Goal: Transaction & Acquisition: Purchase product/service

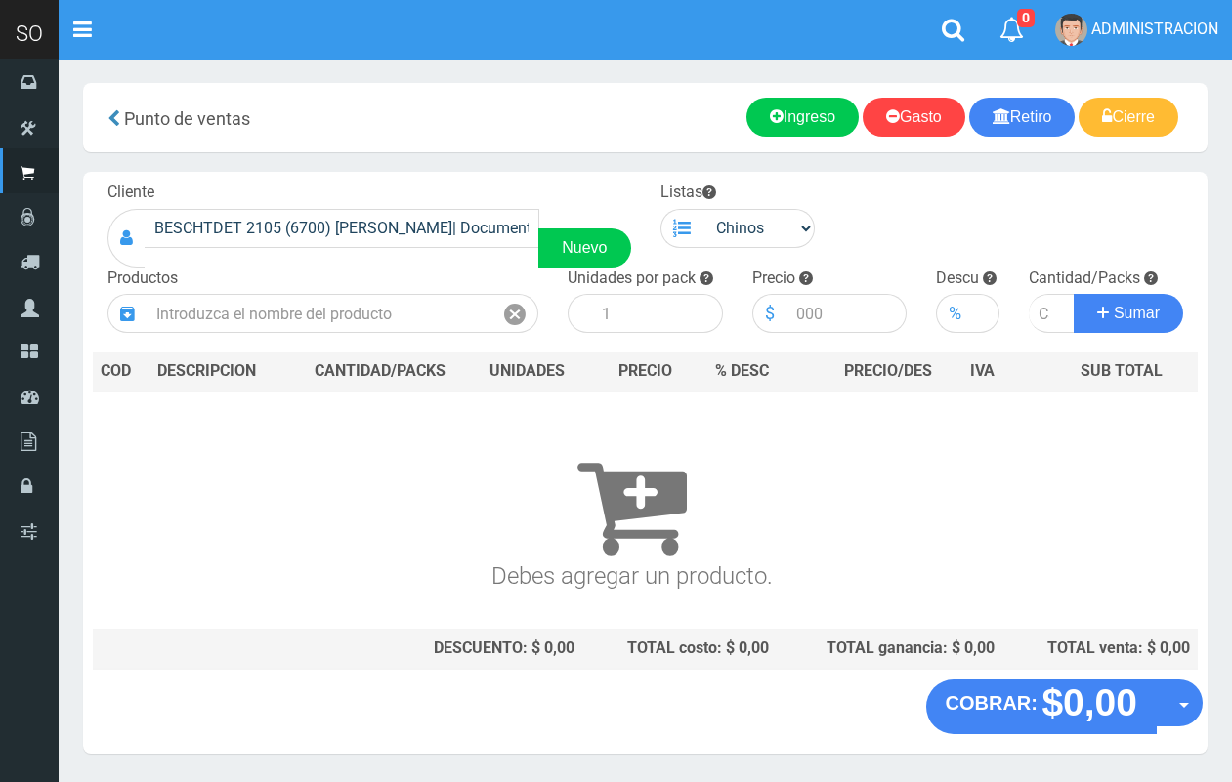
scroll to position [59, 0]
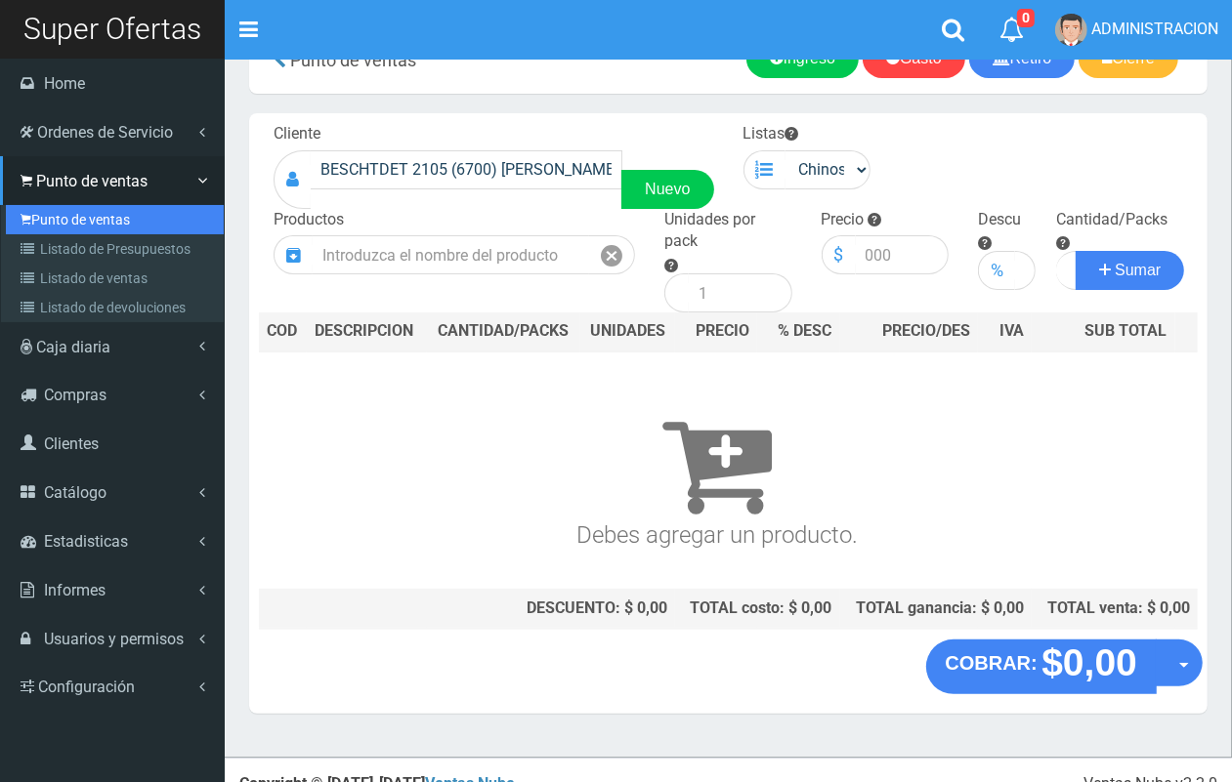
click at [68, 225] on link "Punto de ventas" at bounding box center [115, 219] width 218 height 29
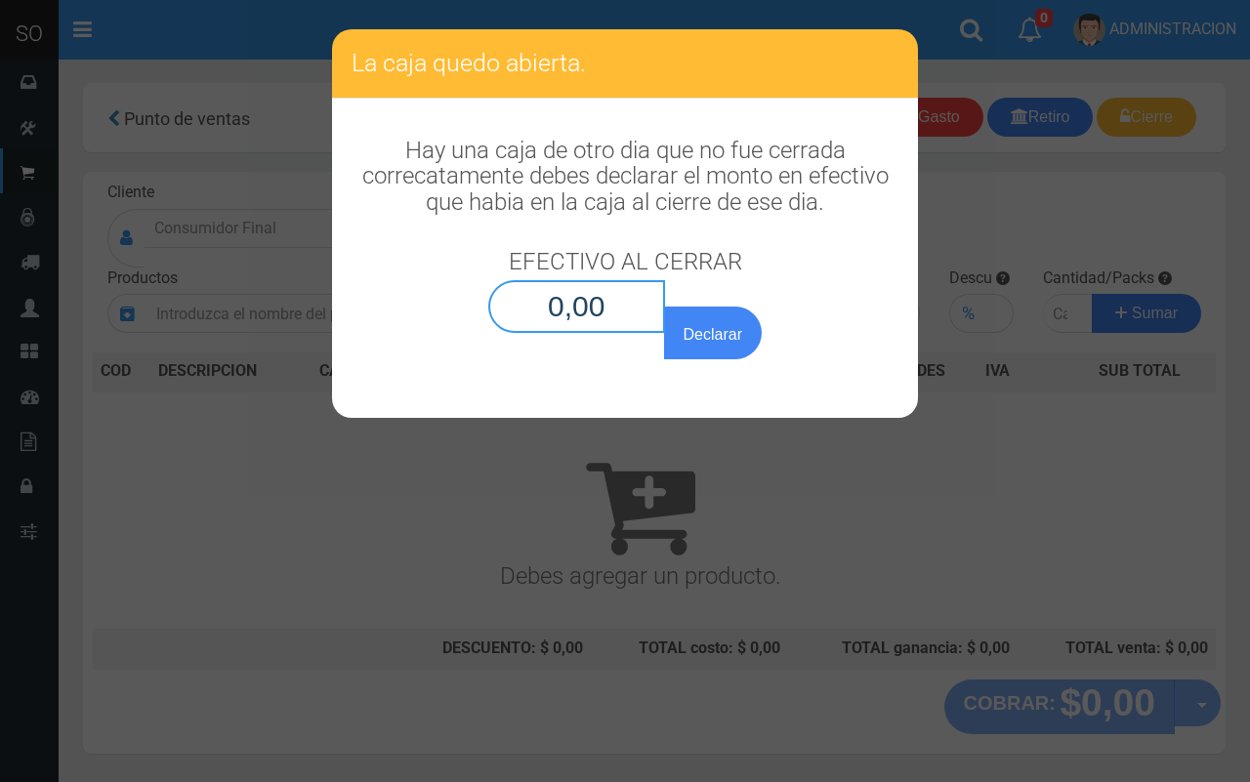
click at [612, 315] on input "0,00" at bounding box center [576, 306] width 177 height 53
type input "0,01"
click at [664, 307] on button "Declarar" at bounding box center [713, 333] width 98 height 53
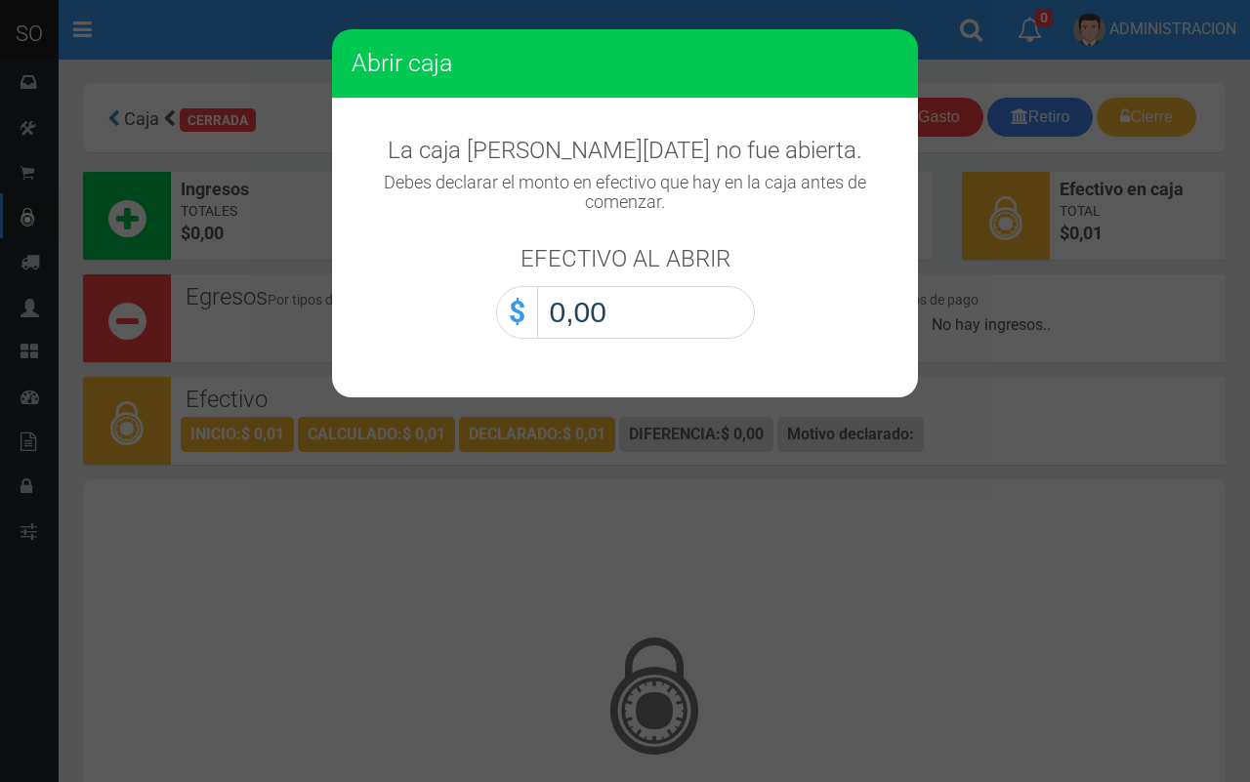
click at [665, 334] on input "0,00" at bounding box center [646, 312] width 218 height 53
type input "0,01"
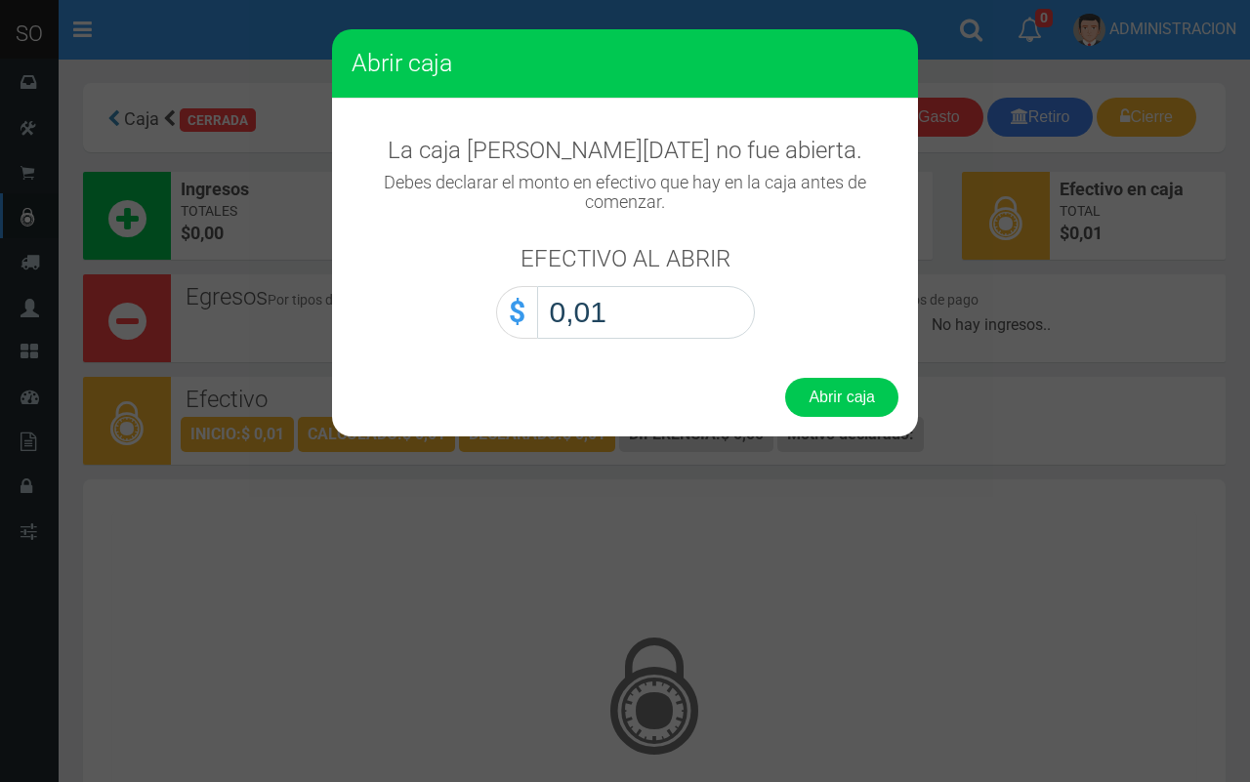
click at [785, 378] on button "Abrir caja" at bounding box center [841, 397] width 113 height 39
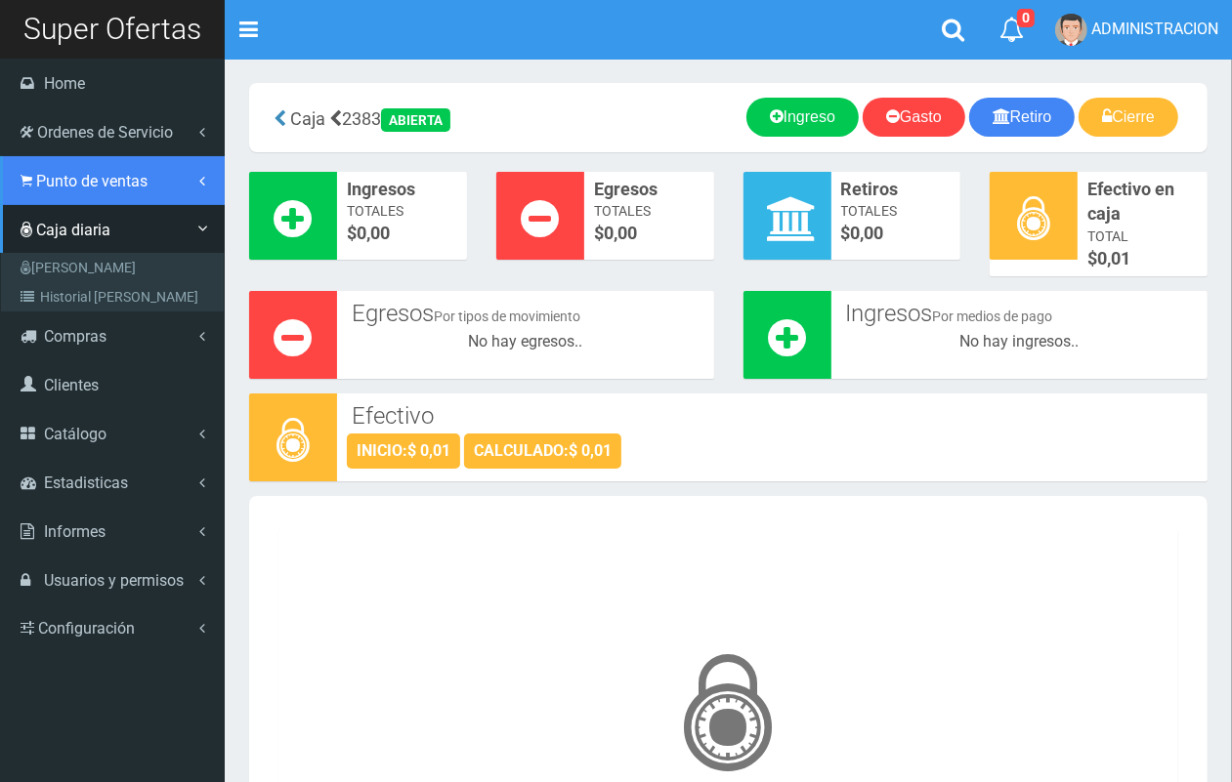
click at [63, 181] on span "Punto de ventas" at bounding box center [91, 181] width 111 height 19
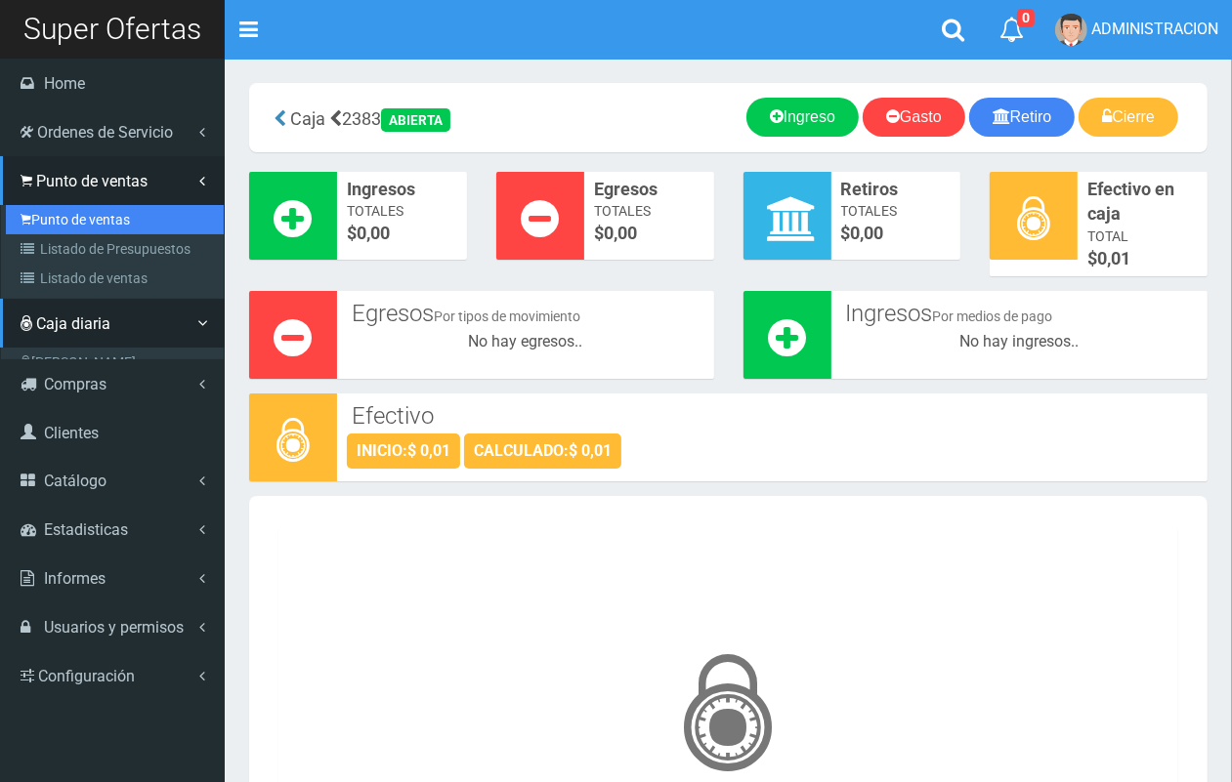
click at [75, 220] on link "Punto de ventas" at bounding box center [115, 219] width 218 height 29
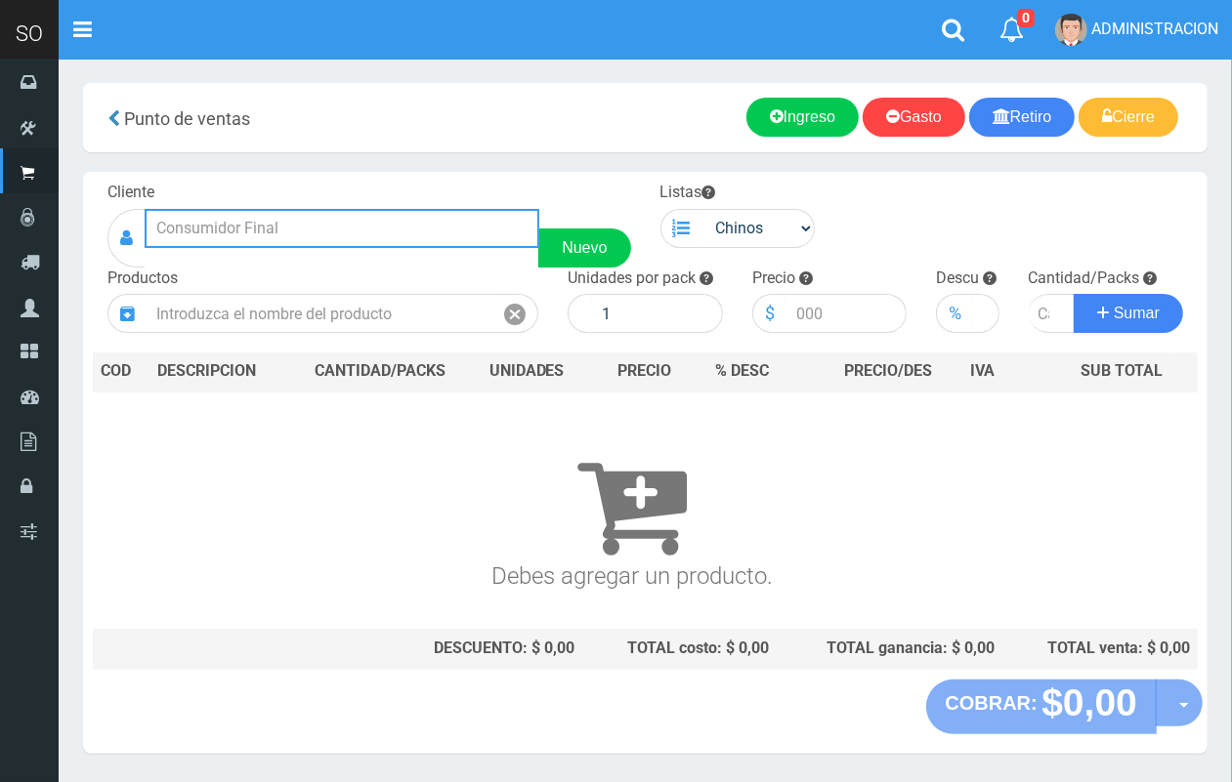
click at [315, 235] on input "text" at bounding box center [342, 228] width 395 height 39
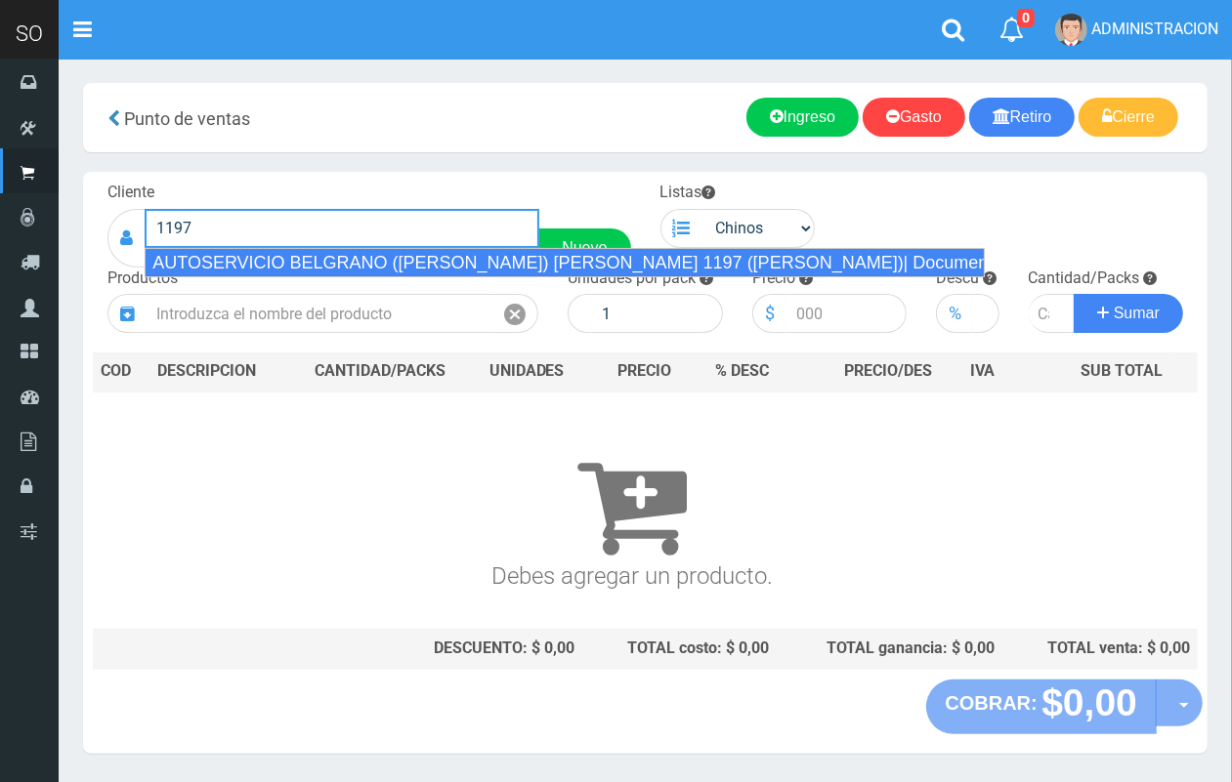
click at [339, 252] on div "AUTOSERVICIO BELGRANO (JULIAN) BELGRANO 1197 (LUJAN)| Documento: 123456755 | Te…" at bounding box center [565, 262] width 840 height 29
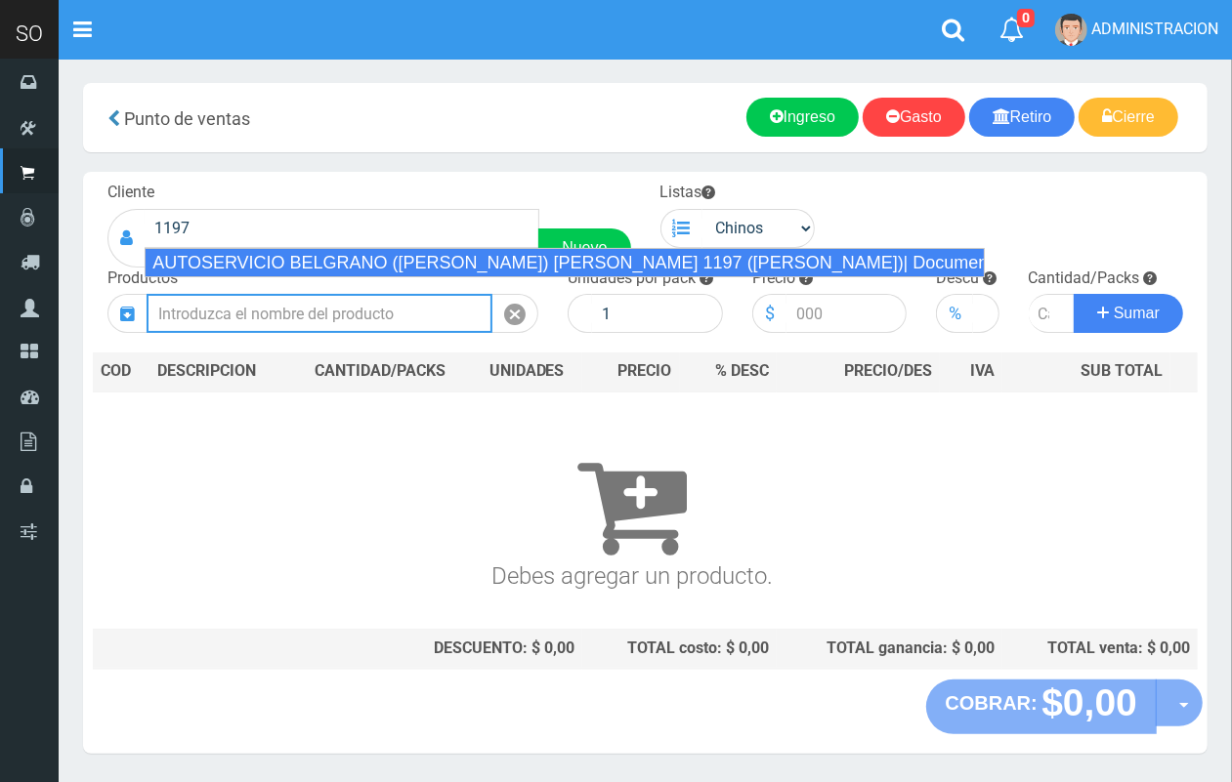
type input "AUTOSERVICIO BELGRANO (JULIAN) BELGRANO 1197 (LUJAN)| Documento: 123456755 | Te…"
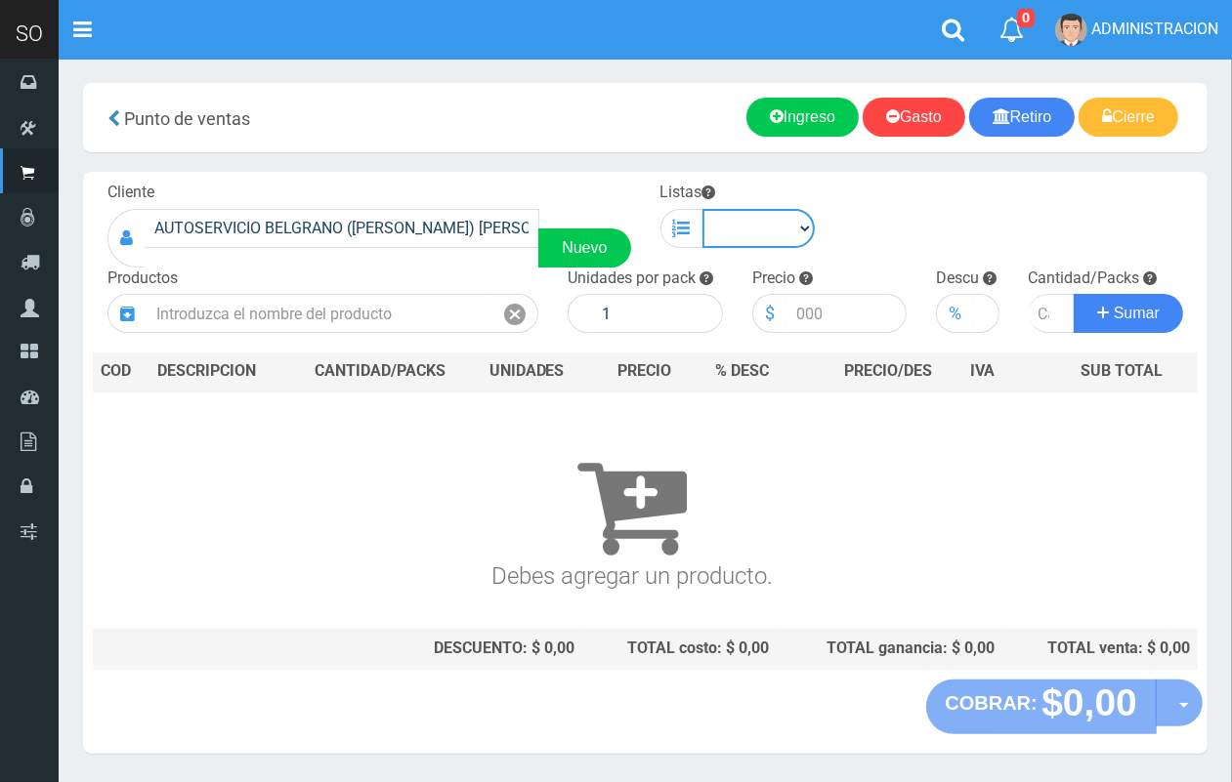
click at [787, 231] on select "Chinos . ." at bounding box center [758, 228] width 113 height 39
select select "1"
click at [702, 209] on select "Chinos . ." at bounding box center [758, 228] width 113 height 39
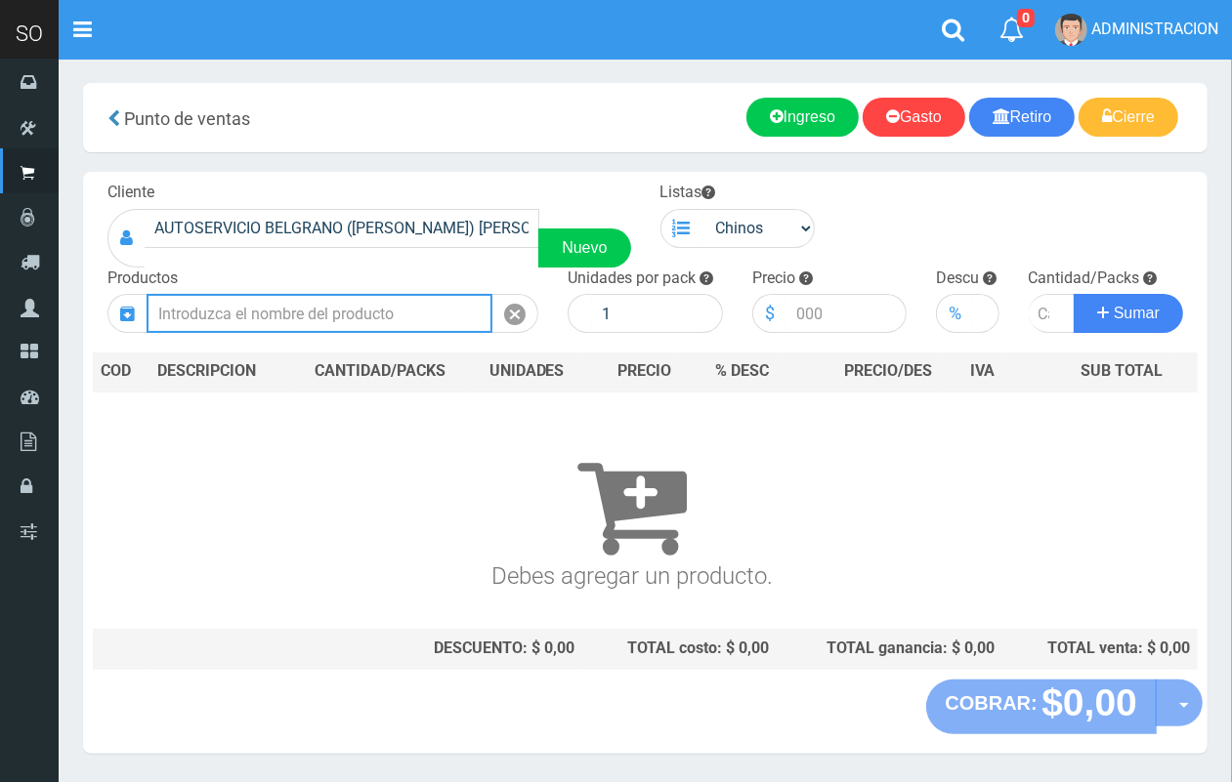
drag, startPoint x: 477, startPoint y: 310, endPoint x: 366, endPoint y: 103, distance: 234.6
click at [466, 286] on div "Productos" at bounding box center [323, 301] width 460 height 66
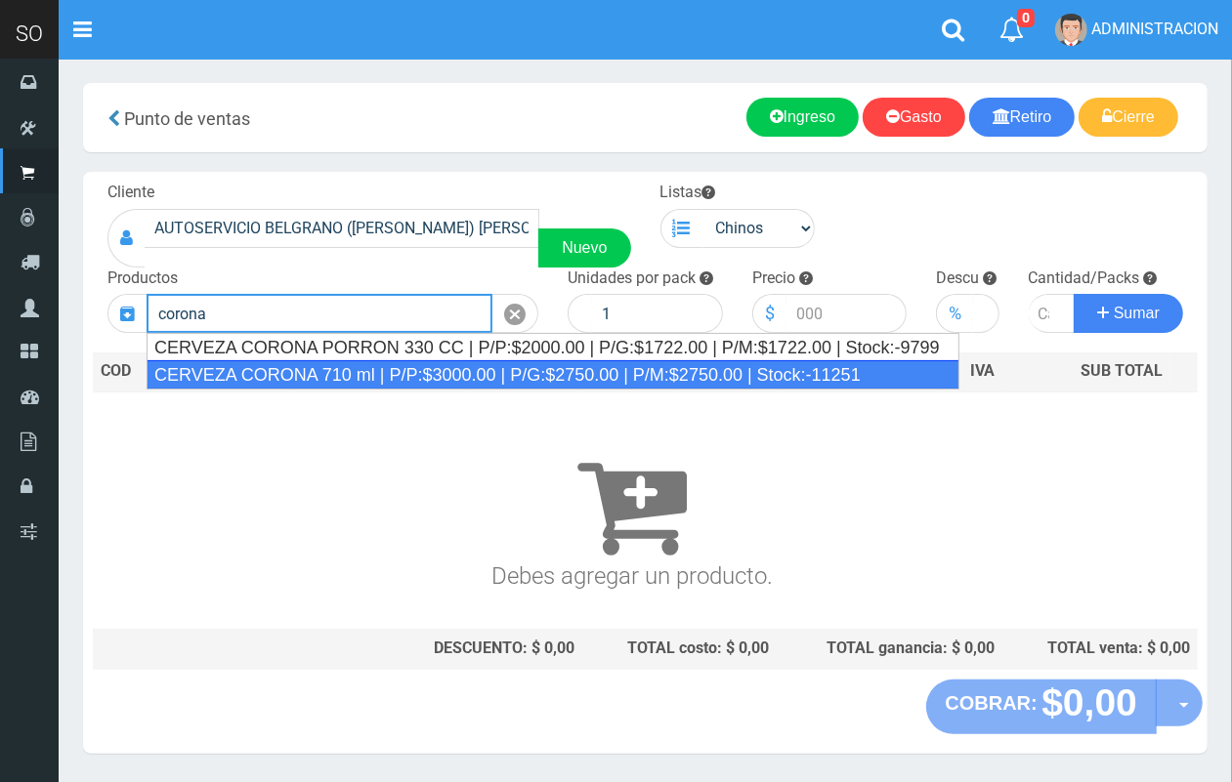
click at [324, 367] on div "CERVEZA CORONA 710 ml | P/P:$3000.00 | P/G:$2750.00 | P/M:$2750.00 | Stock:-112…" at bounding box center [553, 374] width 813 height 29
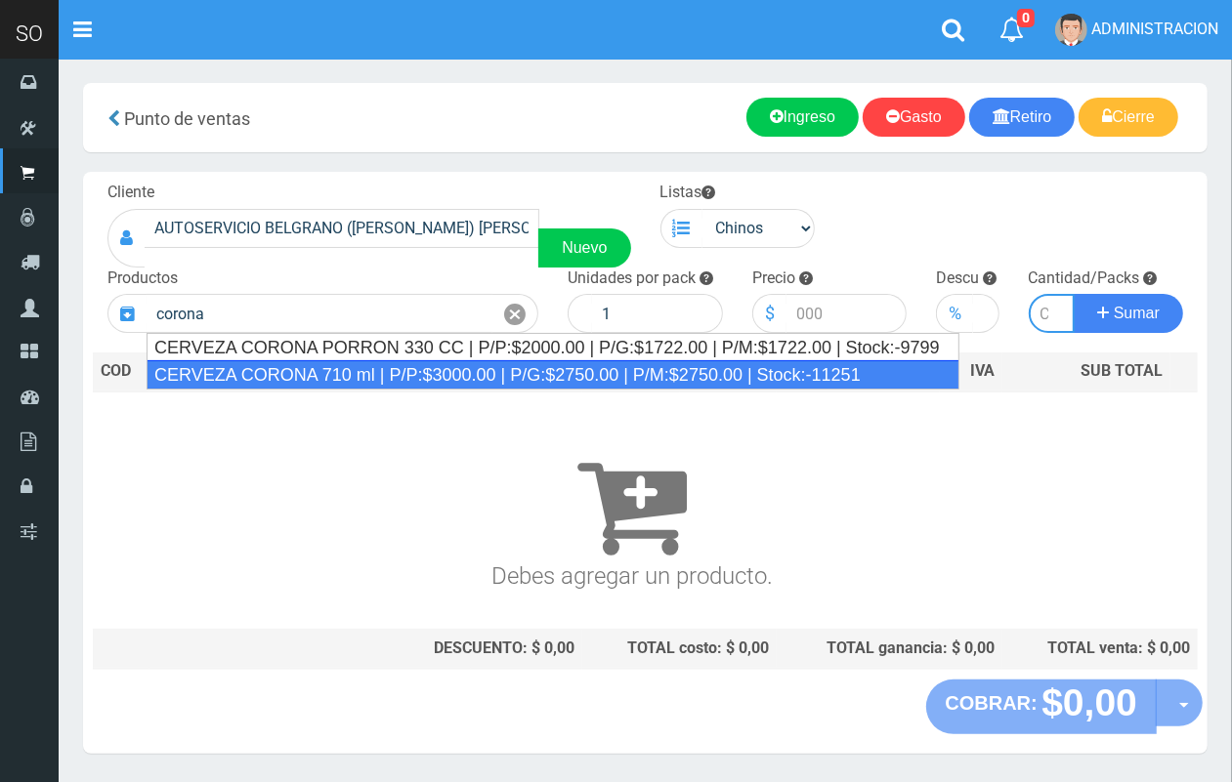
type input "CERVEZA CORONA 710 ml | P/P:$3000.00 | P/G:$2750.00 | P/M:$2750.00 | Stock:-112…"
type input "12"
type input "3000.00"
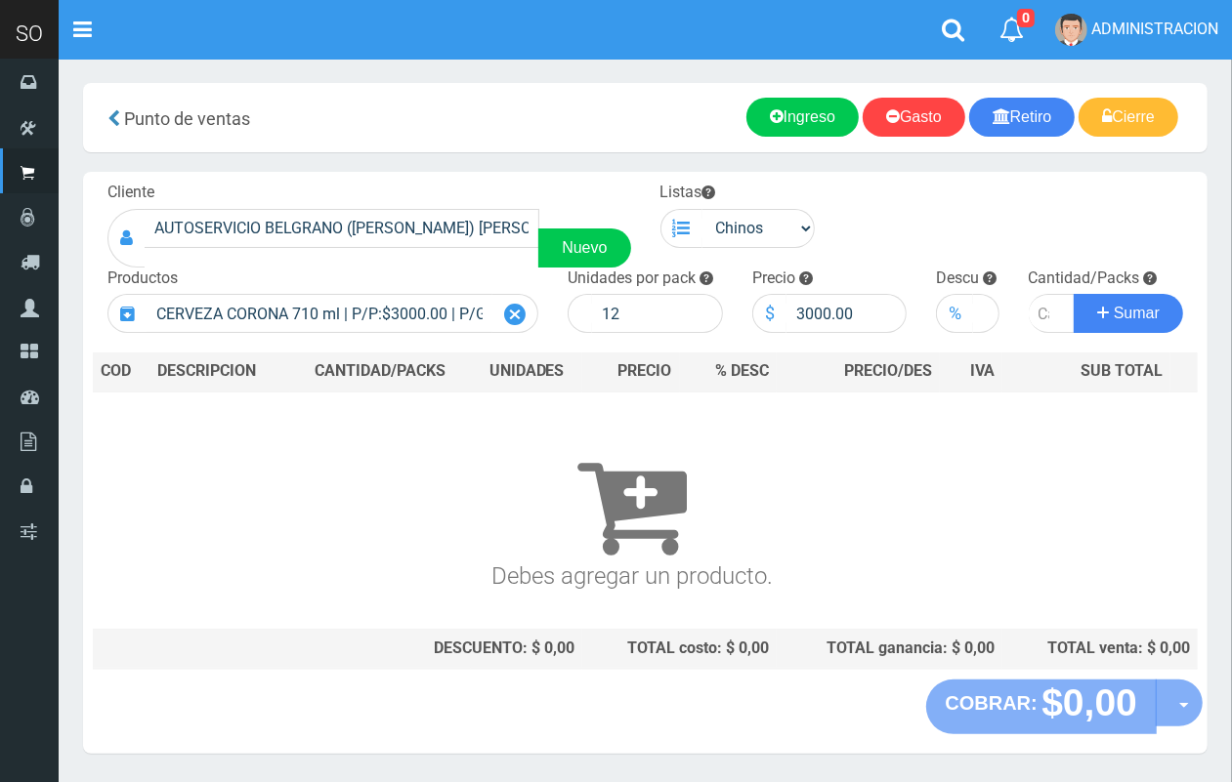
click at [511, 310] on icon at bounding box center [514, 315] width 21 height 28
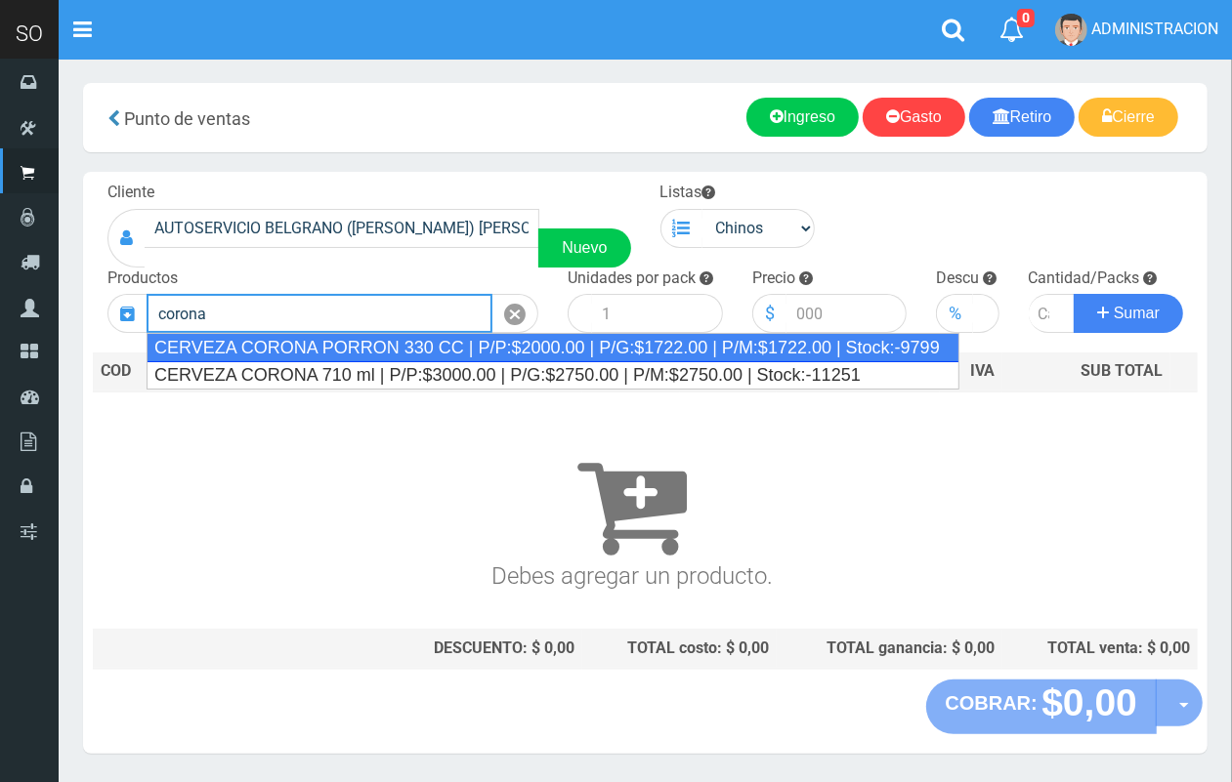
click at [516, 342] on div "CERVEZA CORONA PORRON 330 CC | P/P:$2000.00 | P/G:$1722.00 | P/M:$1722.00 | Sto…" at bounding box center [553, 347] width 813 height 29
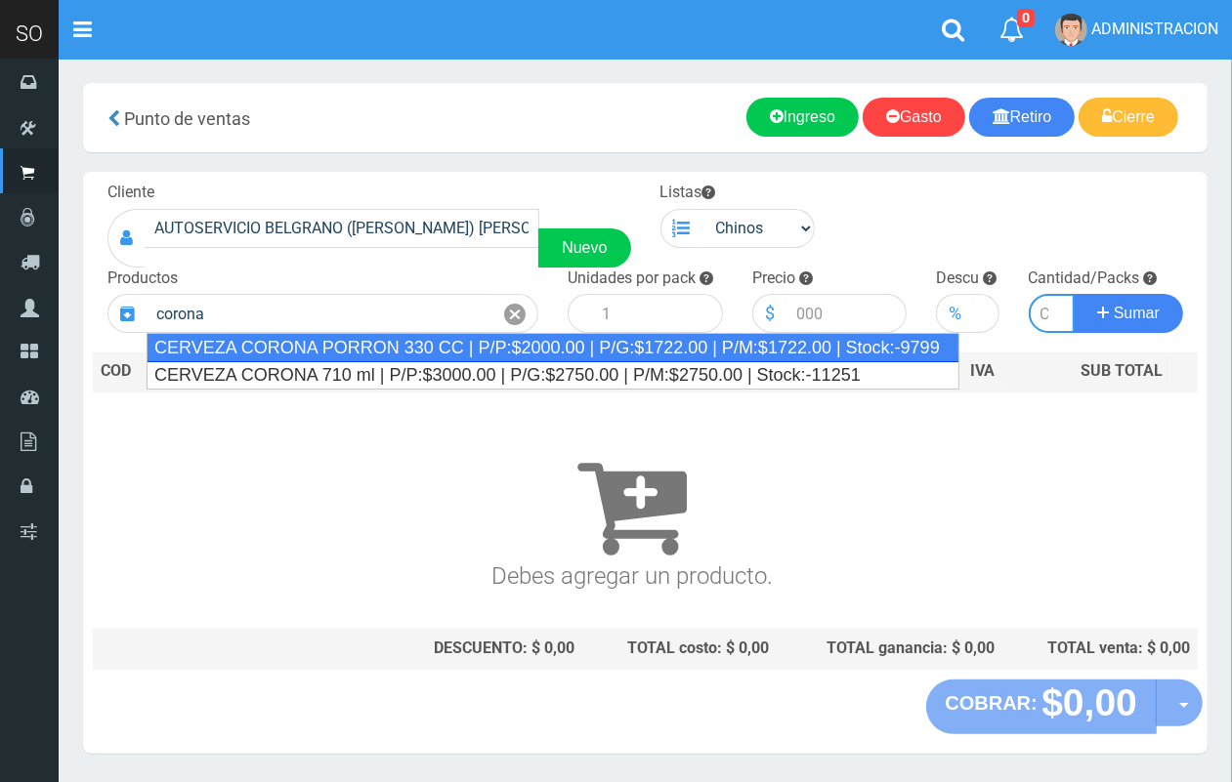
type input "CERVEZA CORONA PORRON 330 CC | P/P:$2000.00 | P/G:$1722.00 | P/M:$1722.00 | Sto…"
type input "24"
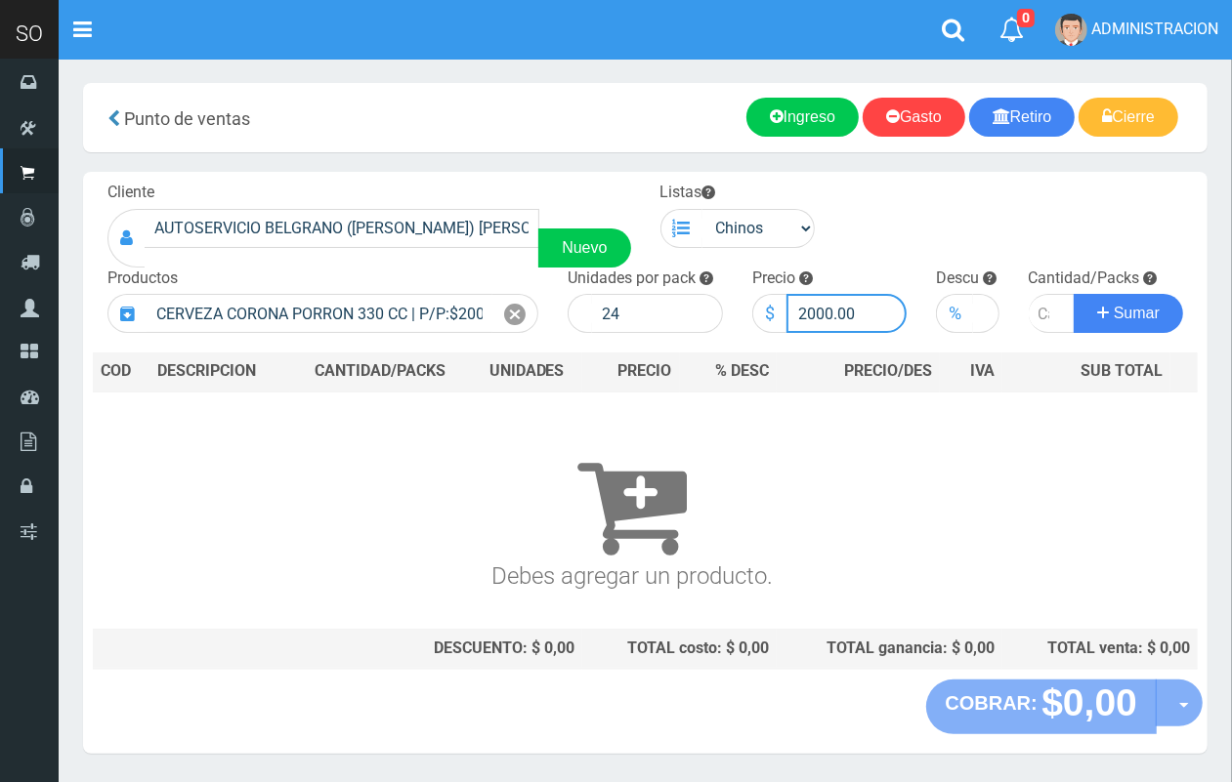
drag, startPoint x: 831, startPoint y: 318, endPoint x: 772, endPoint y: 314, distance: 59.8
click at [772, 314] on div "$ 2000.00" at bounding box center [829, 313] width 155 height 39
type input "1900.00"
click at [1038, 318] on input "number" at bounding box center [1052, 313] width 47 height 39
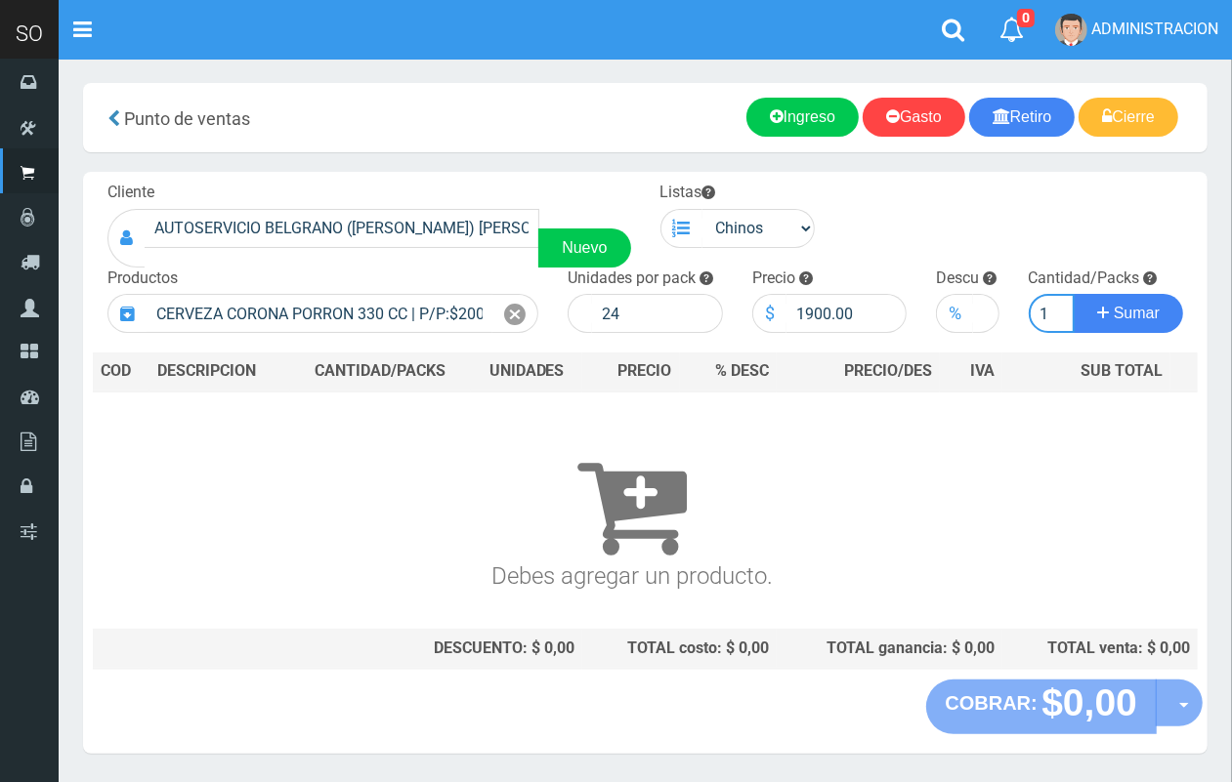
type input "1"
click at [1073, 294] on button "Sumar" at bounding box center [1127, 313] width 109 height 39
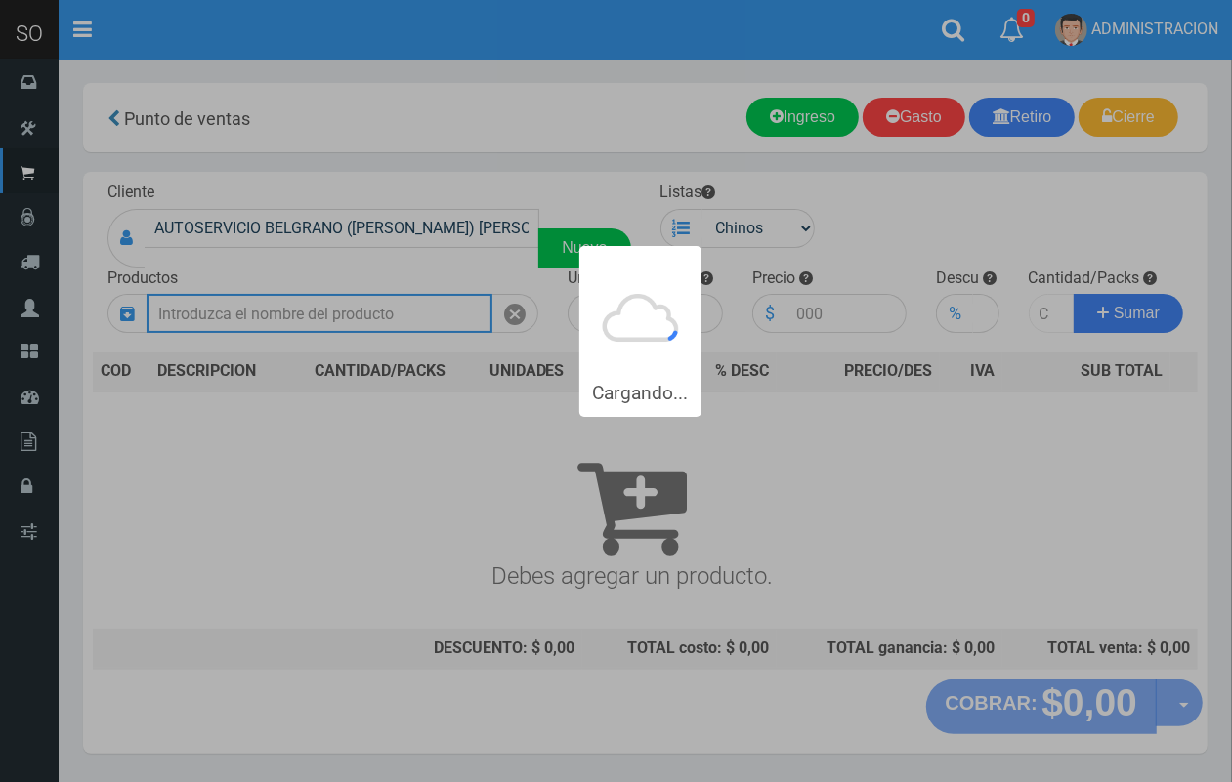
scroll to position [0, 0]
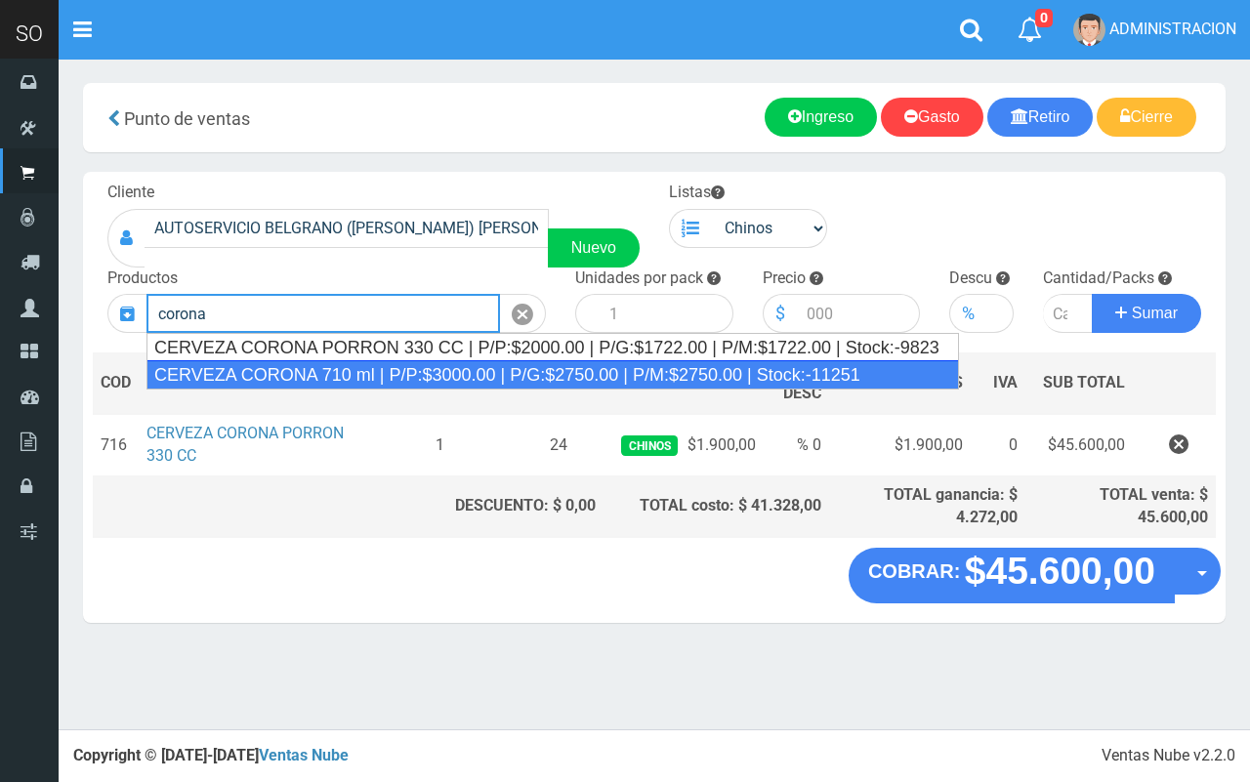
drag, startPoint x: 345, startPoint y: 374, endPoint x: 481, endPoint y: 354, distance: 137.3
click at [354, 373] on div "CERVEZA CORONA 710 ml | P/P:$3000.00 | P/G:$2750.00 | P/M:$2750.00 | Stock:-112…" at bounding box center [553, 374] width 813 height 29
type input "CERVEZA CORONA 710 ml | P/P:$3000.00 | P/G:$2750.00 | P/M:$2750.00 | Stock:-112…"
type input "12"
type input "3000.00"
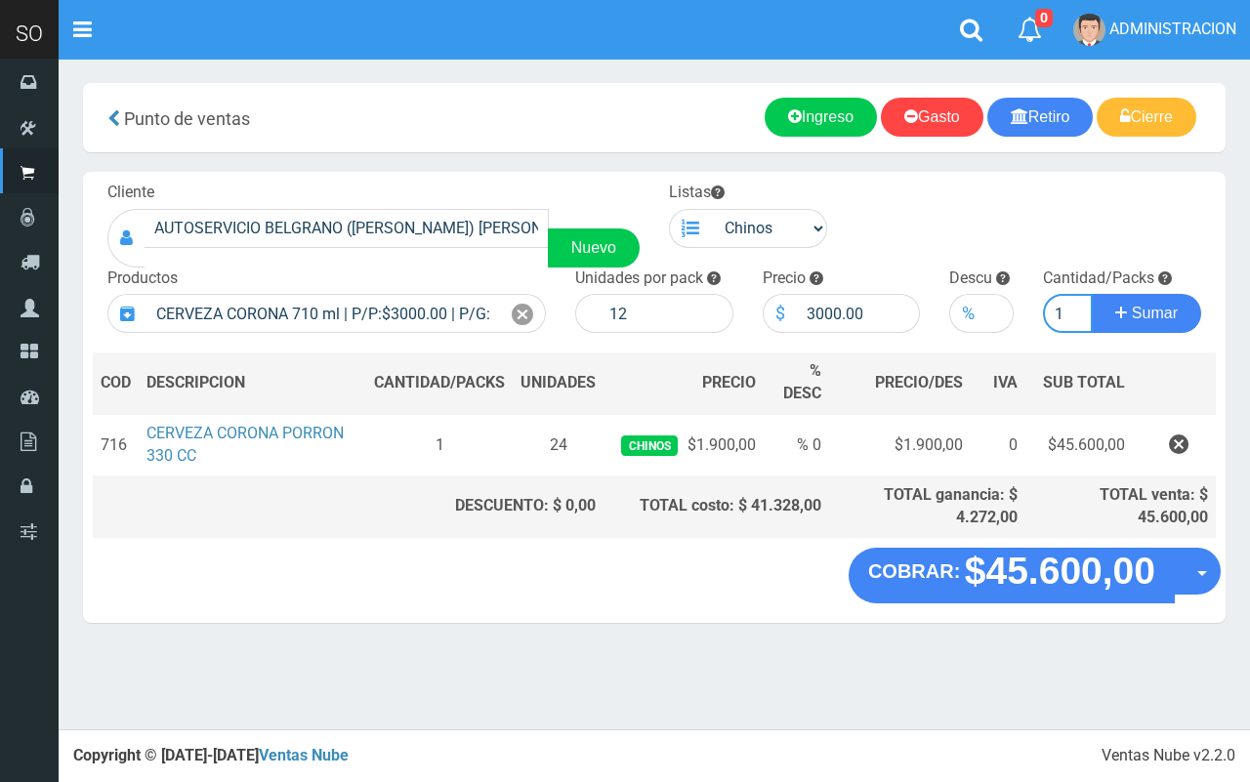
type input "1"
click at [1092, 294] on button "Sumar" at bounding box center [1146, 313] width 109 height 39
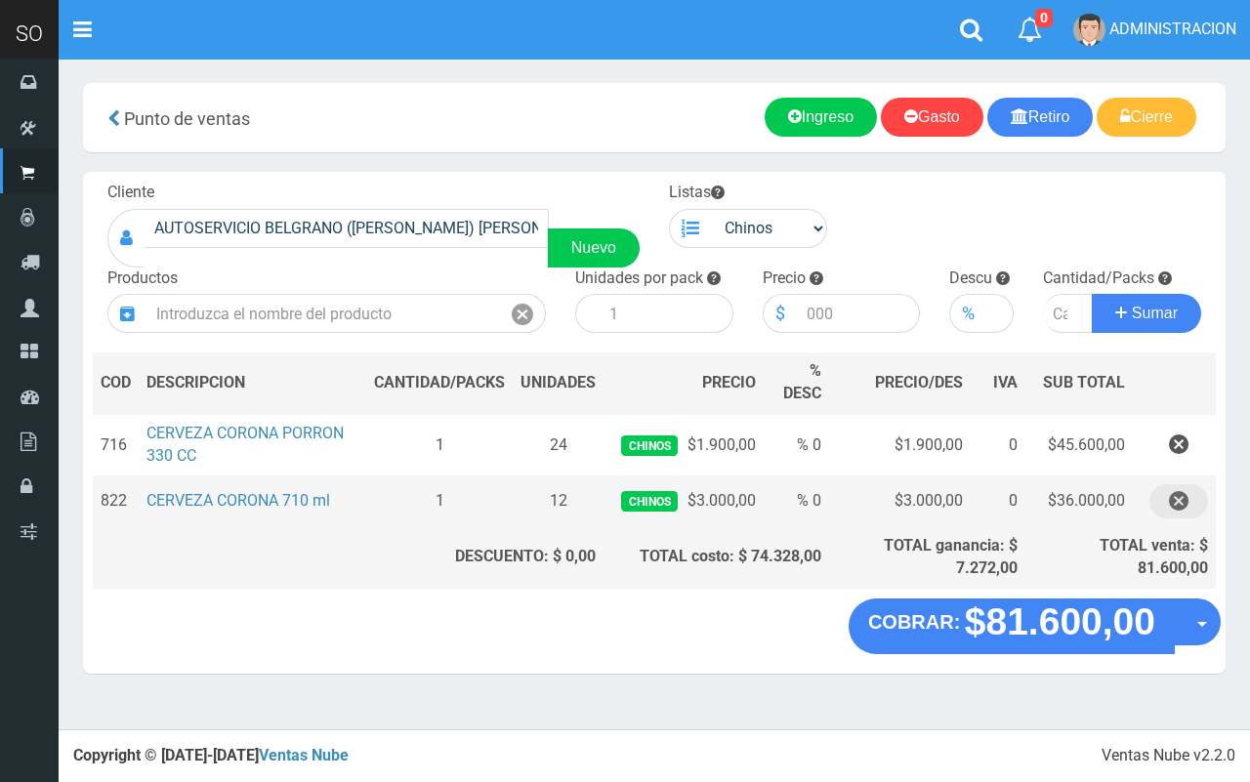
click at [1174, 498] on icon "button" at bounding box center [1179, 501] width 20 height 34
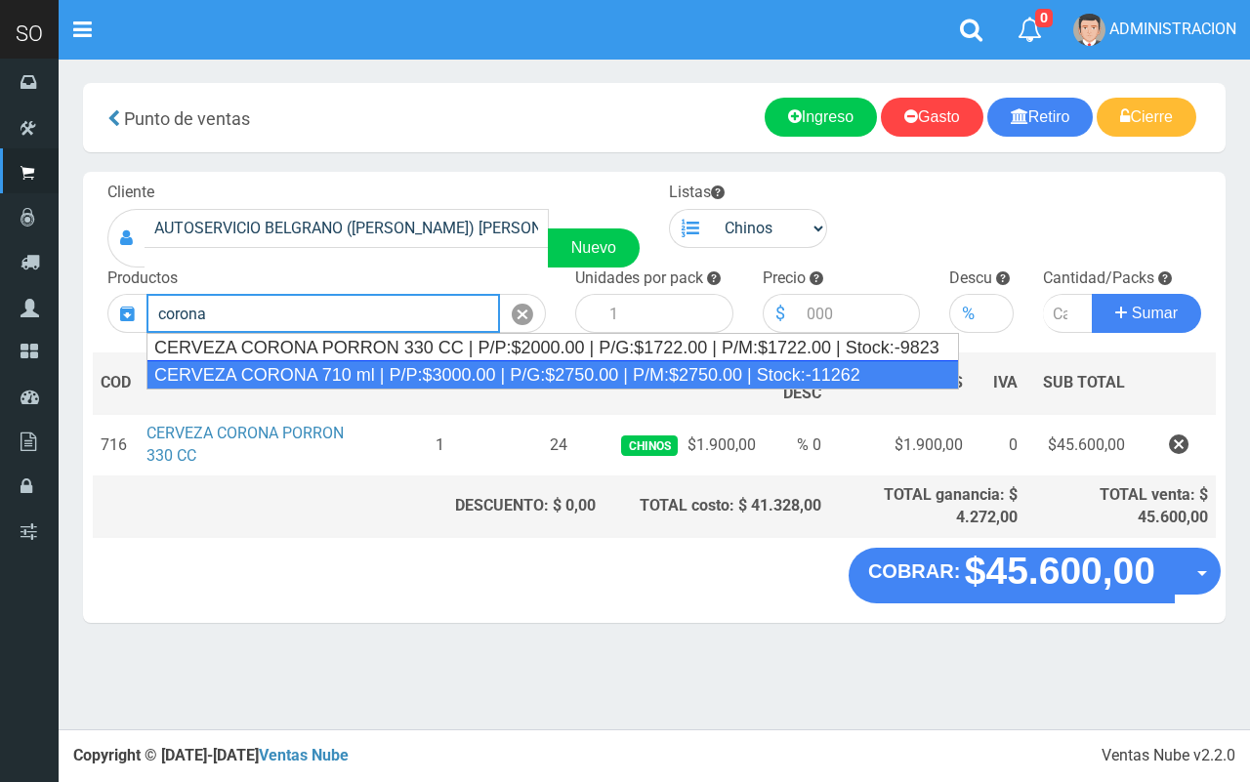
click at [529, 367] on div "CERVEZA CORONA 710 ml | P/P:$3000.00 | P/G:$2750.00 | P/M:$2750.00 | Stock:-112…" at bounding box center [553, 374] width 813 height 29
type input "CERVEZA CORONA 710 ml | P/P:$3000.00 | P/G:$2750.00 | P/M:$2750.00 | Stock:-112…"
type input "12"
type input "3000.00"
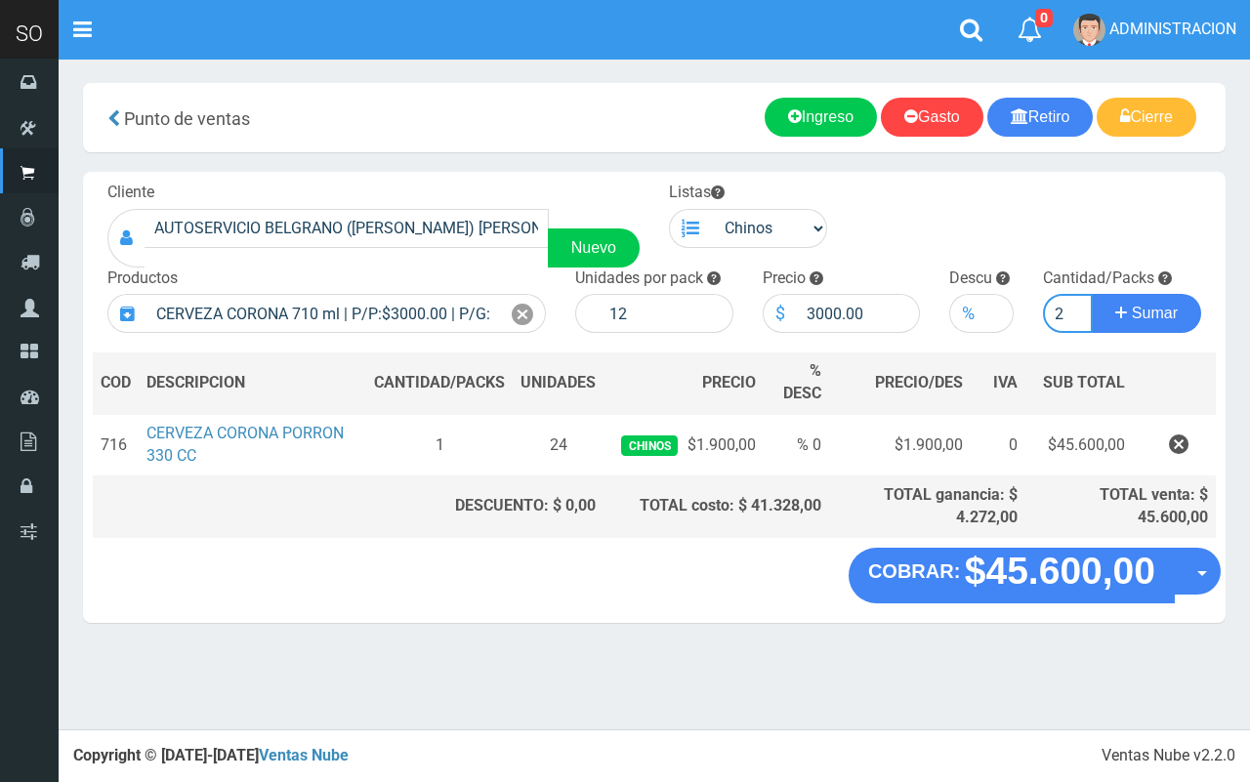
type input "2"
click at [1092, 294] on button "Sumar" at bounding box center [1146, 313] width 109 height 39
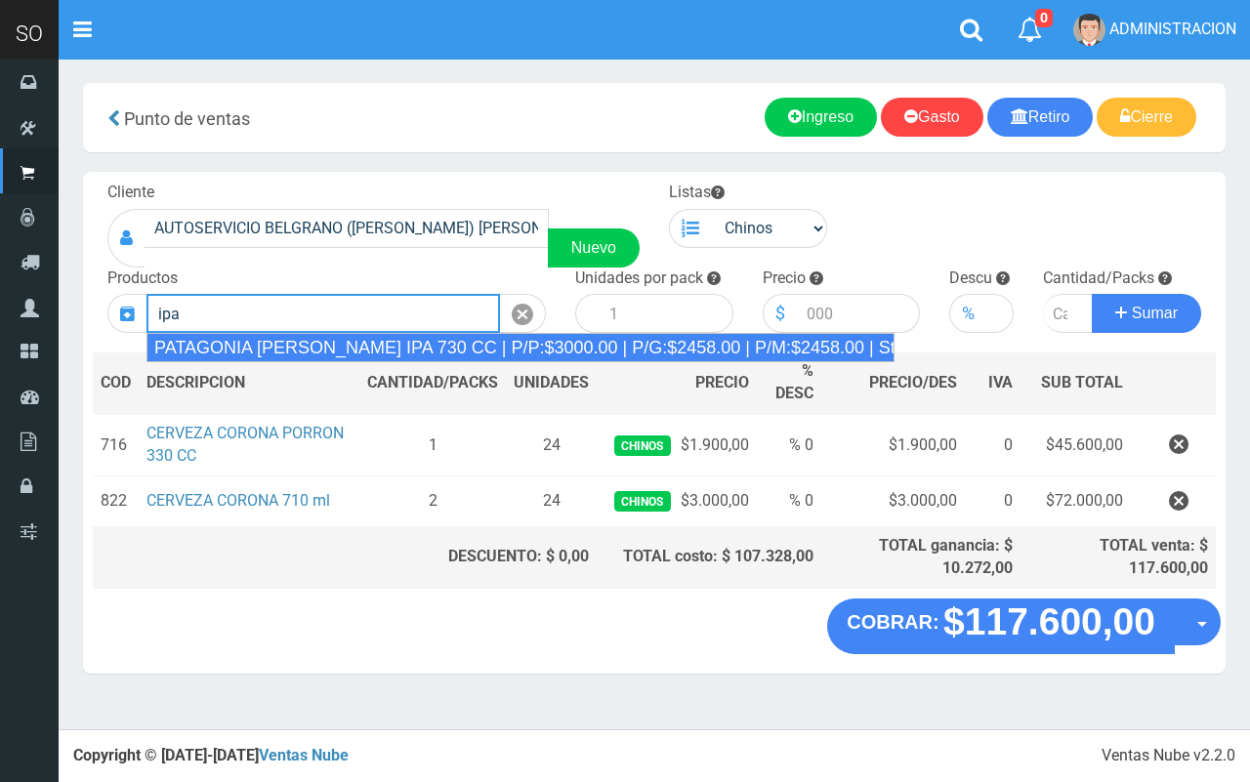
click at [525, 359] on div "PATAGONIA VERA IPA 730 CC | P/P:$3000.00 | P/G:$2458.00 | P/M:$2458.00 | Stock:…" at bounding box center [521, 347] width 748 height 29
type input "PATAGONIA VERA IPA 730 CC | P/P:$3000.00 | P/G:$2458.00 | P/M:$2458.00 | Stock:…"
type input "6"
type input "3000.00"
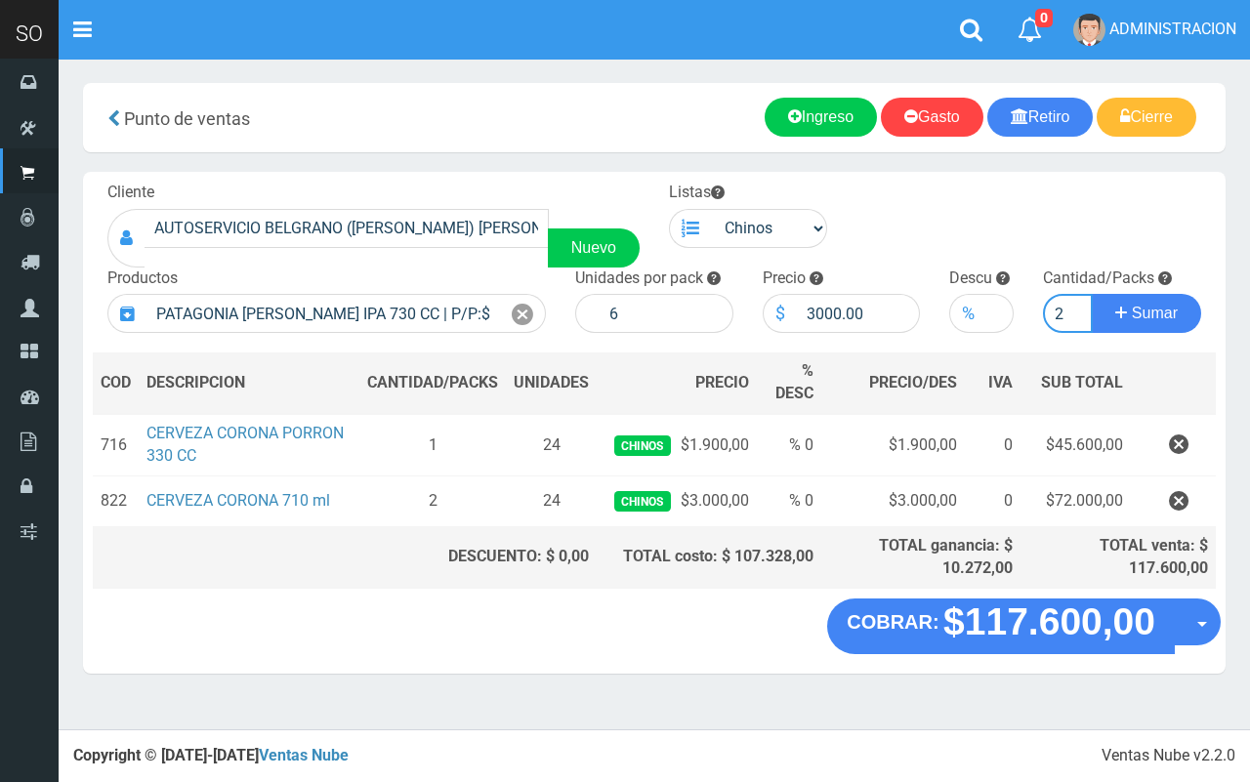
type input "2"
click at [1092, 294] on button "Sumar" at bounding box center [1146, 313] width 109 height 39
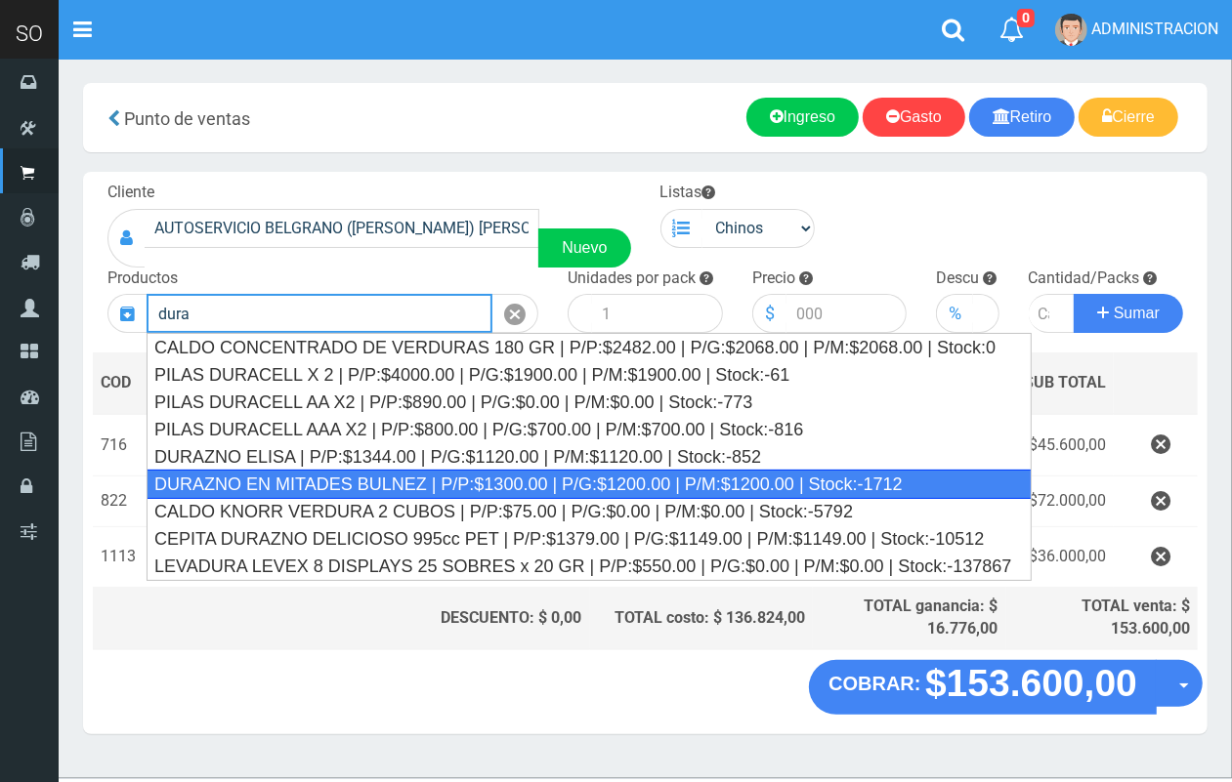
drag, startPoint x: 523, startPoint y: 479, endPoint x: 593, endPoint y: 393, distance: 111.1
click at [525, 480] on div "DURAZNO EN MITADES BULNEZ | P/P:$1300.00 | P/G:$1200.00 | P/M:$1200.00 | Stock:…" at bounding box center [589, 484] width 885 height 29
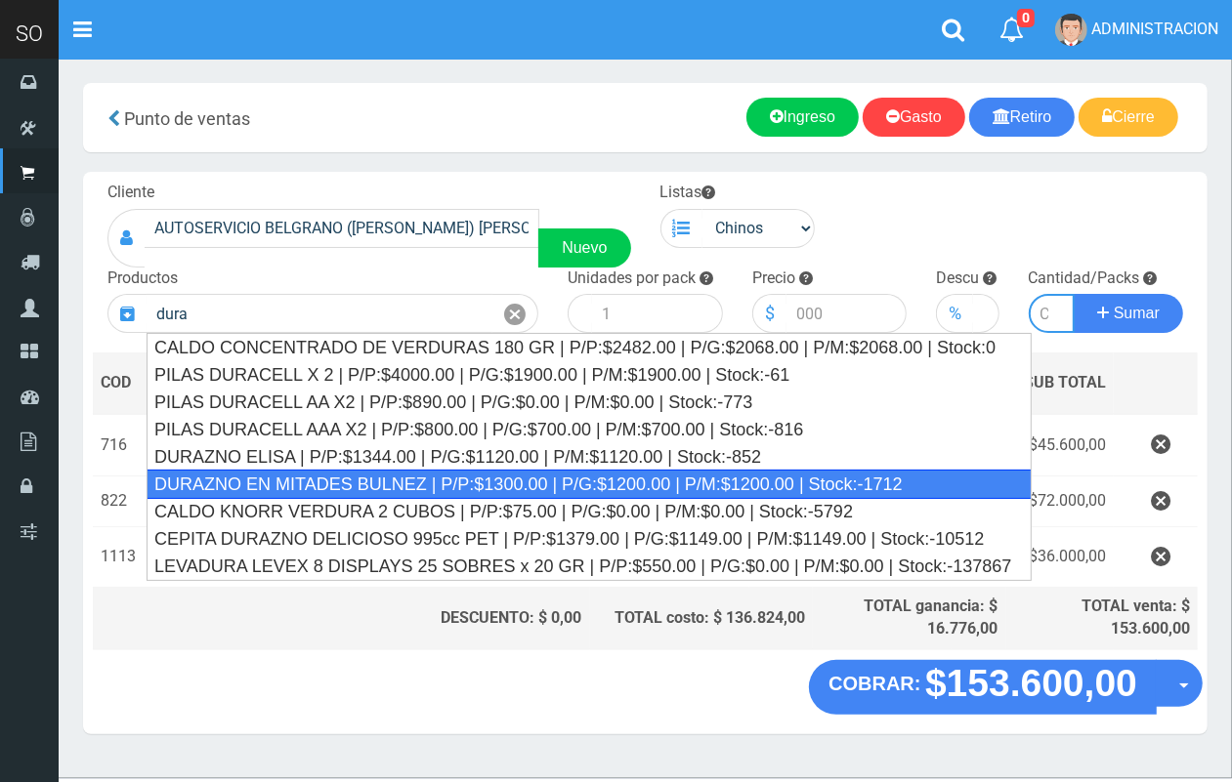
type input "DURAZNO EN MITADES BULNEZ | P/P:$1300.00 | P/G:$1200.00 | P/M:$1200.00 | Stock:…"
type input "12"
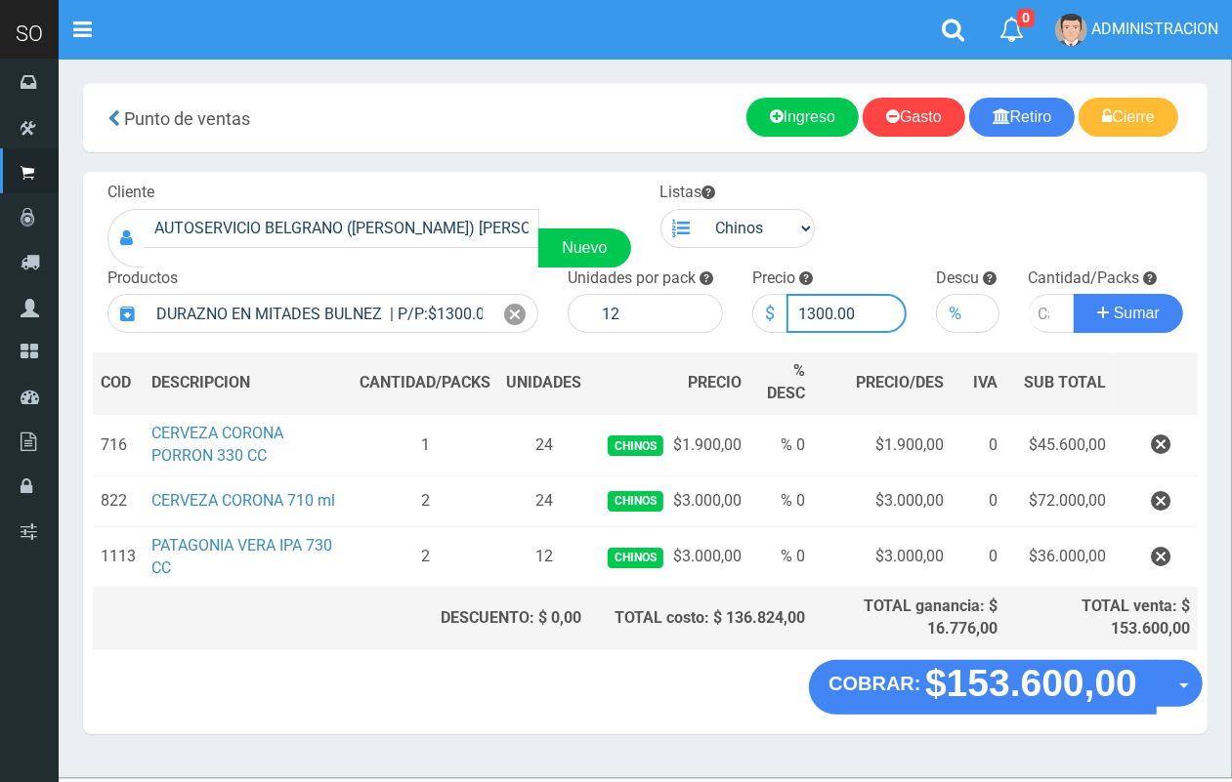
click at [831, 305] on input "1300.00" at bounding box center [846, 313] width 121 height 39
type input "1344.00"
click at [1038, 313] on input "number" at bounding box center [1052, 313] width 47 height 39
type input "1"
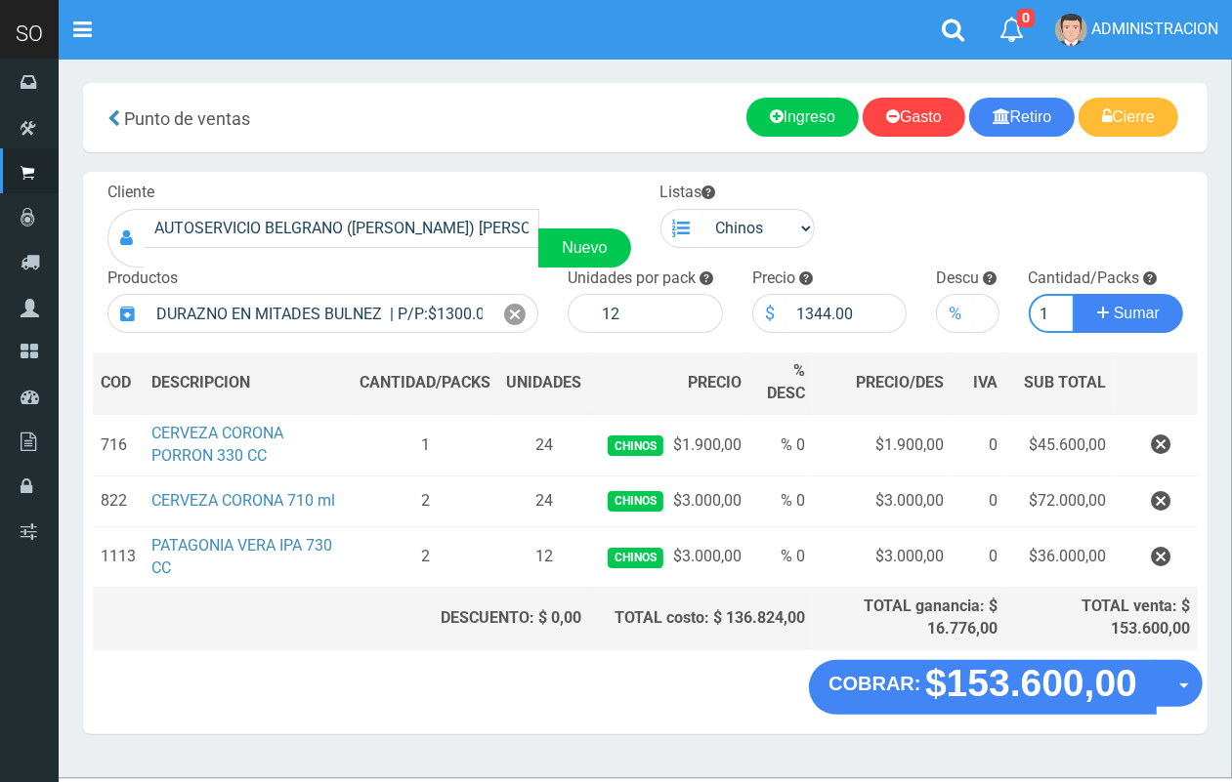
click at [1073, 294] on button "Sumar" at bounding box center [1127, 313] width 109 height 39
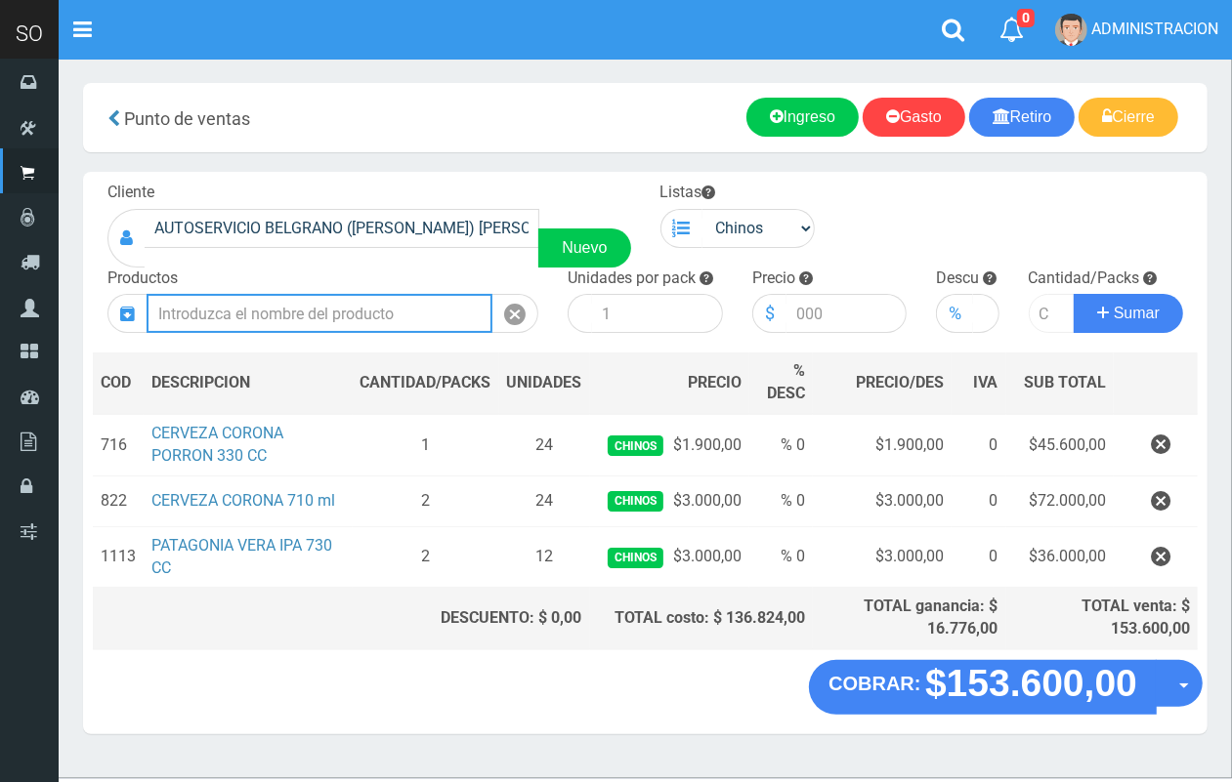
scroll to position [0, 0]
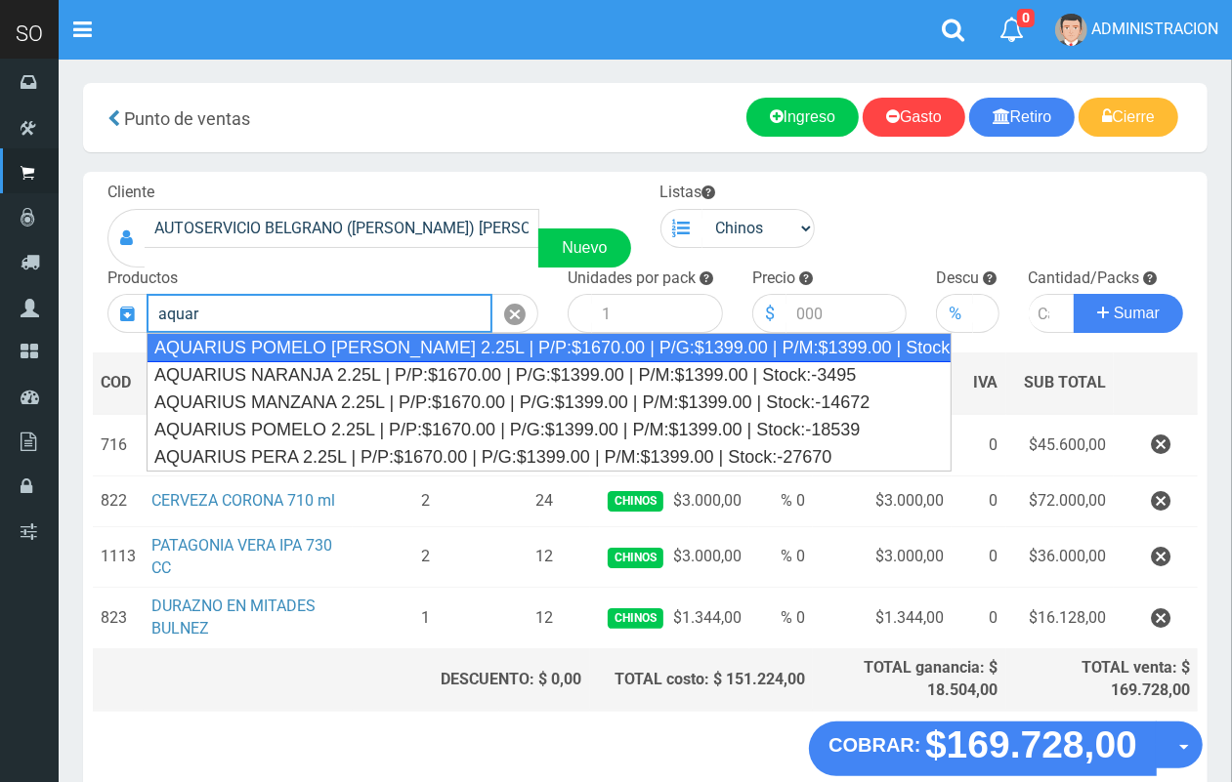
click at [460, 357] on div "AQUARIUS POMELO ROSADO 2.25L | P/P:$1670.00 | P/G:$1399.00 | P/M:$1399.00 | Sto…" at bounding box center [549, 347] width 805 height 29
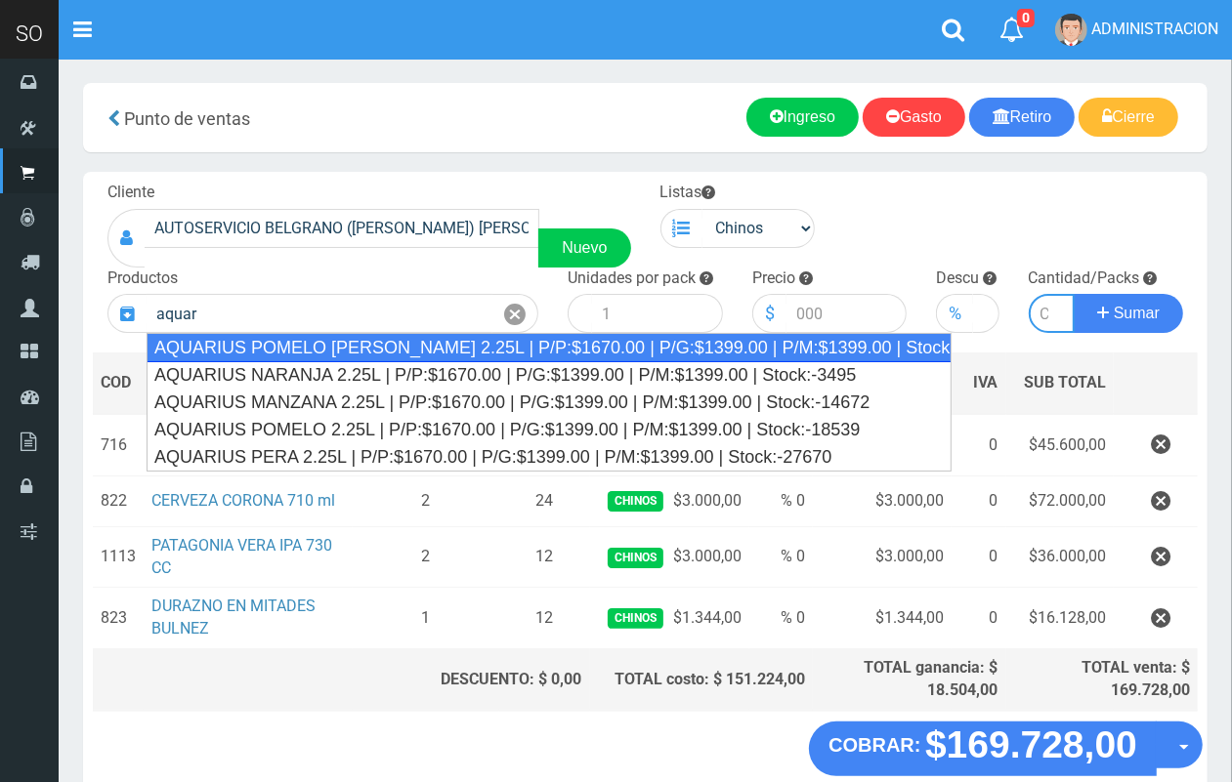
type input "AQUARIUS POMELO ROSADO 2.25L | P/P:$1670.00 | P/G:$1399.00 | P/M:$1399.00 | Sto…"
type input "6"
type input "1670.00"
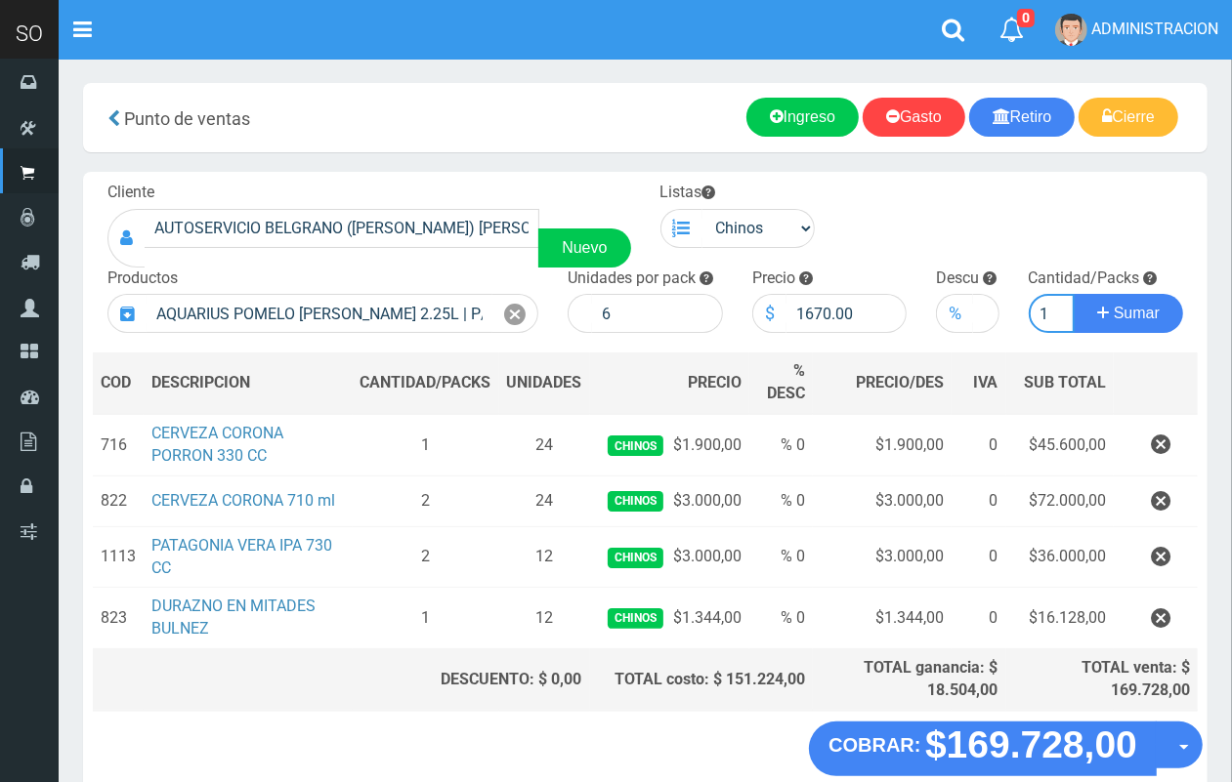
scroll to position [0, 2]
type input "1"
click at [1073, 294] on button "Sumar" at bounding box center [1127, 313] width 109 height 39
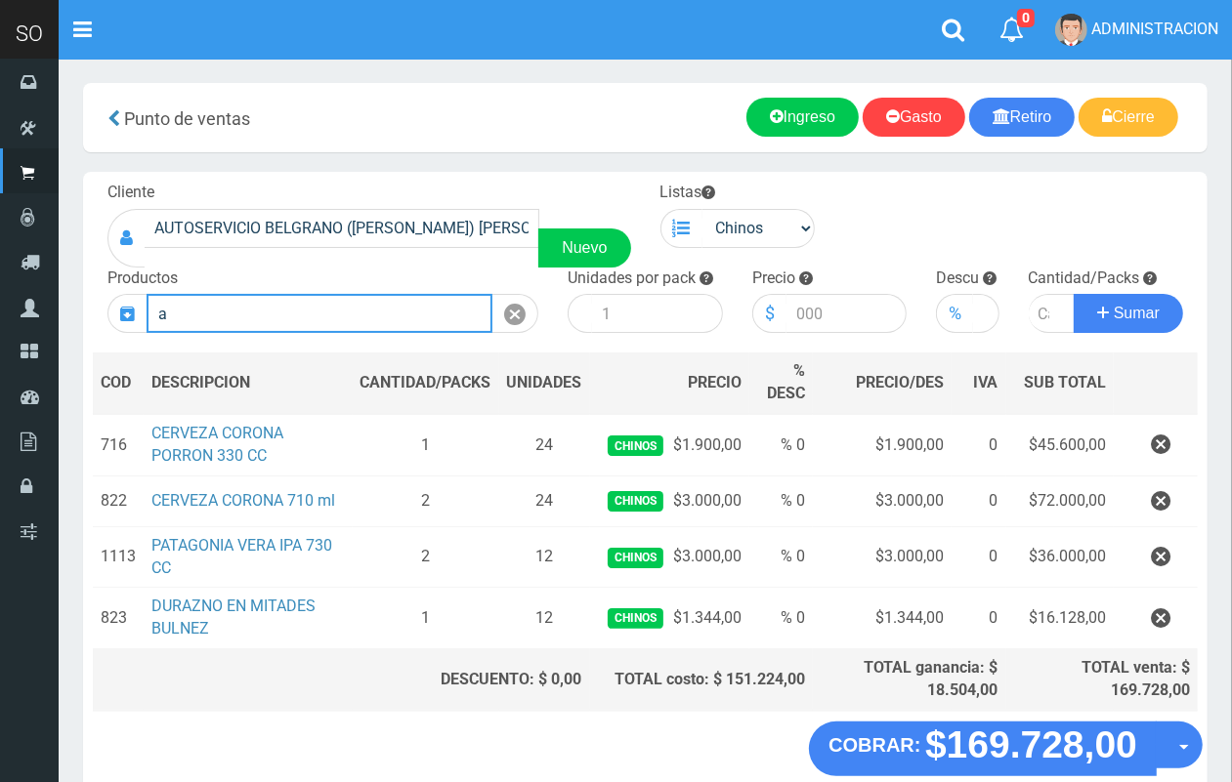
scroll to position [0, 0]
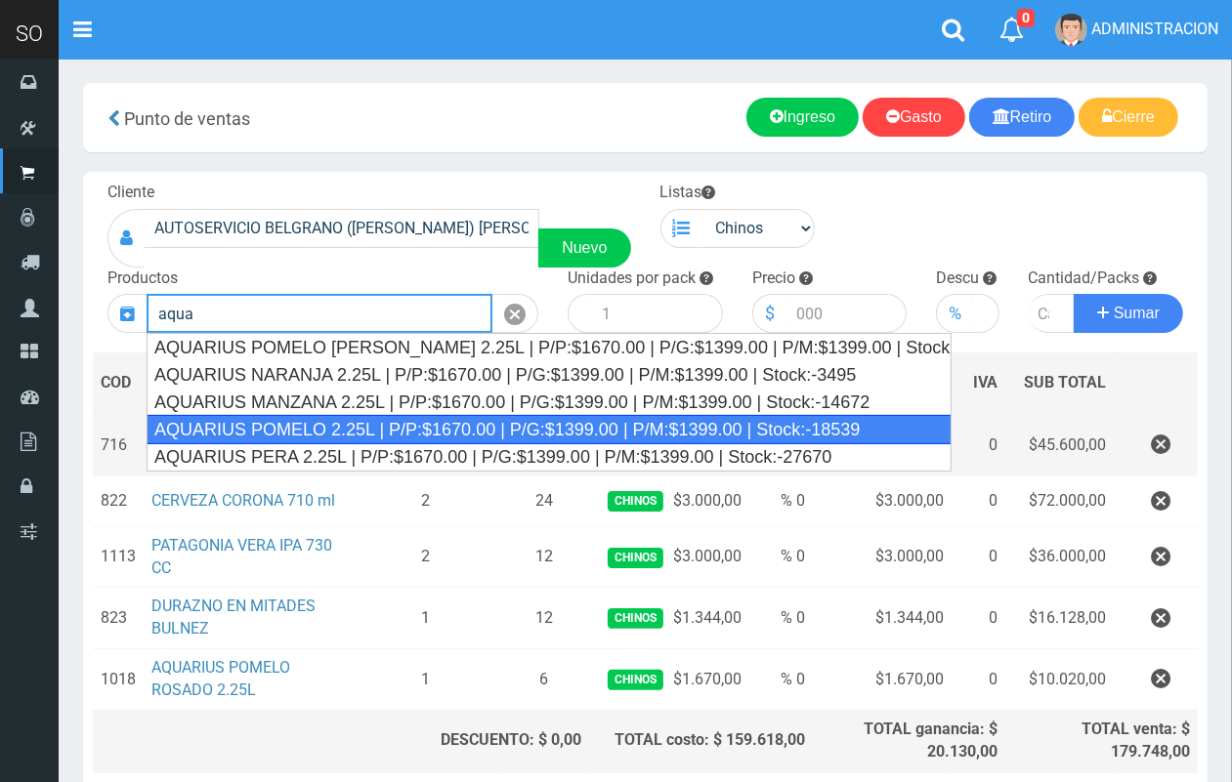
click at [489, 422] on div "AQUARIUS POMELO 2.25L | P/P:$1670.00 | P/G:$1399.00 | P/M:$1399.00 | Stock:-185…" at bounding box center [549, 429] width 805 height 29
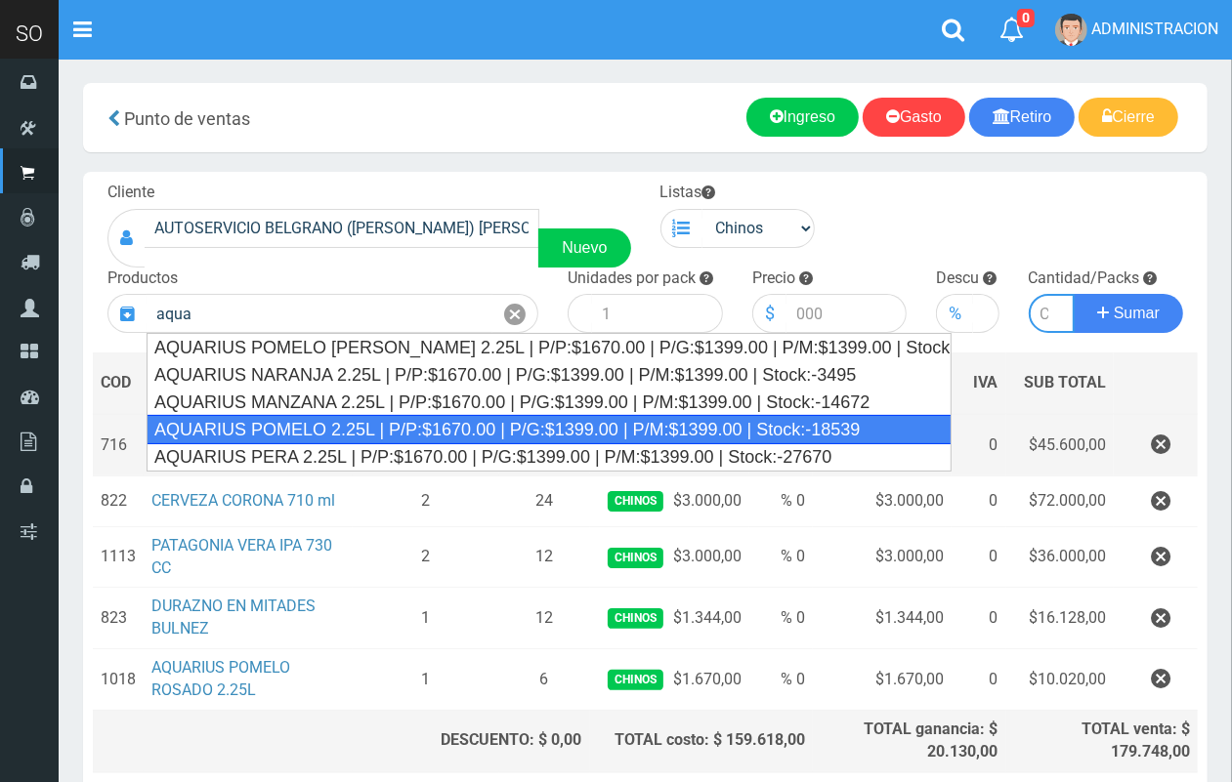
type input "AQUARIUS POMELO 2.25L | P/P:$1670.00 | P/G:$1399.00 | P/M:$1399.00 | Stock:-185…"
type input "6"
type input "1670.00"
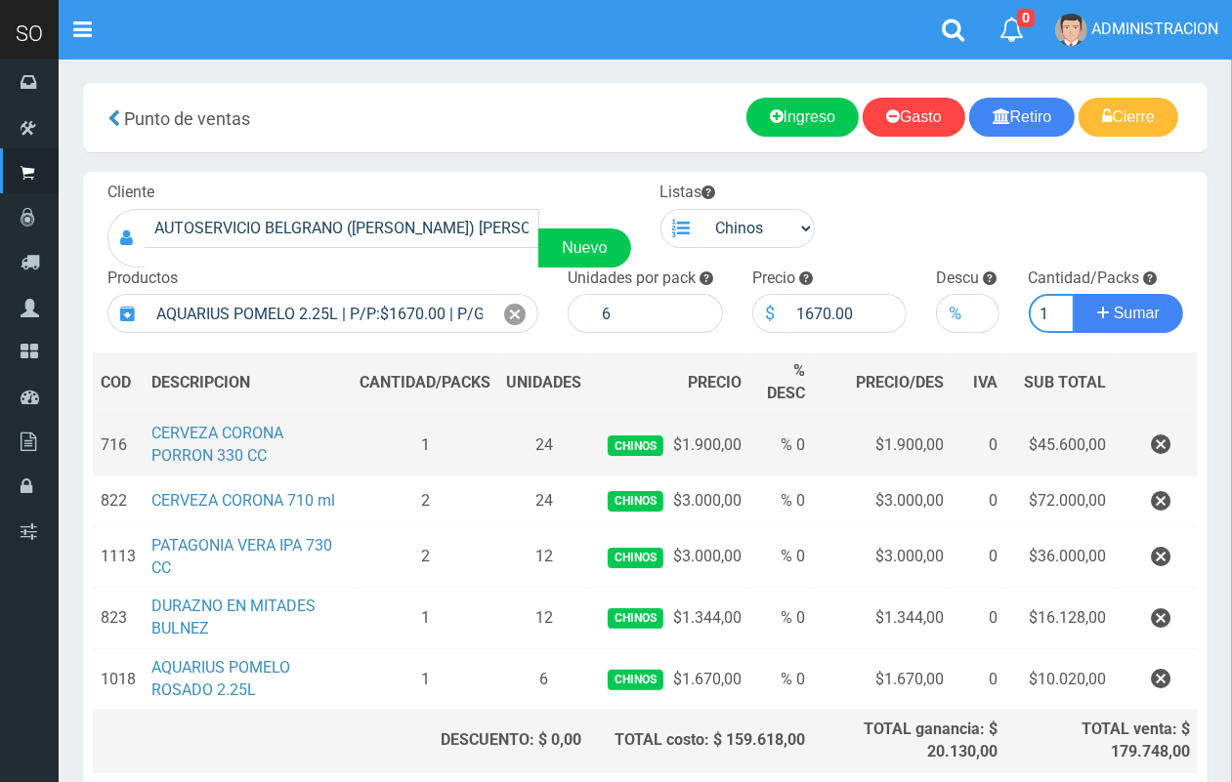
scroll to position [0, 2]
type input "1"
click at [1073, 294] on button "Sumar" at bounding box center [1127, 313] width 109 height 39
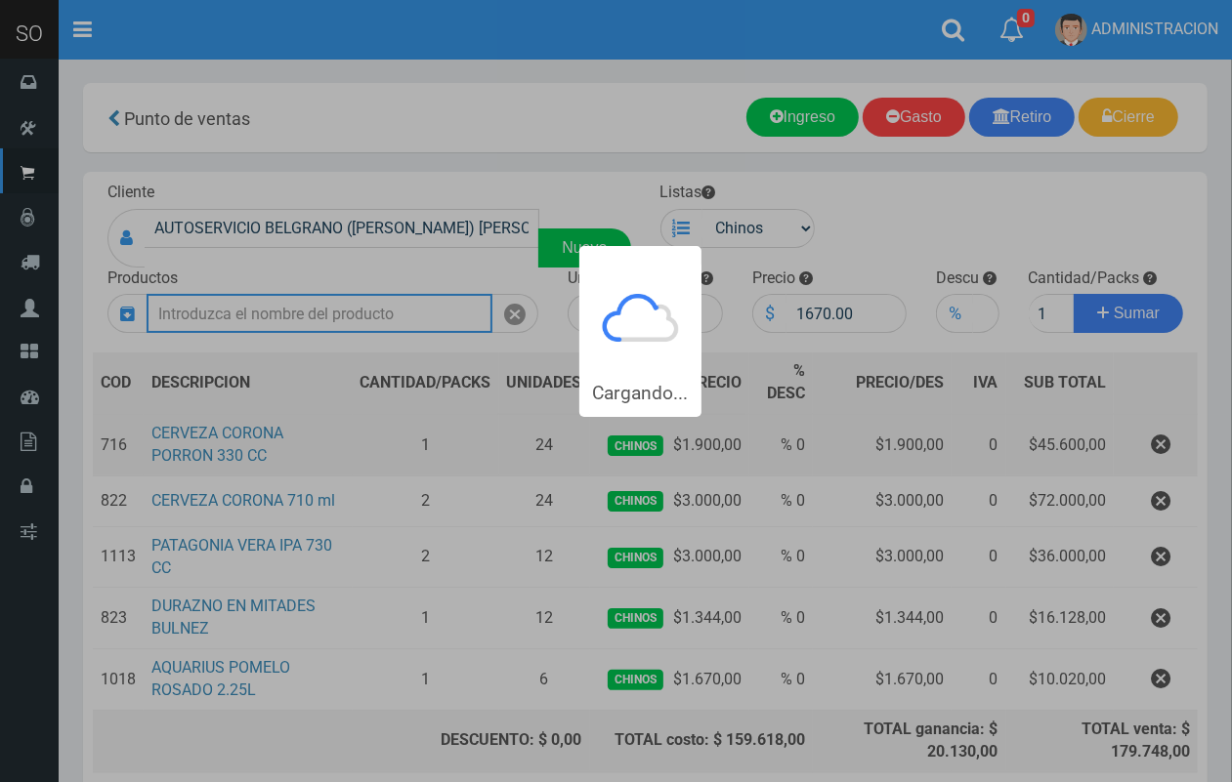
type input "a"
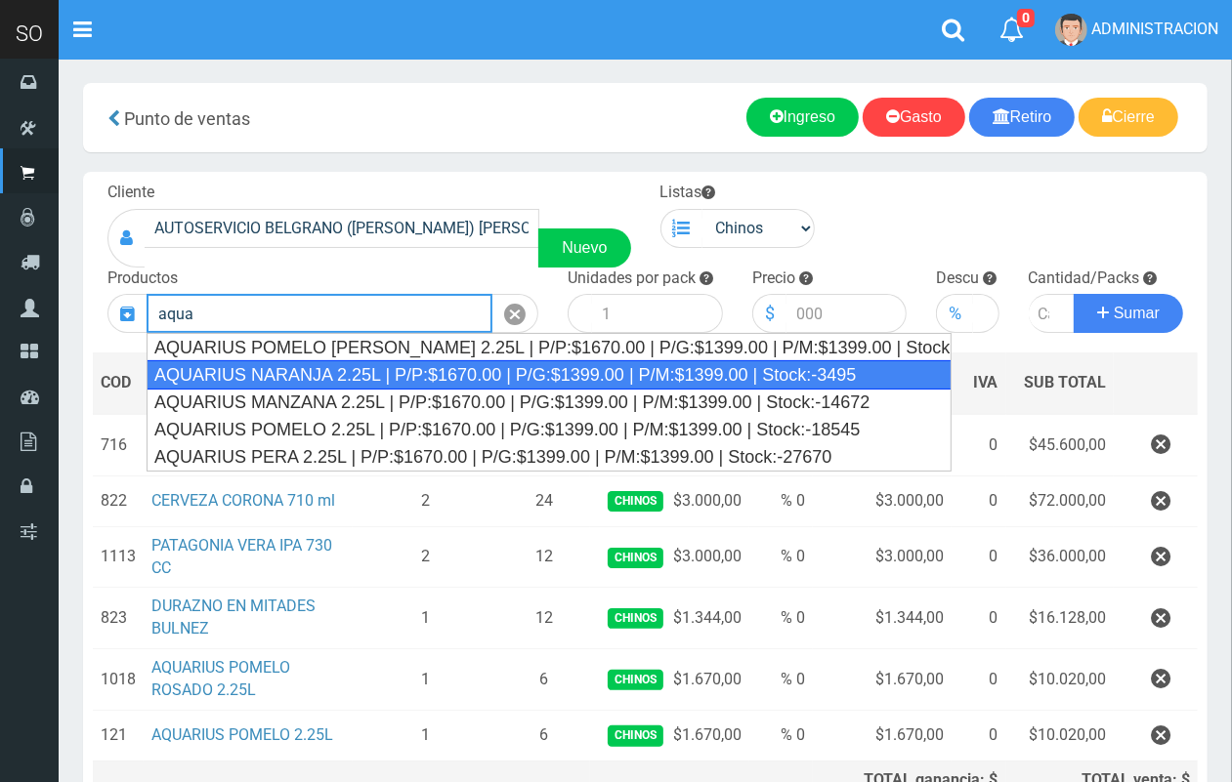
click at [491, 367] on div "AQUARIUS NARANJA 2.25L | P/P:$1670.00 | P/G:$1399.00 | P/M:$1399.00 | Stock:-34…" at bounding box center [549, 374] width 805 height 29
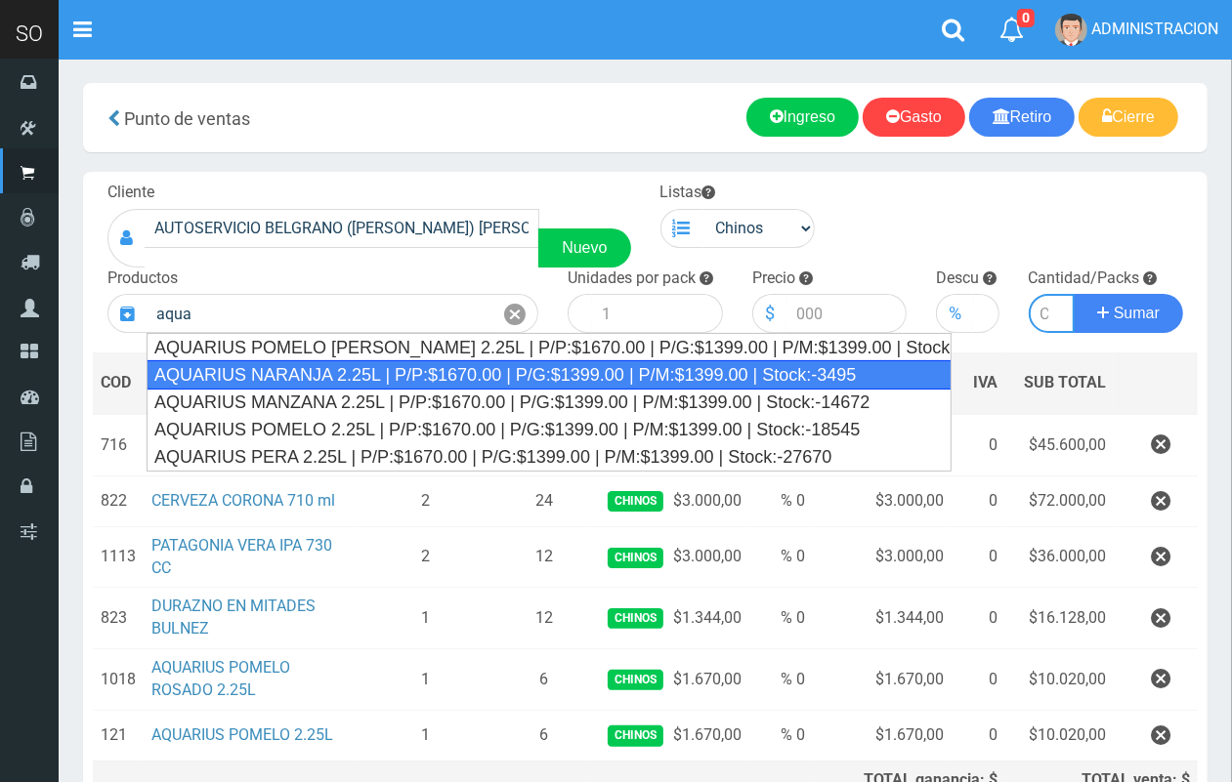
type input "AQUARIUS NARANJA 2.25L | P/P:$1670.00 | P/G:$1399.00 | P/M:$1399.00 | Stock:-34…"
type input "6"
type input "1670.00"
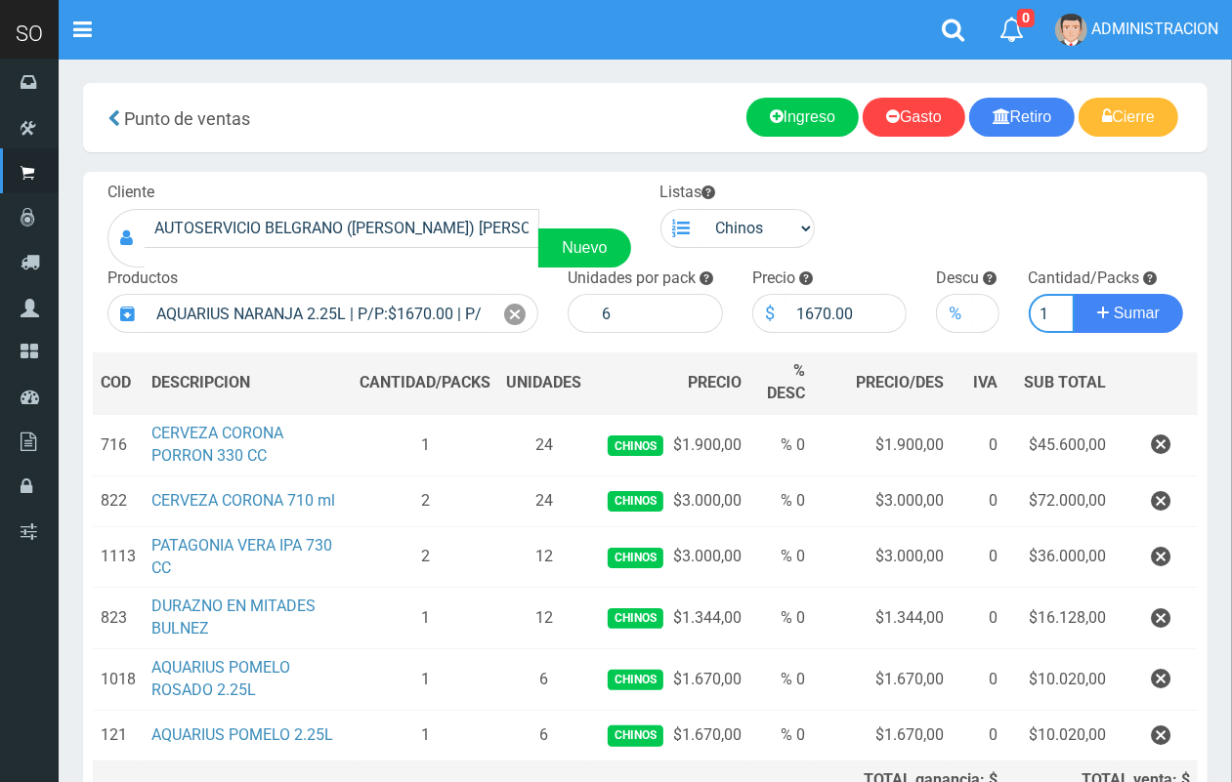
scroll to position [0, 2]
type input "1"
click at [1073, 294] on button "Sumar" at bounding box center [1127, 313] width 109 height 39
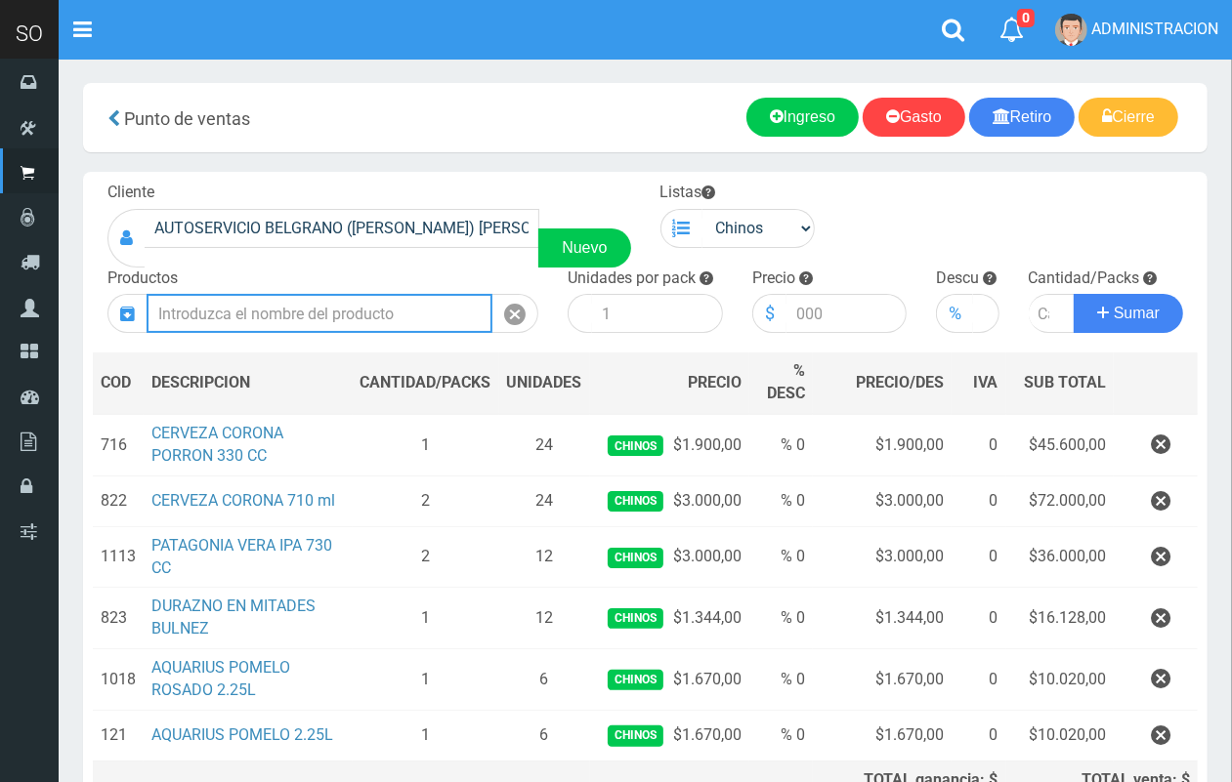
scroll to position [0, 0]
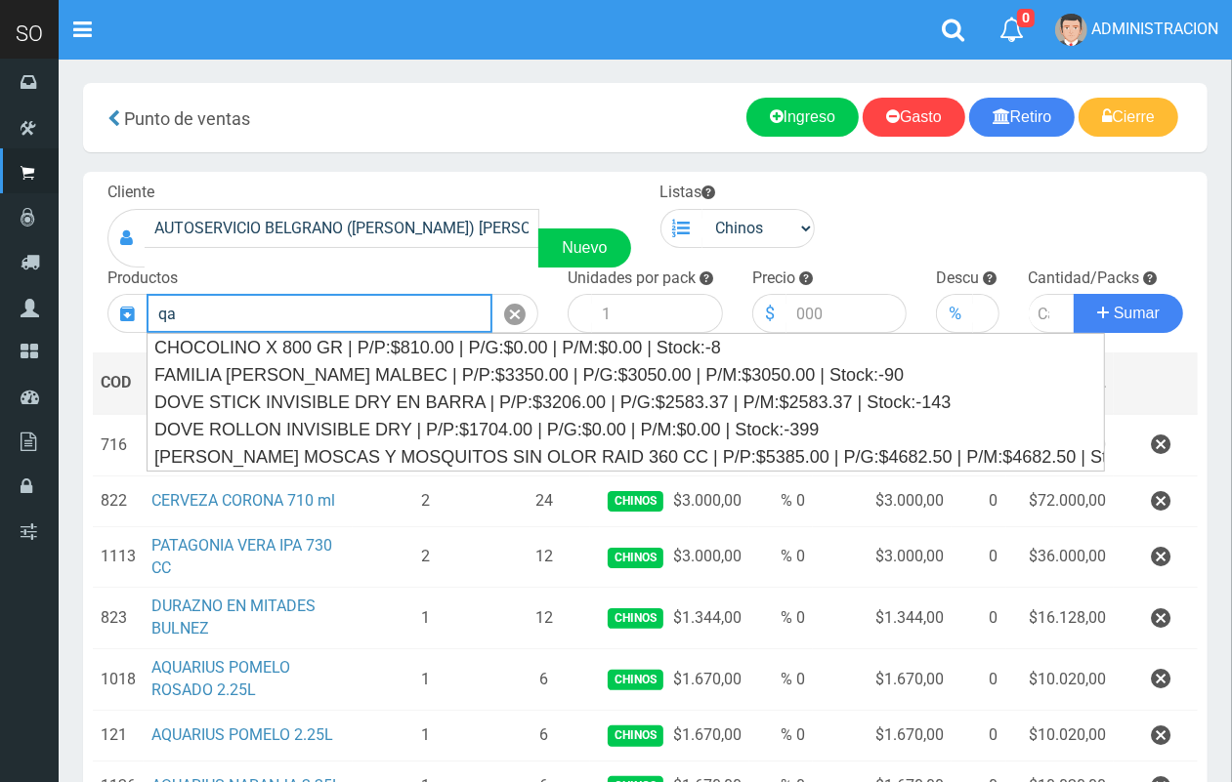
type input "q"
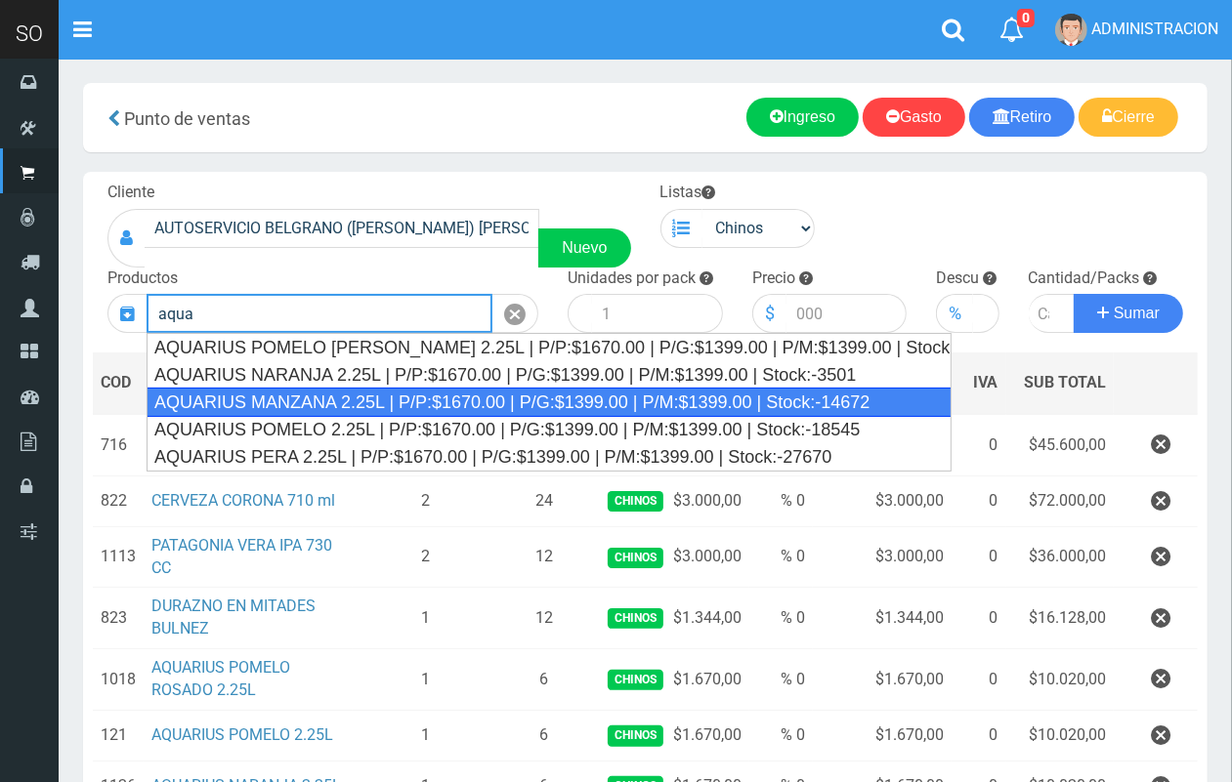
click at [484, 400] on div "AQUARIUS MANZANA 2.25L | P/P:$1670.00 | P/G:$1399.00 | P/M:$1399.00 | Stock:-14…" at bounding box center [549, 402] width 805 height 29
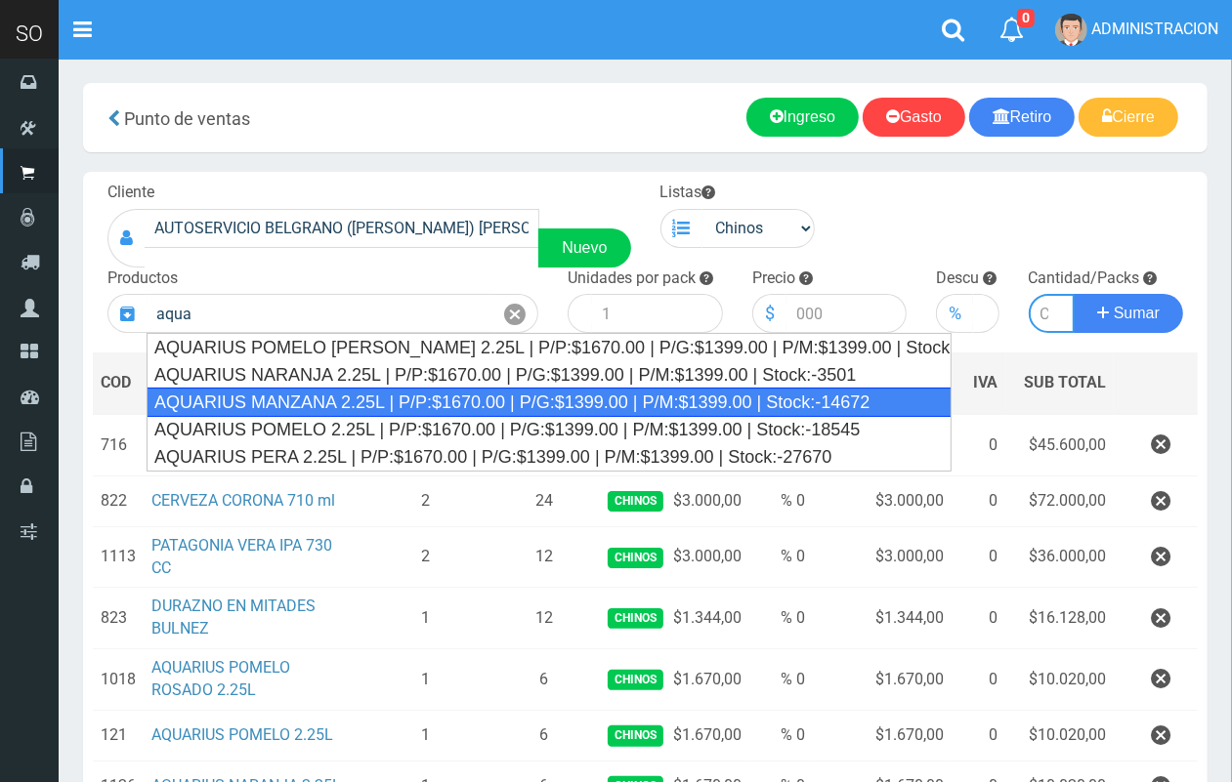
type input "AQUARIUS MANZANA 2.25L | P/P:$1670.00 | P/G:$1399.00 | P/M:$1399.00 | Stock:-14…"
type input "6"
type input "1670.00"
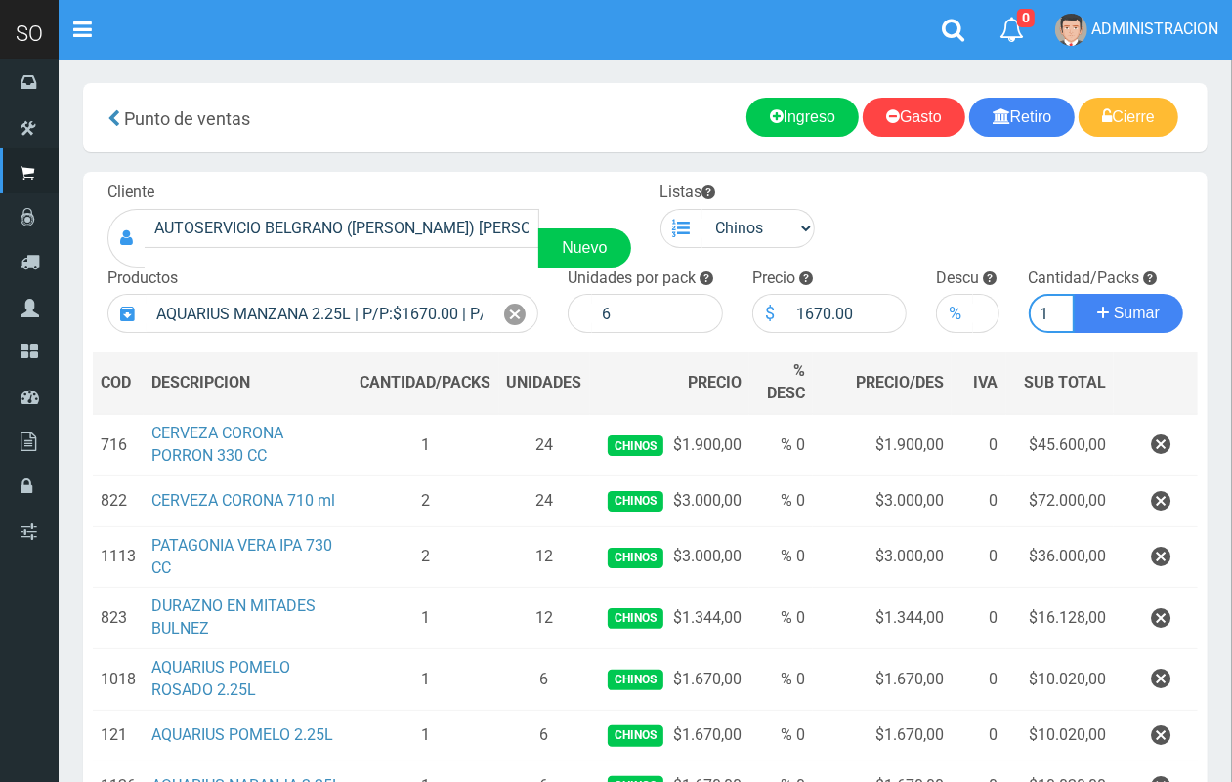
scroll to position [0, 2]
type input "1"
click at [1073, 294] on button "Sumar" at bounding box center [1127, 313] width 109 height 39
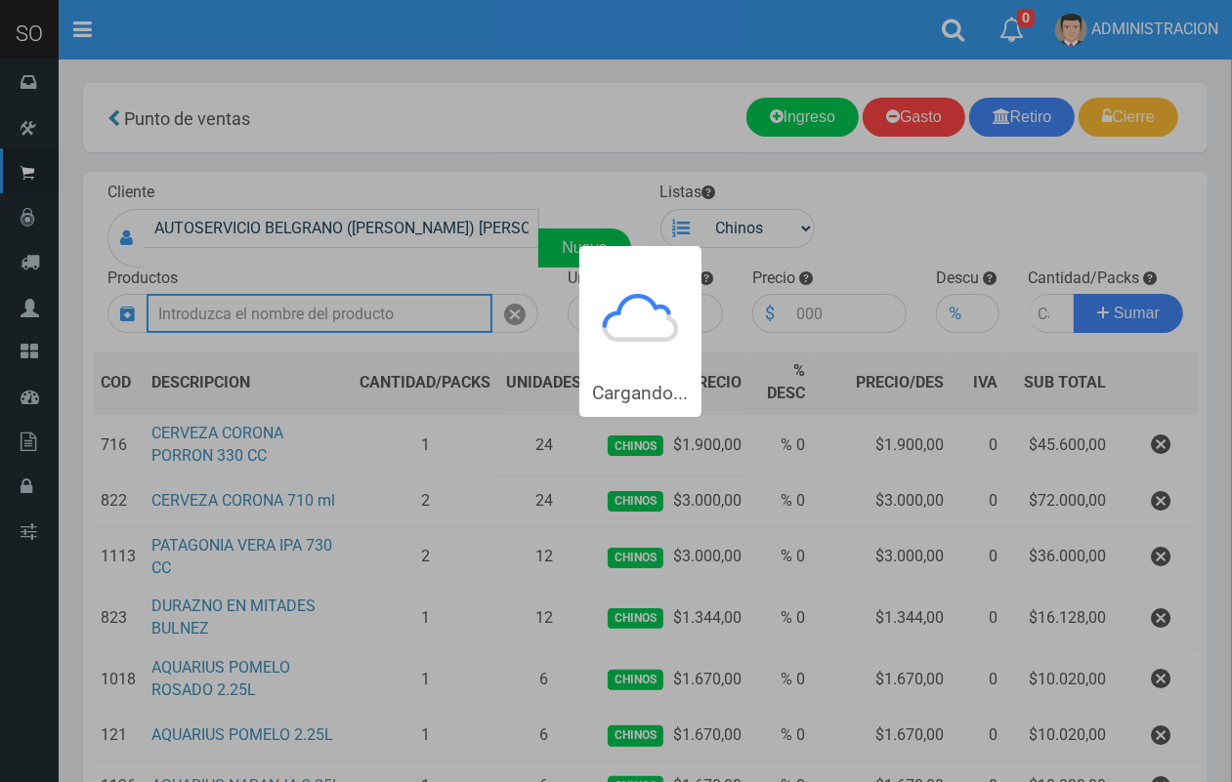
scroll to position [0, 0]
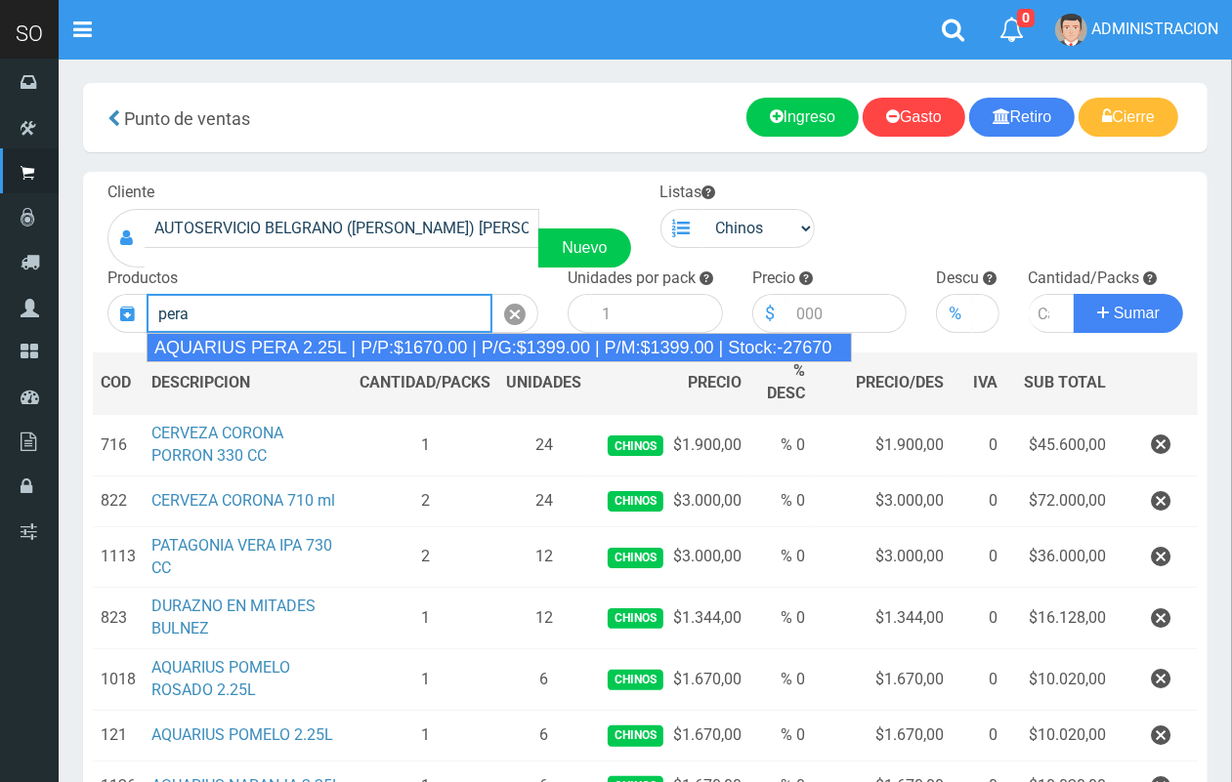
click at [362, 337] on div "AQUARIUS PERA 2.25L | P/P:$1670.00 | P/G:$1399.00 | P/M:$1399.00 | Stock:-27670" at bounding box center [499, 347] width 705 height 29
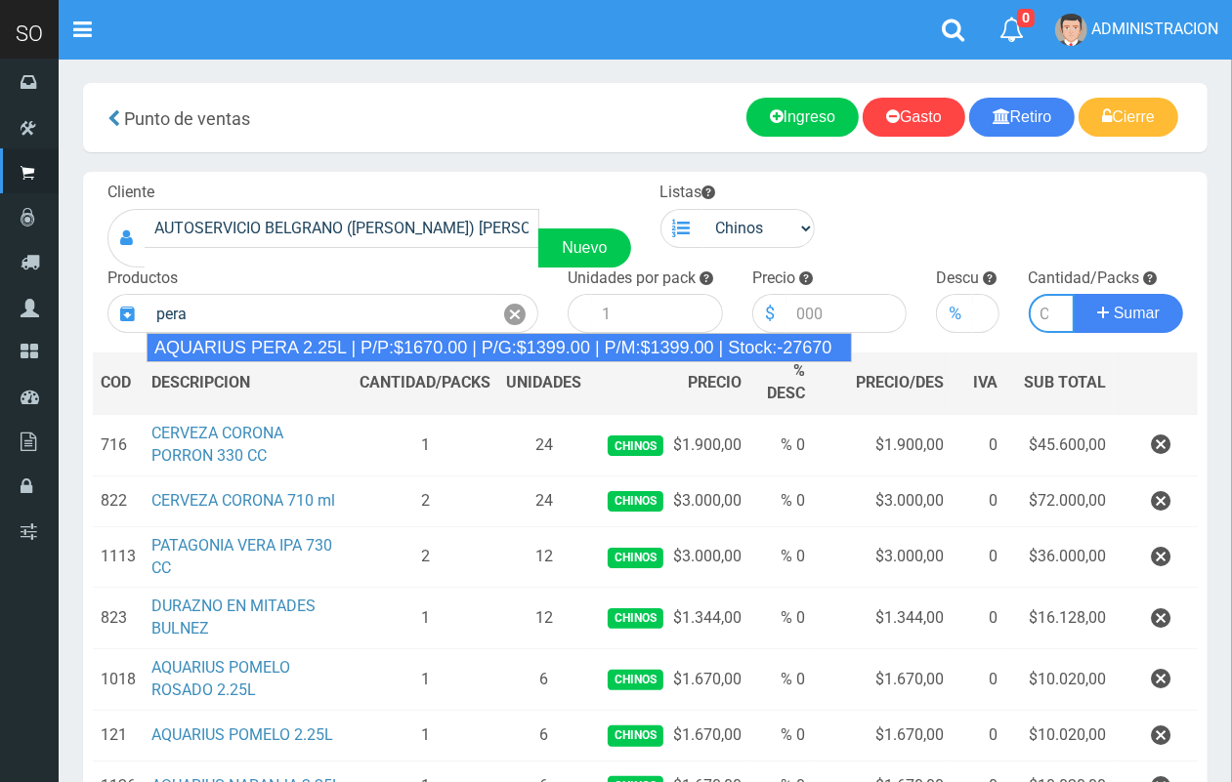
type input "AQUARIUS PERA 2.25L | P/P:$1670.00 | P/G:$1399.00 | P/M:$1399.00 | Stock:-27670"
type input "6"
type input "1670.00"
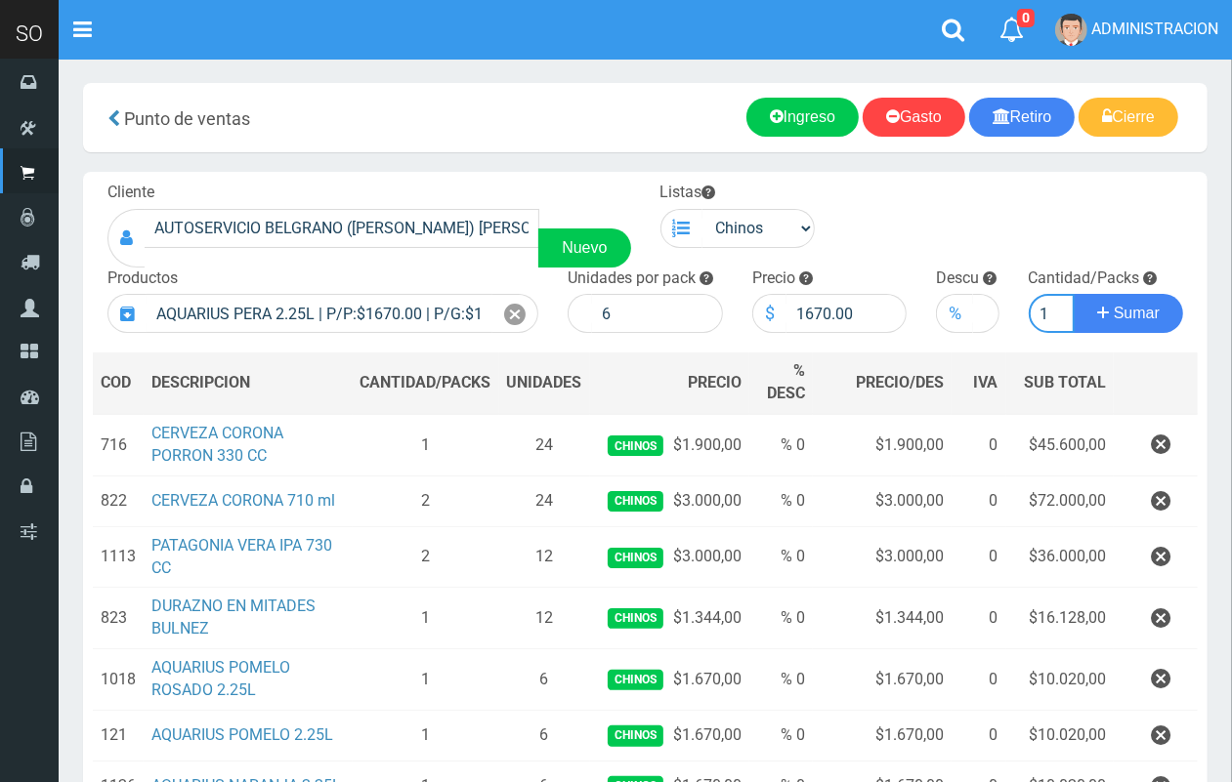
scroll to position [0, 2]
type input "1"
click at [1073, 294] on button "Sumar" at bounding box center [1127, 313] width 109 height 39
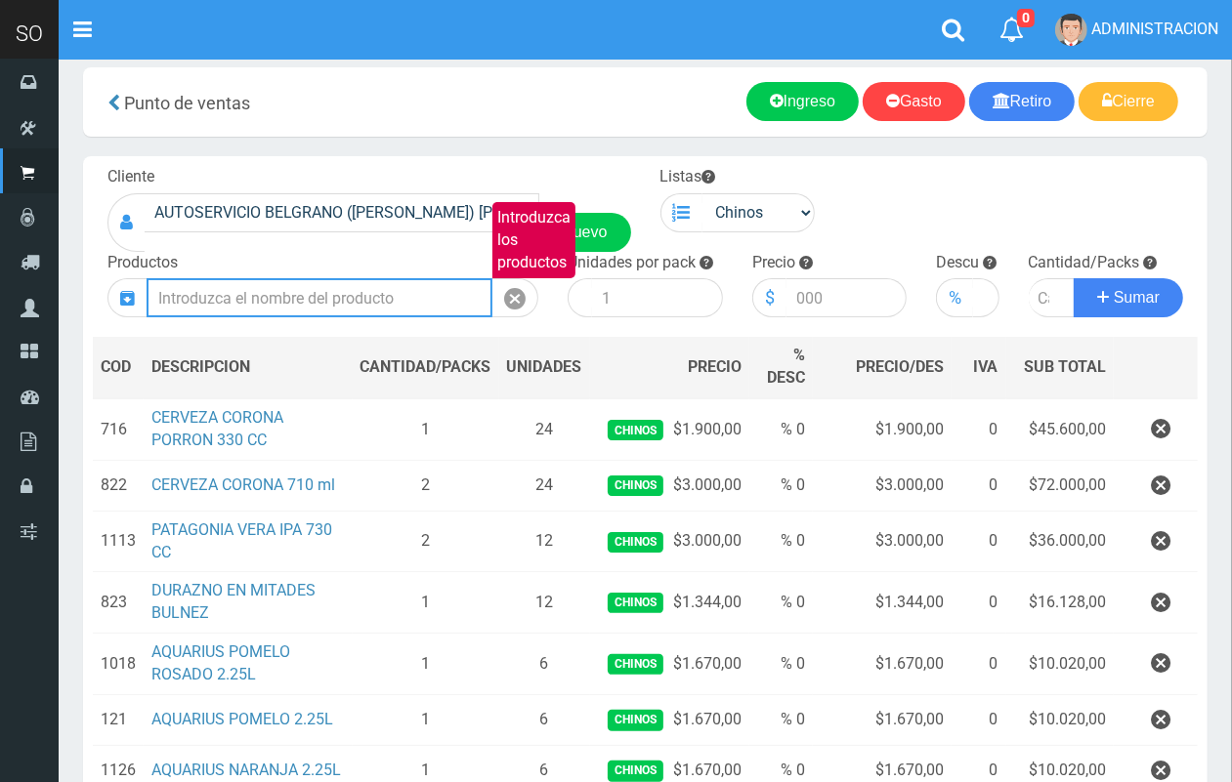
scroll to position [3, 0]
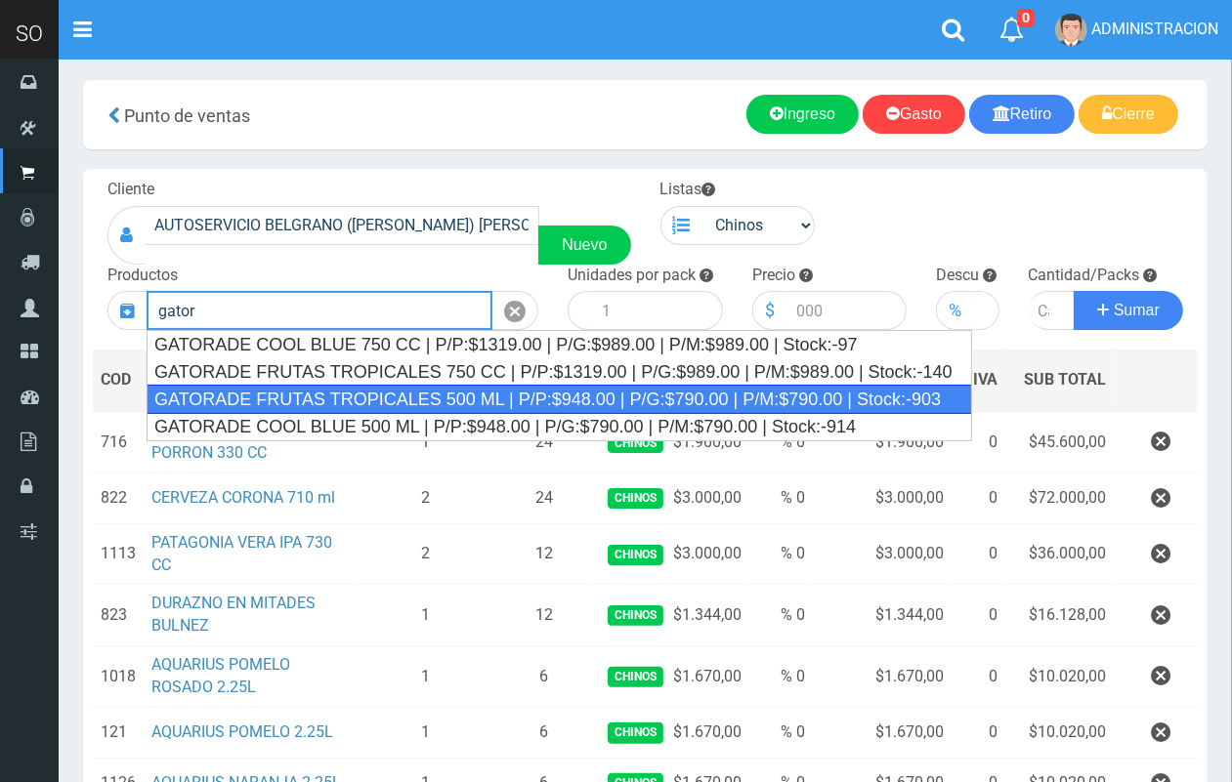
click at [550, 396] on div "GATORADE FRUTAS TROPICALES 500 ML | P/P:$948.00 | P/G:$790.00 | P/M:$790.00 | S…" at bounding box center [559, 399] width 825 height 29
type input "GATORADE FRUTAS TROPICALES 500 ML | P/P:$948.00 | P/G:$790.00 | P/M:$790.00 | S…"
type input "6"
type input "948.00"
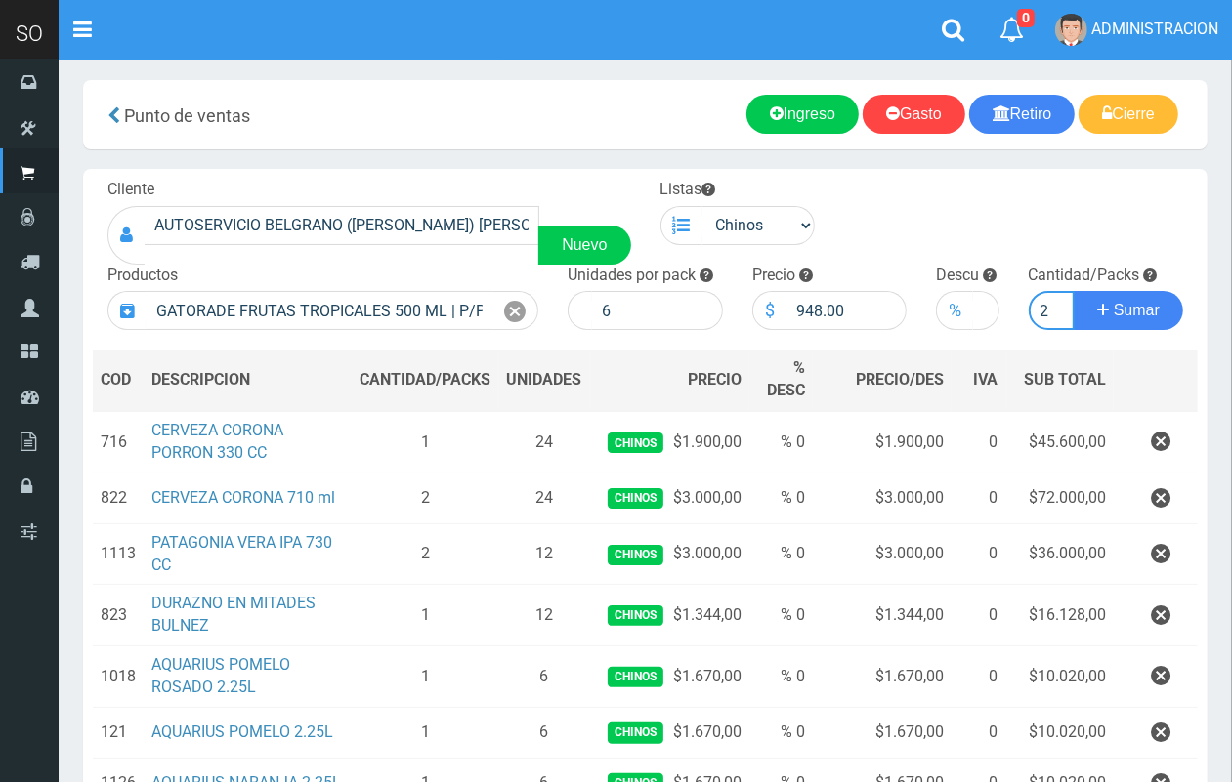
scroll to position [0, 2]
type input "2"
click at [1073, 291] on button "Sumar" at bounding box center [1127, 310] width 109 height 39
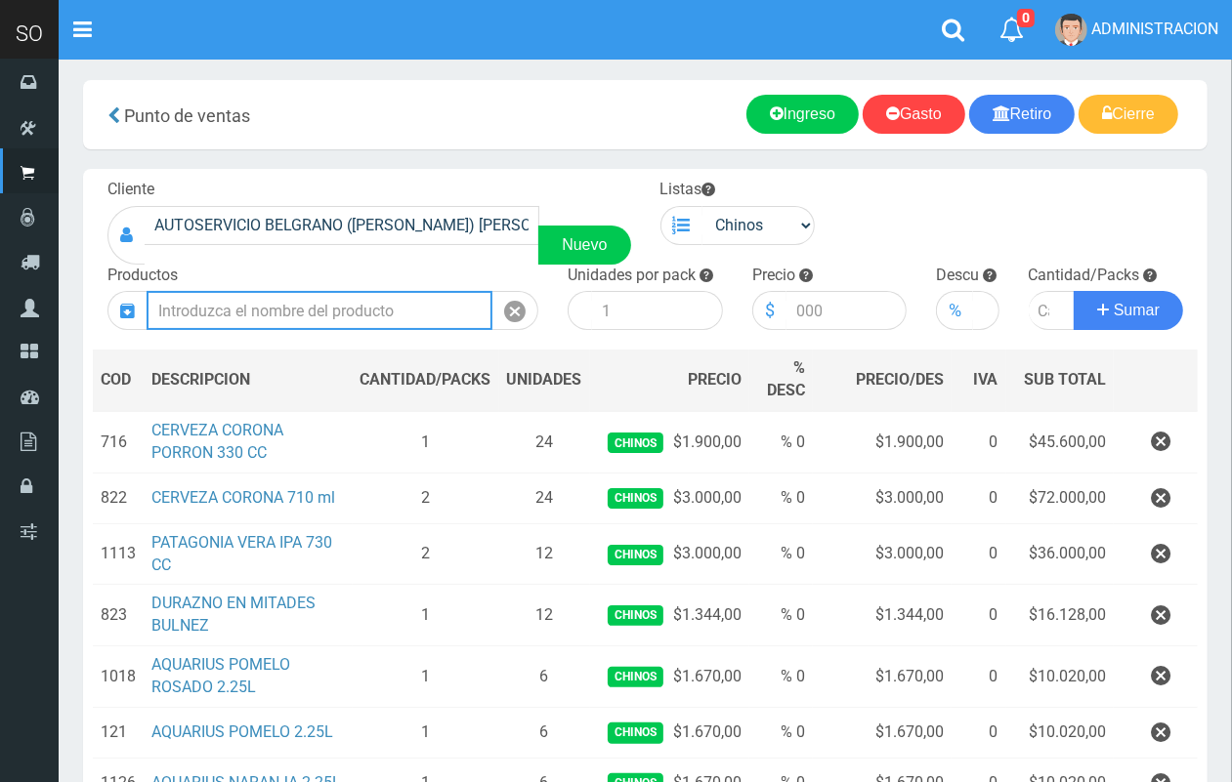
scroll to position [0, 0]
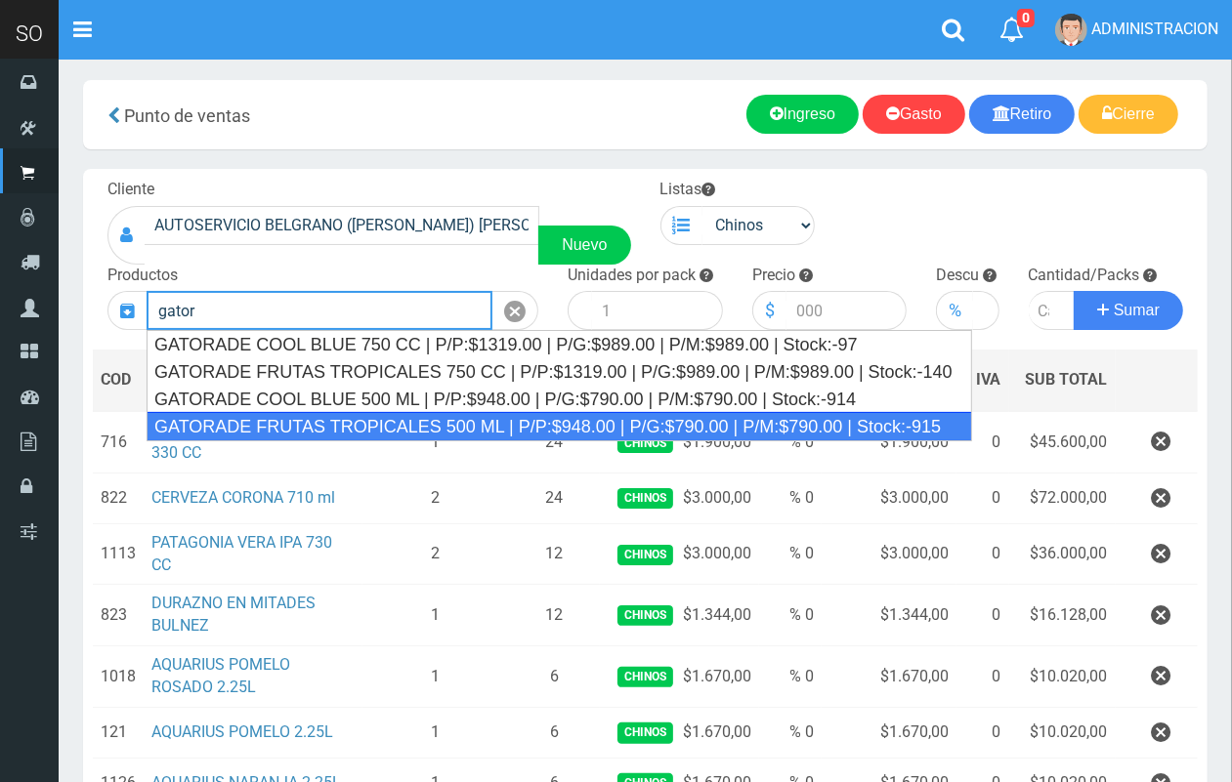
click at [564, 420] on div "GATORADE FRUTAS TROPICALES 500 ML | P/P:$948.00 | P/G:$790.00 | P/M:$790.00 | S…" at bounding box center [559, 426] width 825 height 29
type input "GATORADE FRUTAS TROPICALES 500 ML | P/P:$948.00 | P/G:$790.00 | P/M:$790.00 | S…"
type input "6"
type input "948.00"
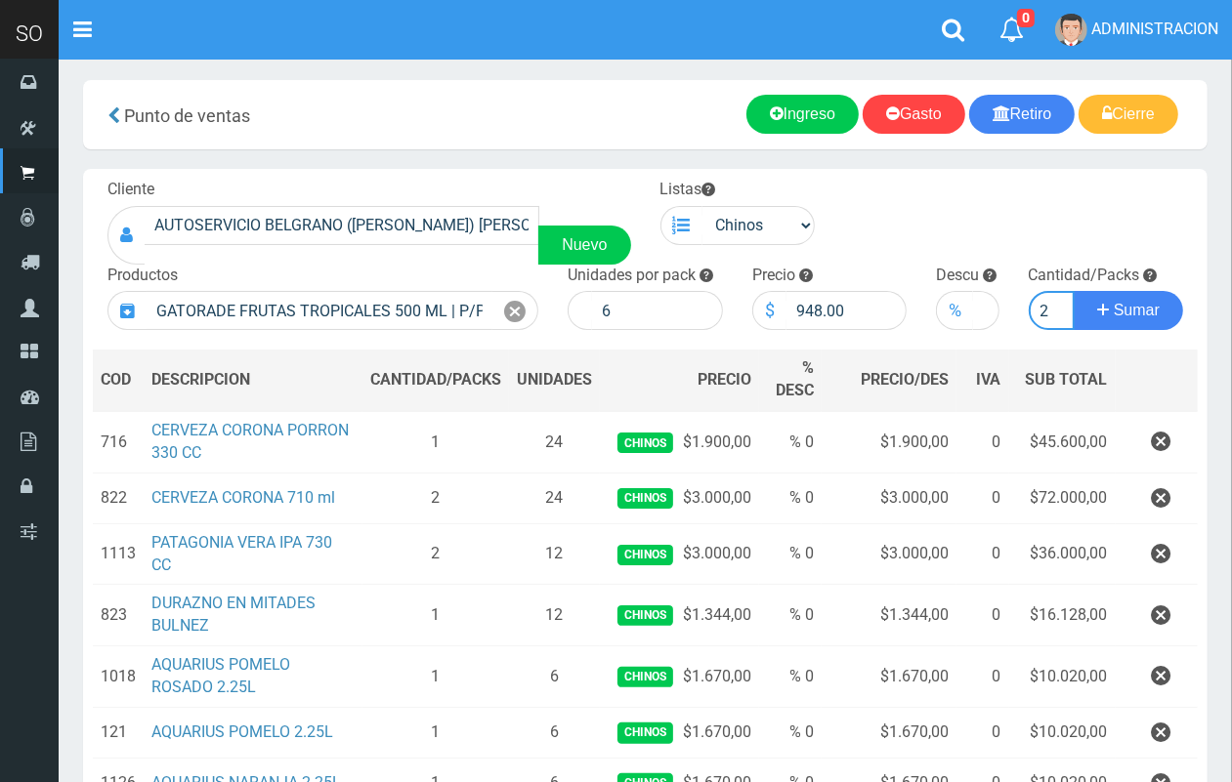
scroll to position [0, 2]
type input "2"
click at [1073, 291] on button "Sumar" at bounding box center [1127, 310] width 109 height 39
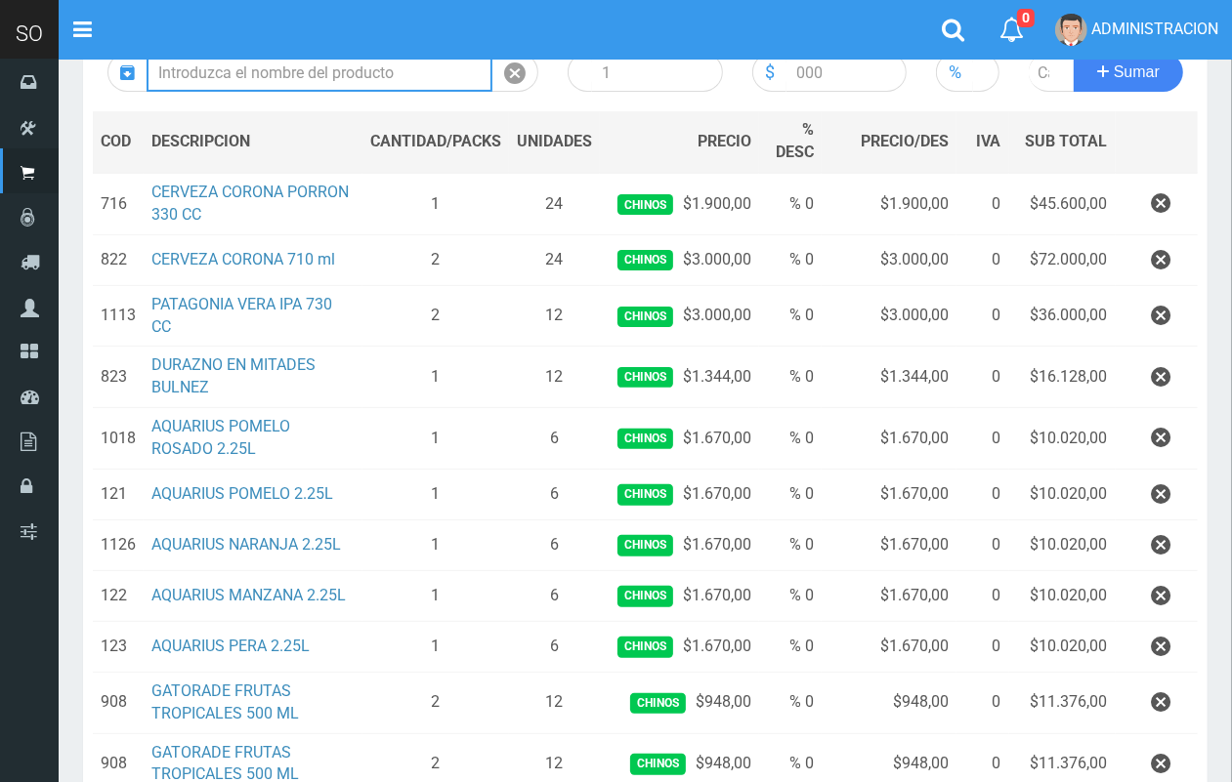
scroll to position [490, 0]
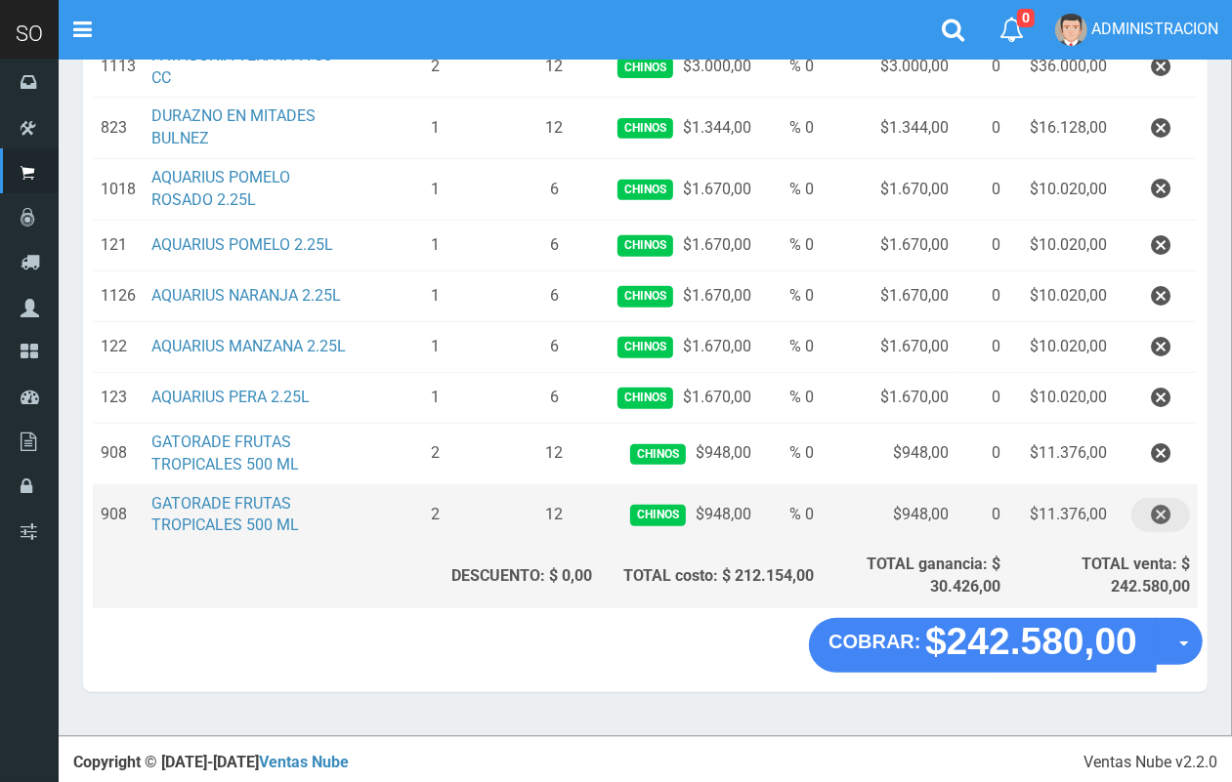
click at [1170, 520] on button "button" at bounding box center [1160, 515] width 59 height 34
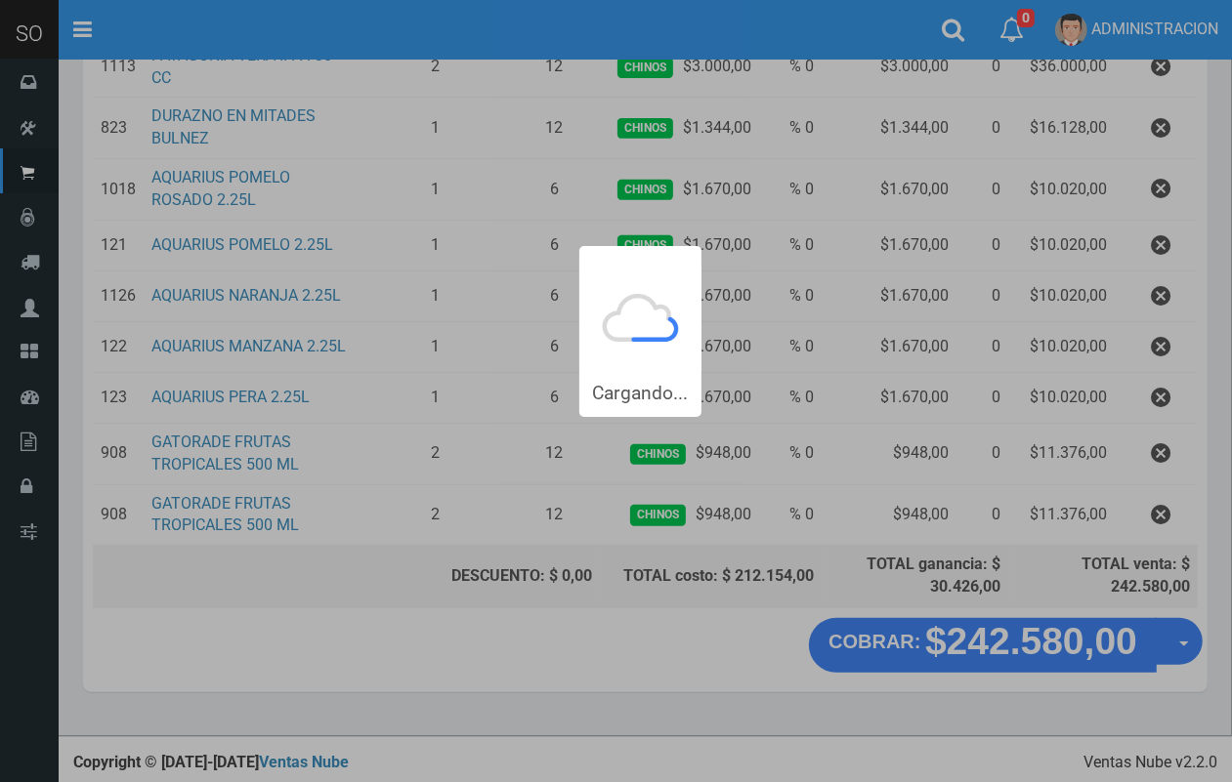
scroll to position [0, 0]
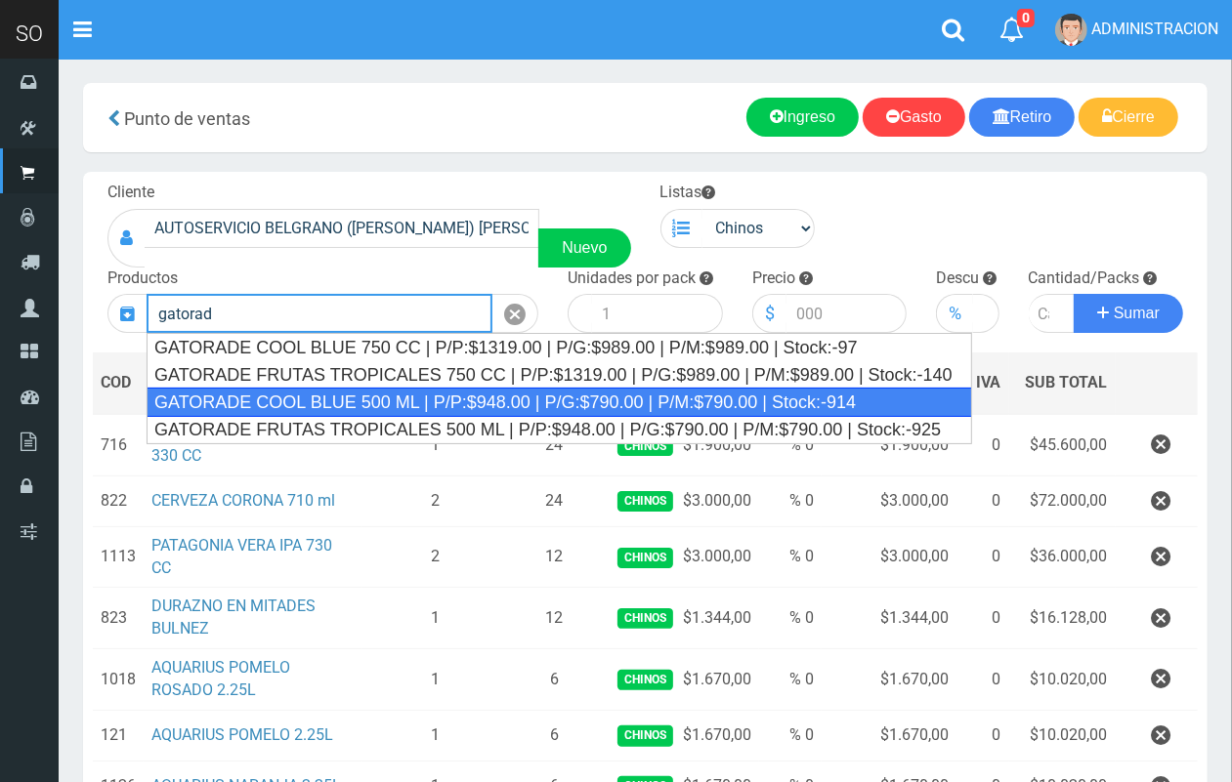
click at [440, 402] on div "GATORADE COOL BLUE 500 ML | P/P:$948.00 | P/G:$790.00 | P/M:$790.00 | Stock:-914" at bounding box center [559, 402] width 825 height 29
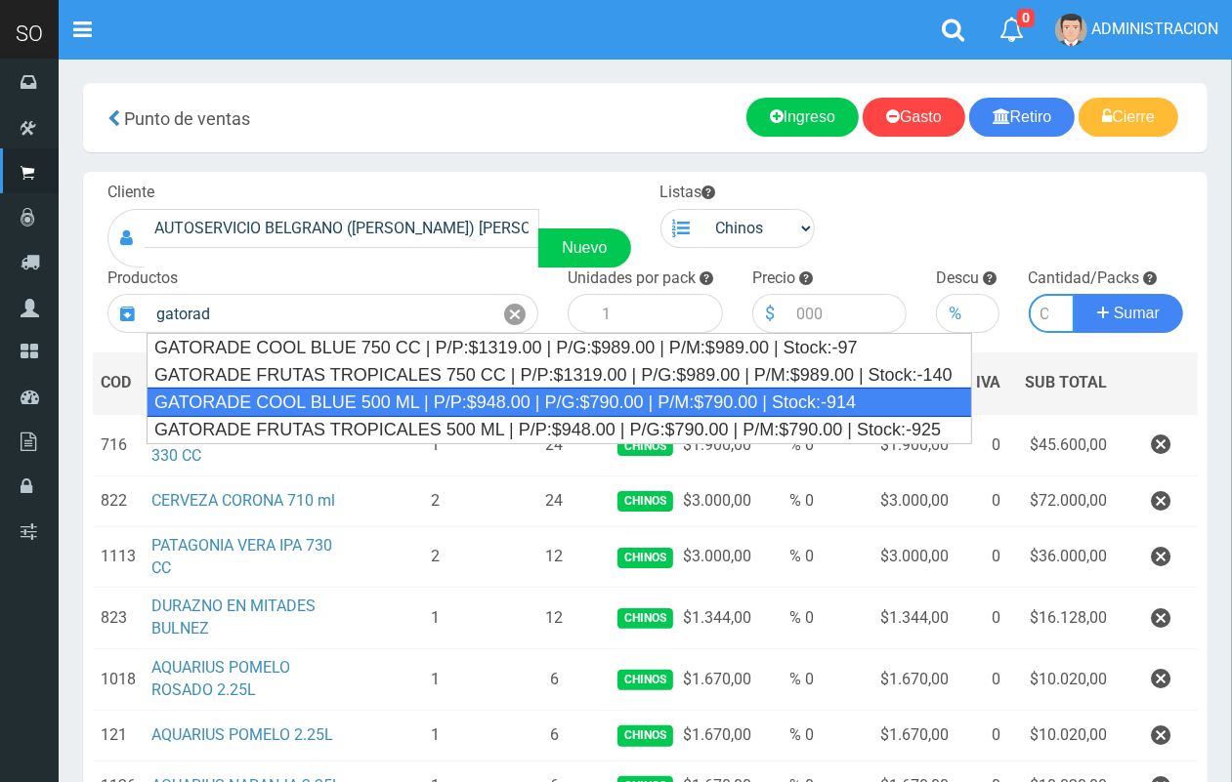
type input "GATORADE COOL BLUE 500 ML | P/P:$948.00 | P/G:$790.00 | P/M:$790.00 | Stock:-914"
type input "6"
type input "948.00"
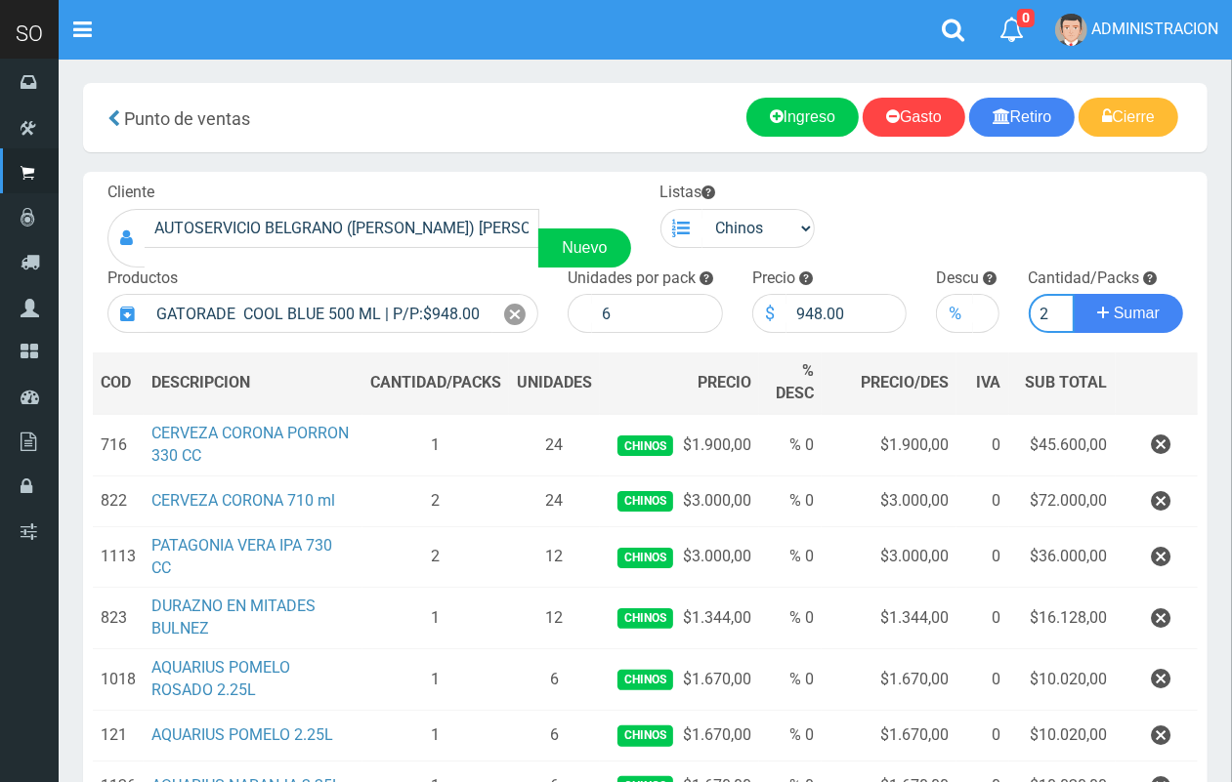
scroll to position [0, 2]
type input "2"
click at [1073, 294] on button "Sumar" at bounding box center [1127, 313] width 109 height 39
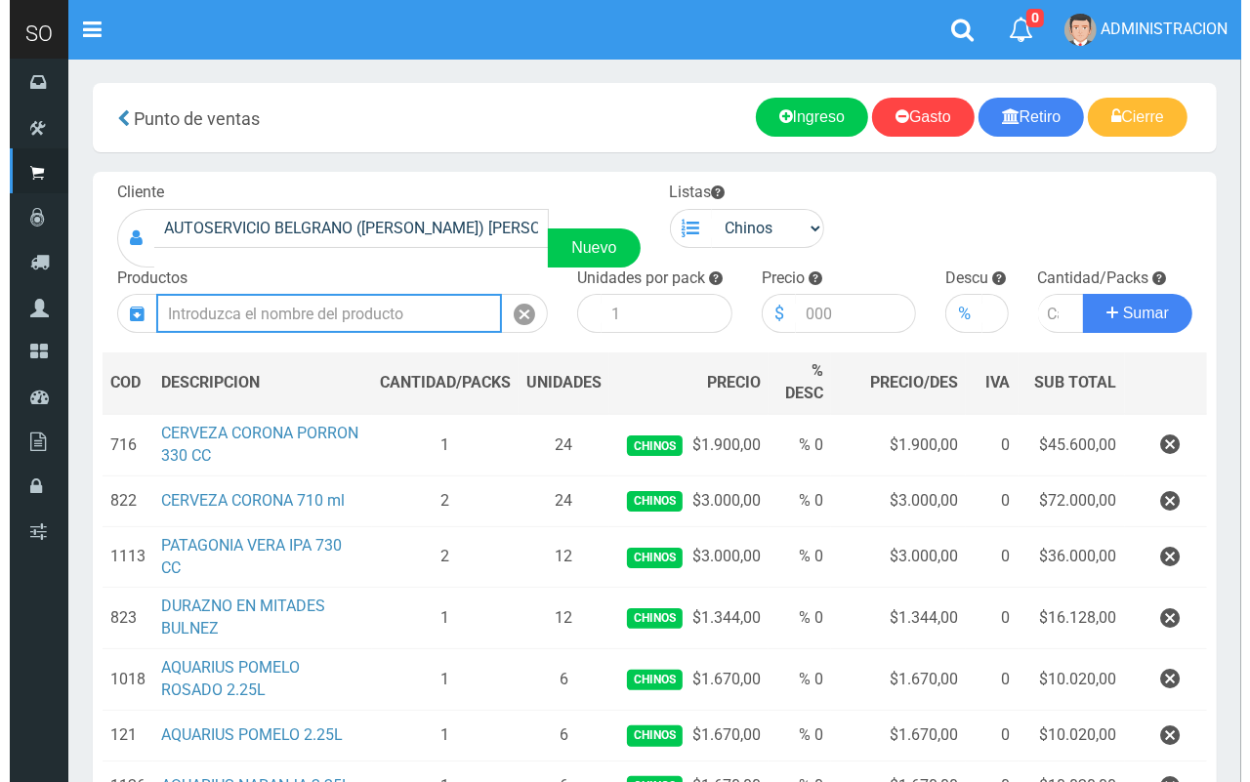
scroll to position [490, 0]
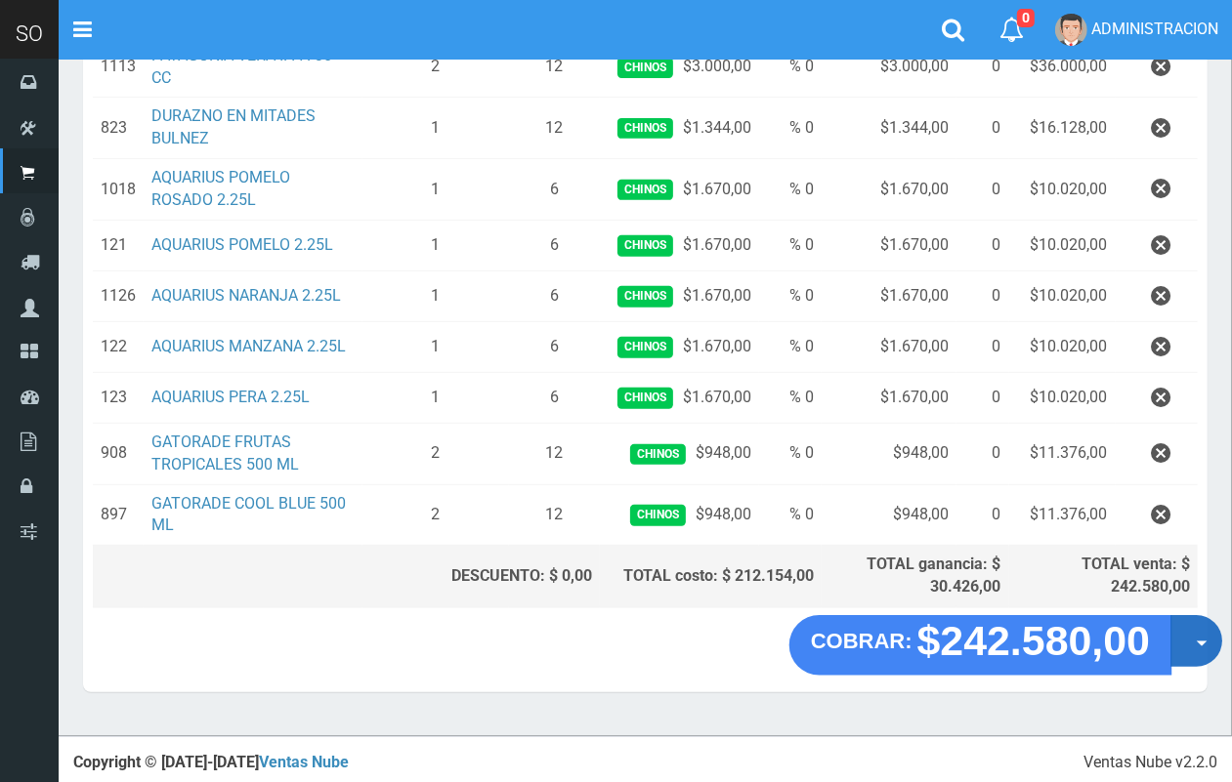
click at [1193, 640] on button "Opciones" at bounding box center [1196, 641] width 52 height 52
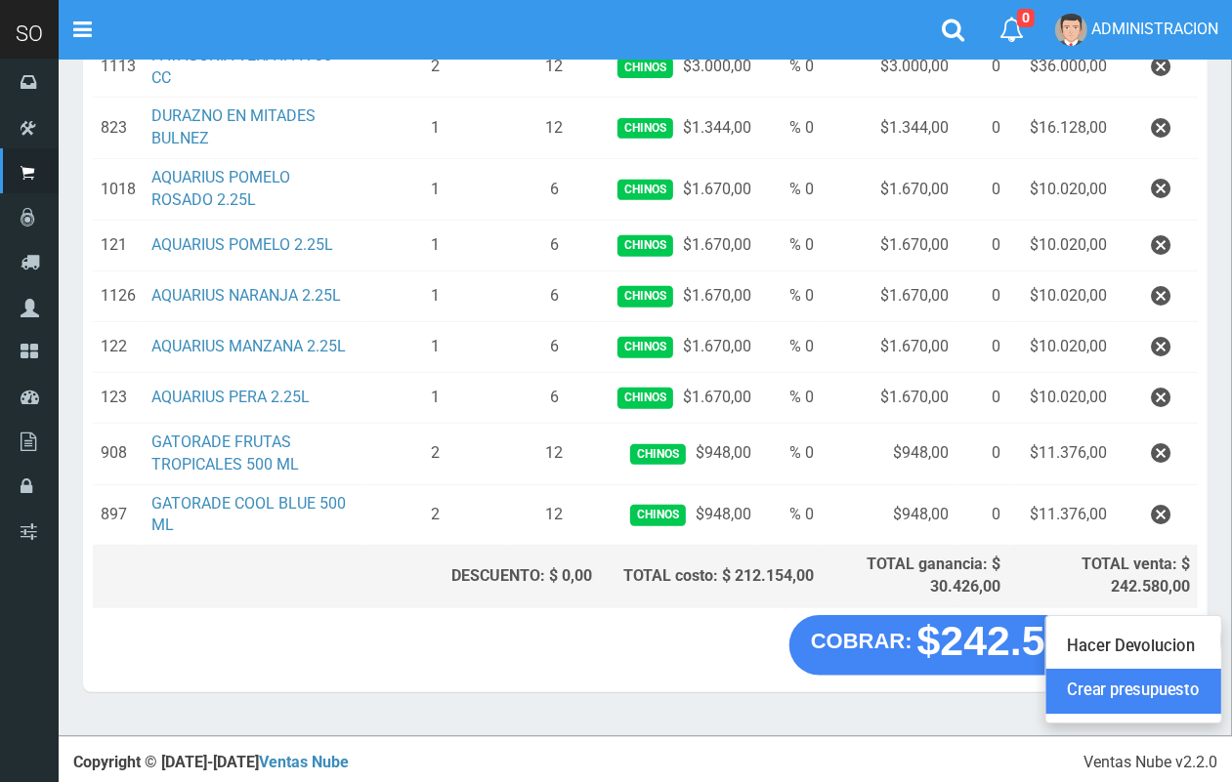
click at [1145, 689] on link "Crear presupuesto" at bounding box center [1133, 692] width 175 height 45
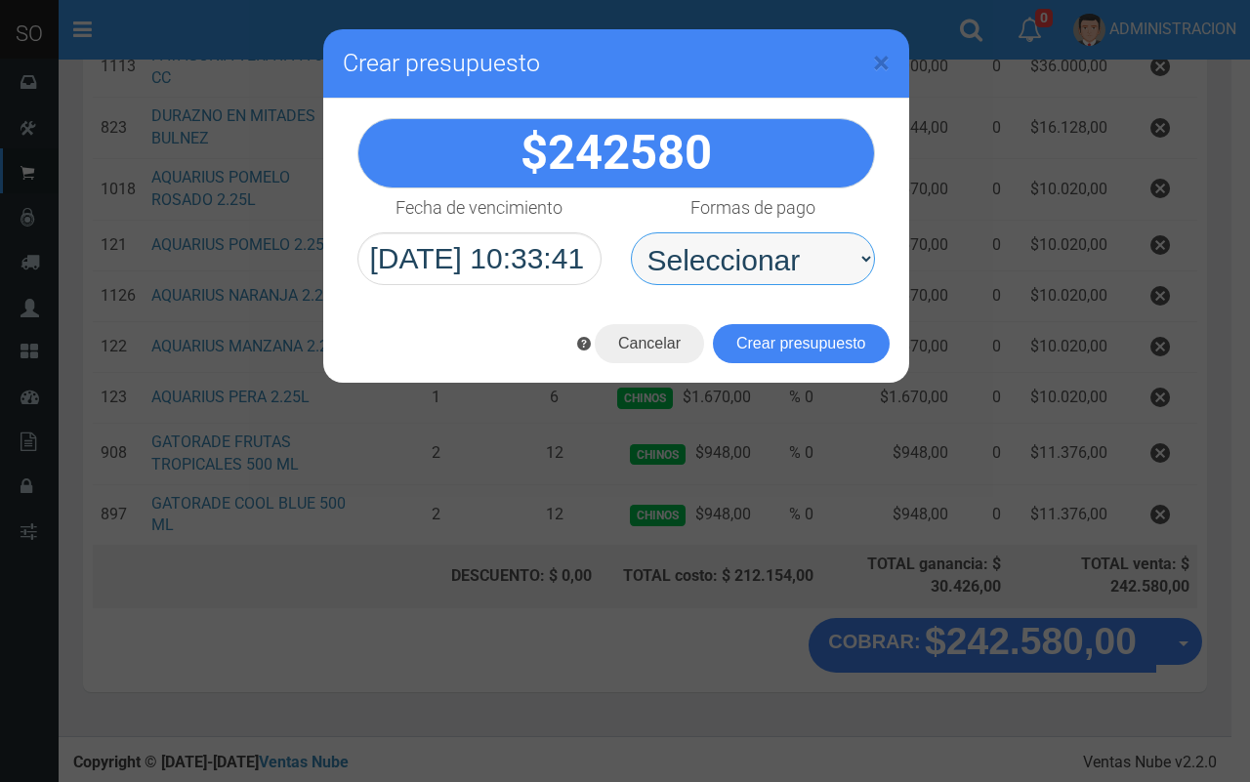
click at [779, 241] on select "Seleccionar Efectivo Tarjeta de Crédito Depósito Débito" at bounding box center [753, 258] width 244 height 53
select select "Efectivo"
click at [631, 232] on select "Seleccionar Efectivo Tarjeta de Crédito Depósito Débito" at bounding box center [753, 258] width 244 height 53
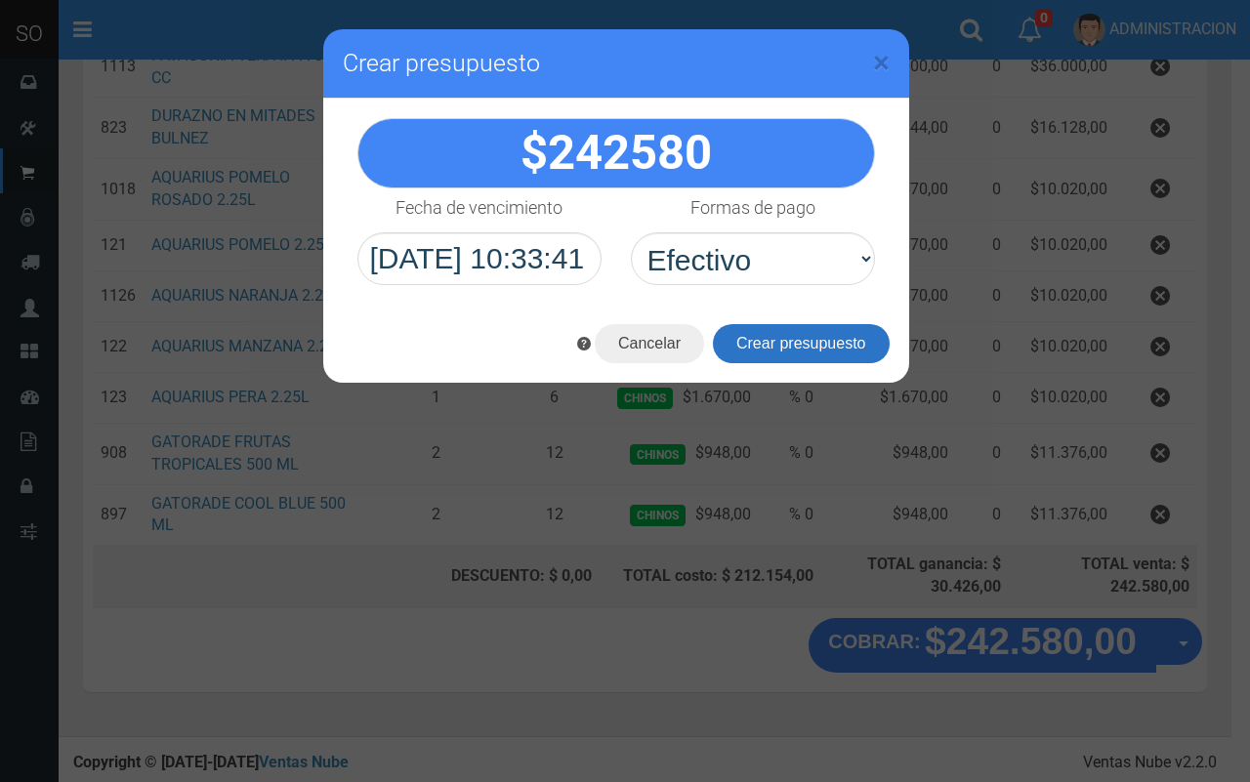
click at [765, 343] on button "Crear presupuesto" at bounding box center [801, 343] width 177 height 39
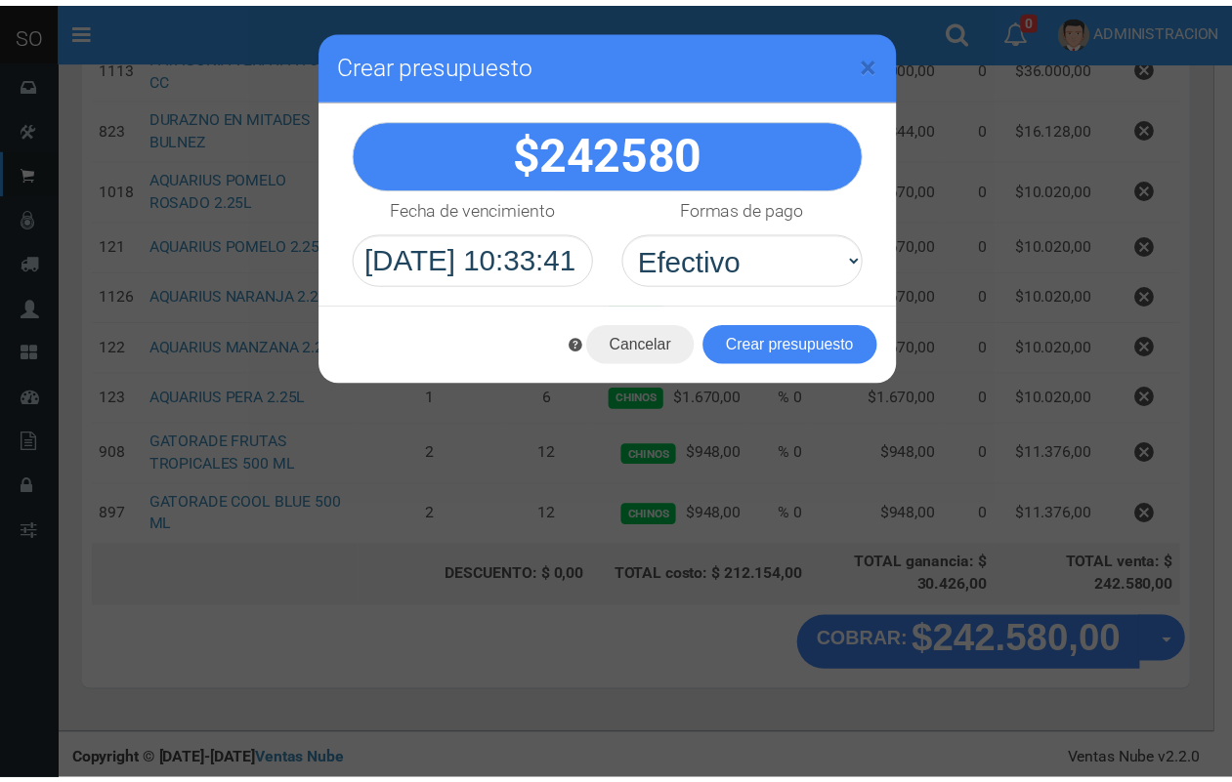
scroll to position [0, 0]
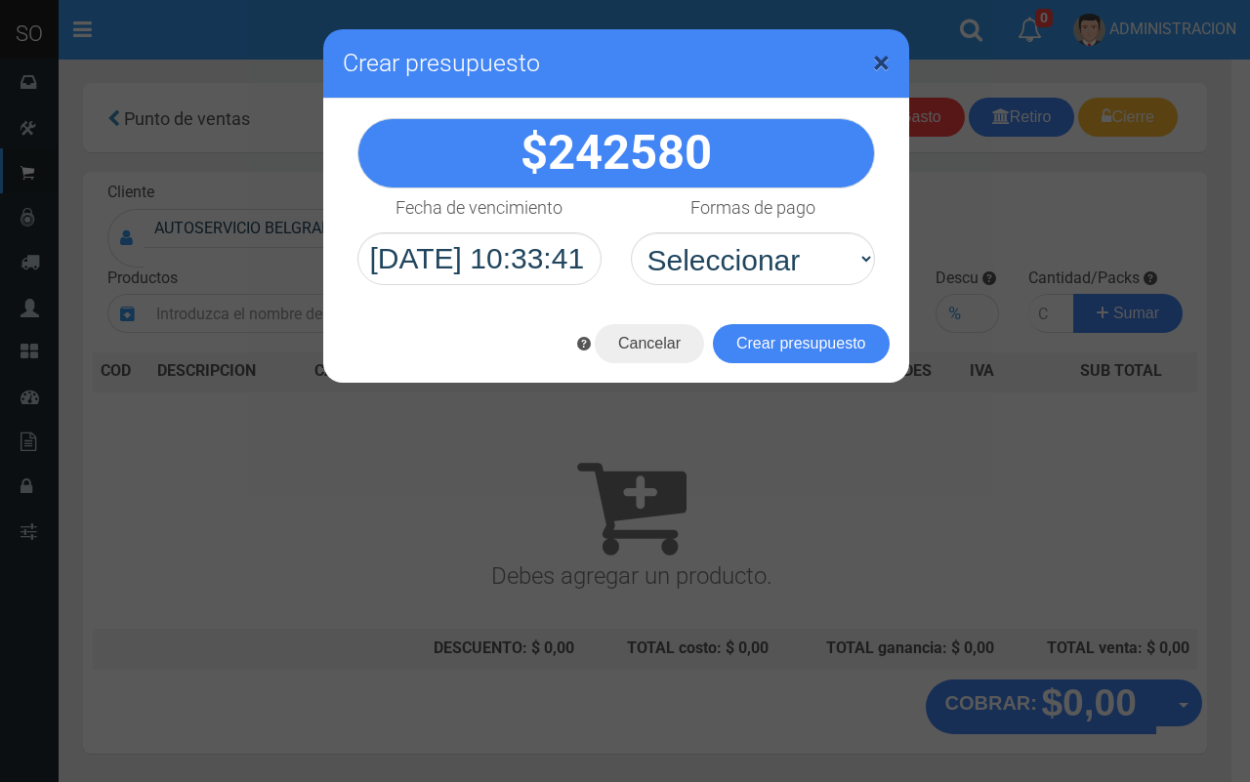
click at [889, 62] on span "×" at bounding box center [881, 62] width 17 height 37
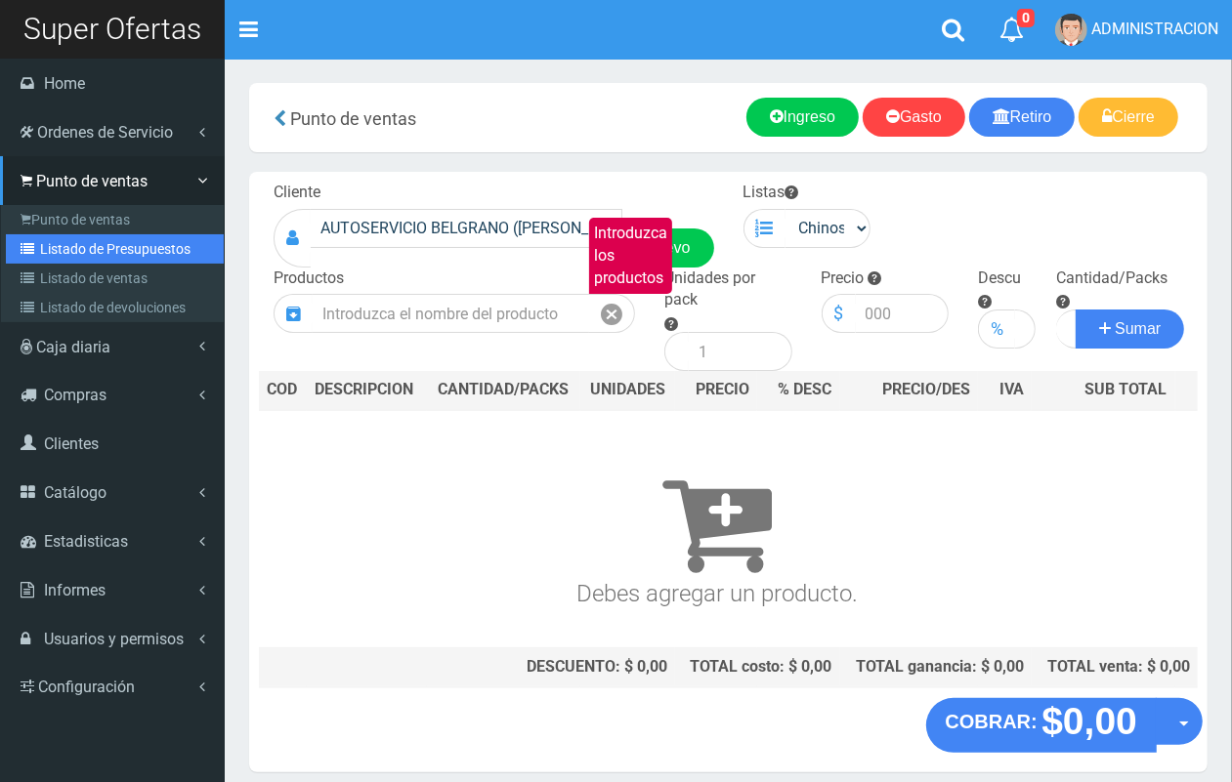
click at [63, 247] on link "Listado de Presupuestos" at bounding box center [115, 248] width 218 height 29
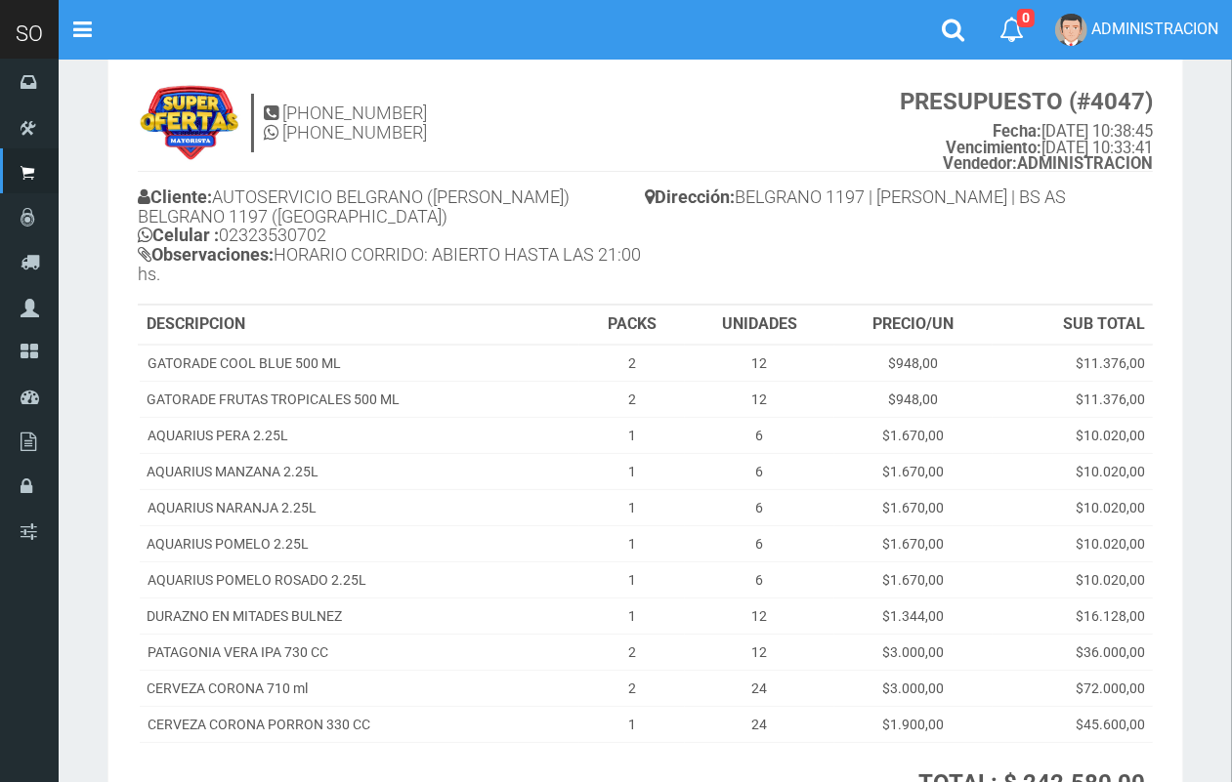
scroll to position [1, 0]
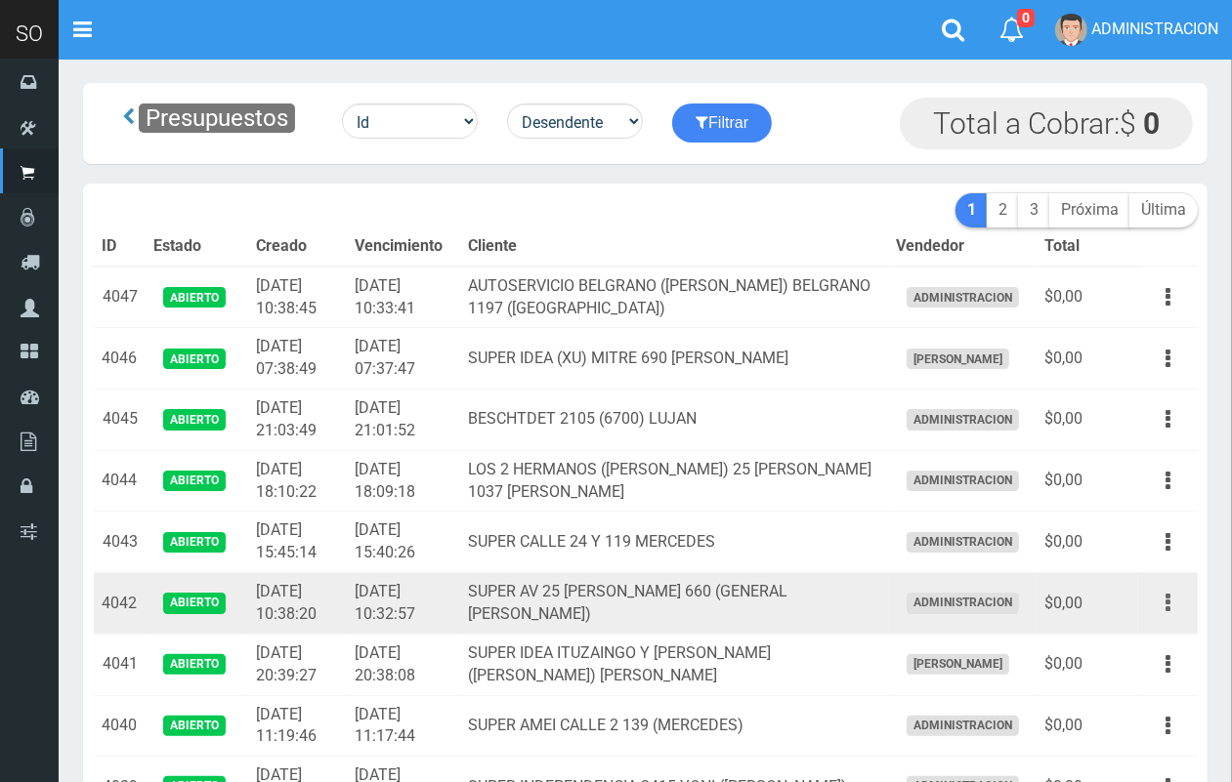
click at [1170, 616] on button "button" at bounding box center [1168, 603] width 44 height 34
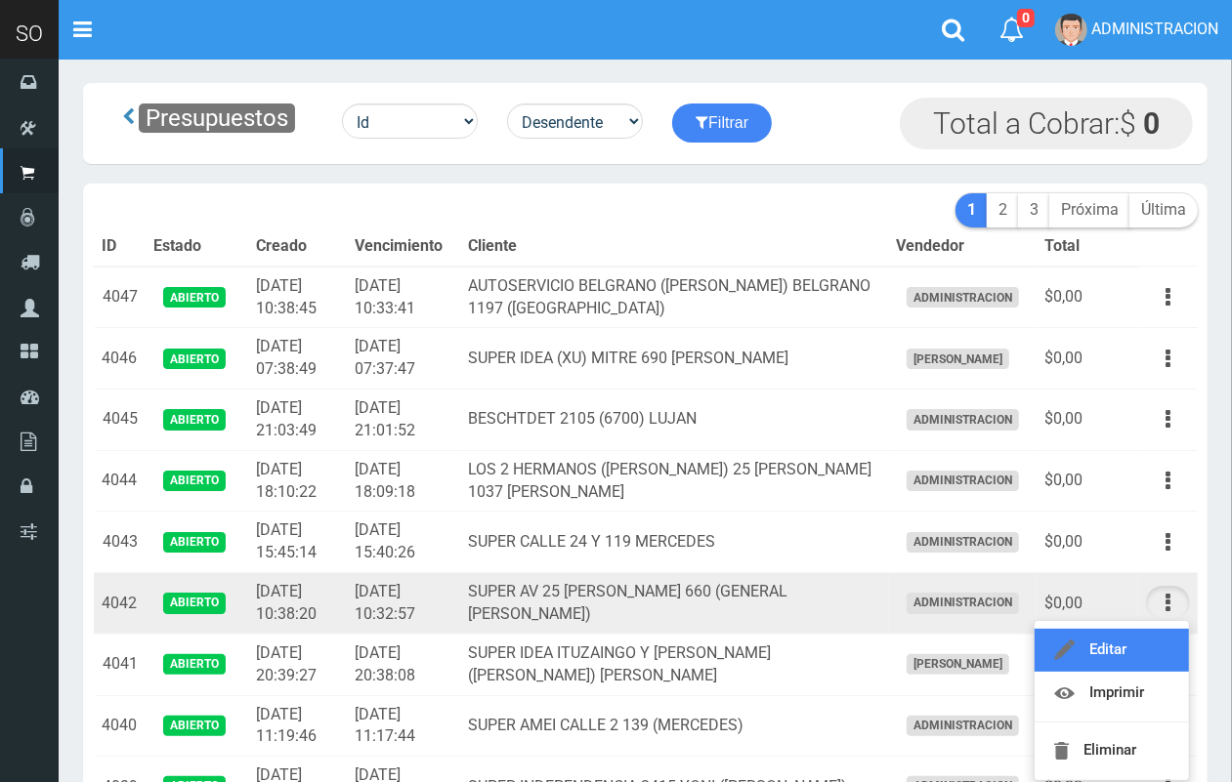
click at [1135, 646] on link "Editar" at bounding box center [1111, 650] width 154 height 43
